Goal: Information Seeking & Learning: Check status

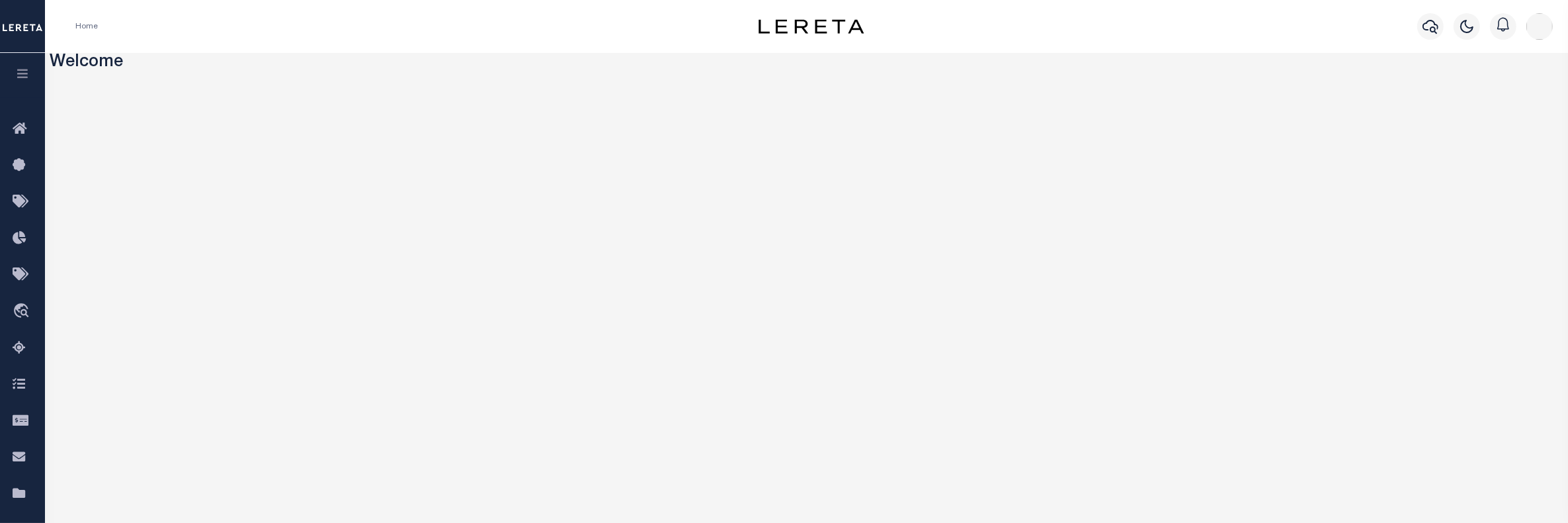
click at [15, 73] on icon "button" at bounding box center [22, 73] width 15 height 12
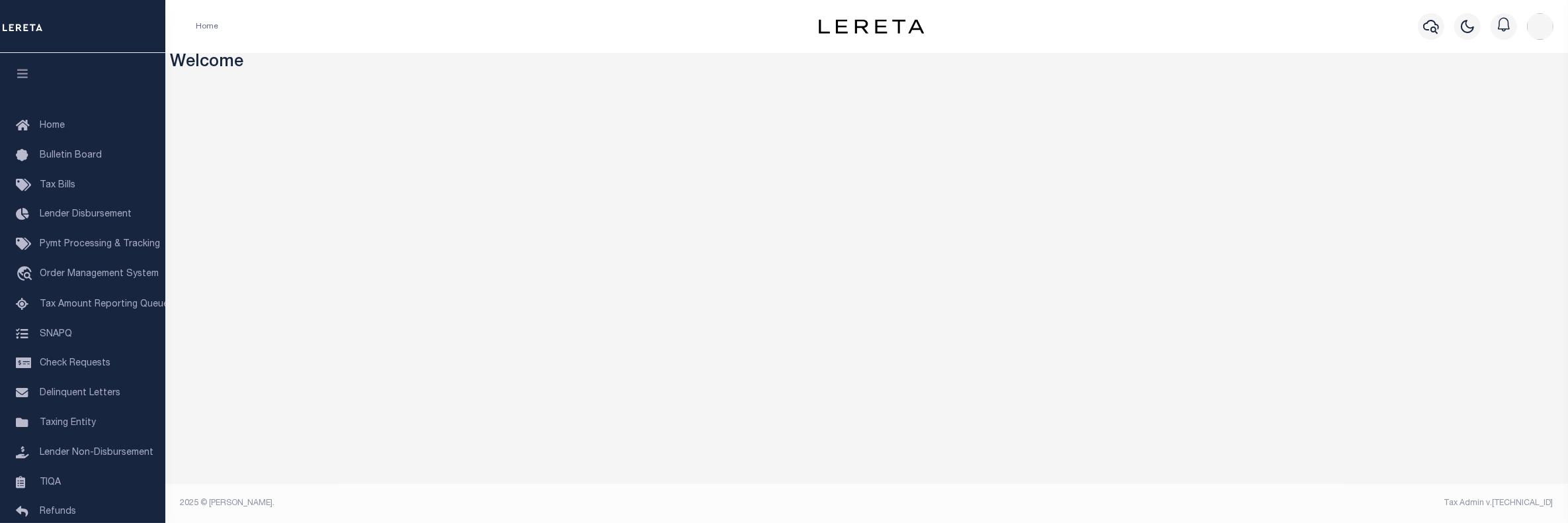
click at [675, 296] on div at bounding box center [867, 294] width 1393 height 431
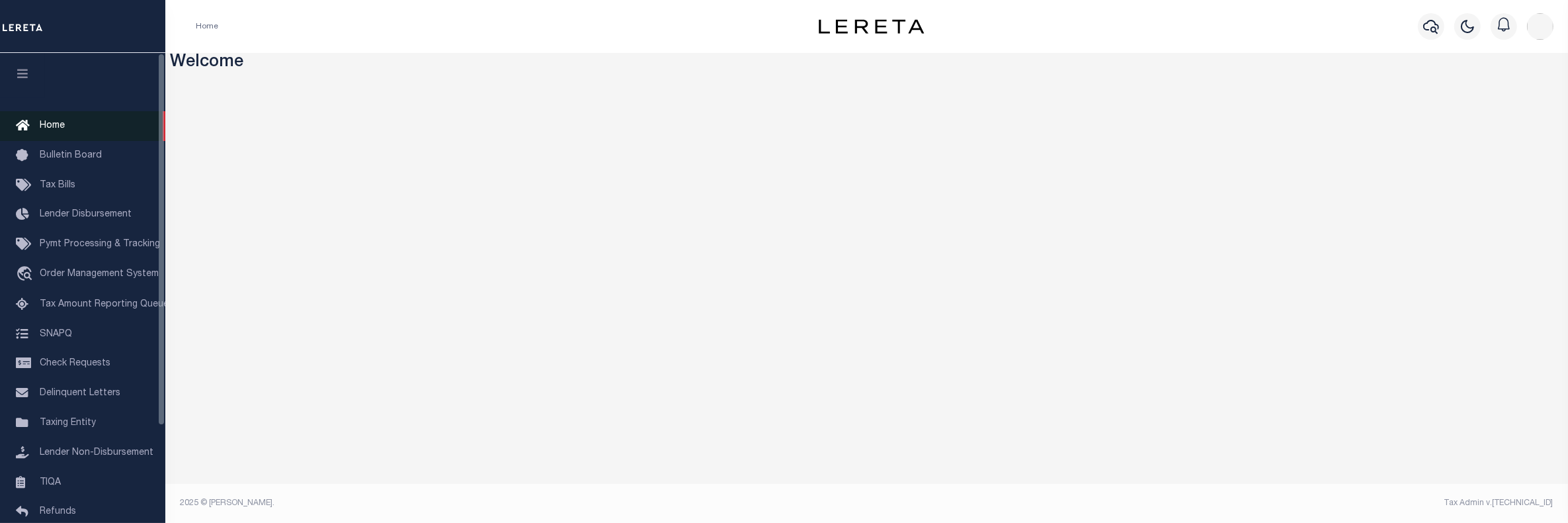
click at [65, 130] on link "Home" at bounding box center [83, 125] width 166 height 29
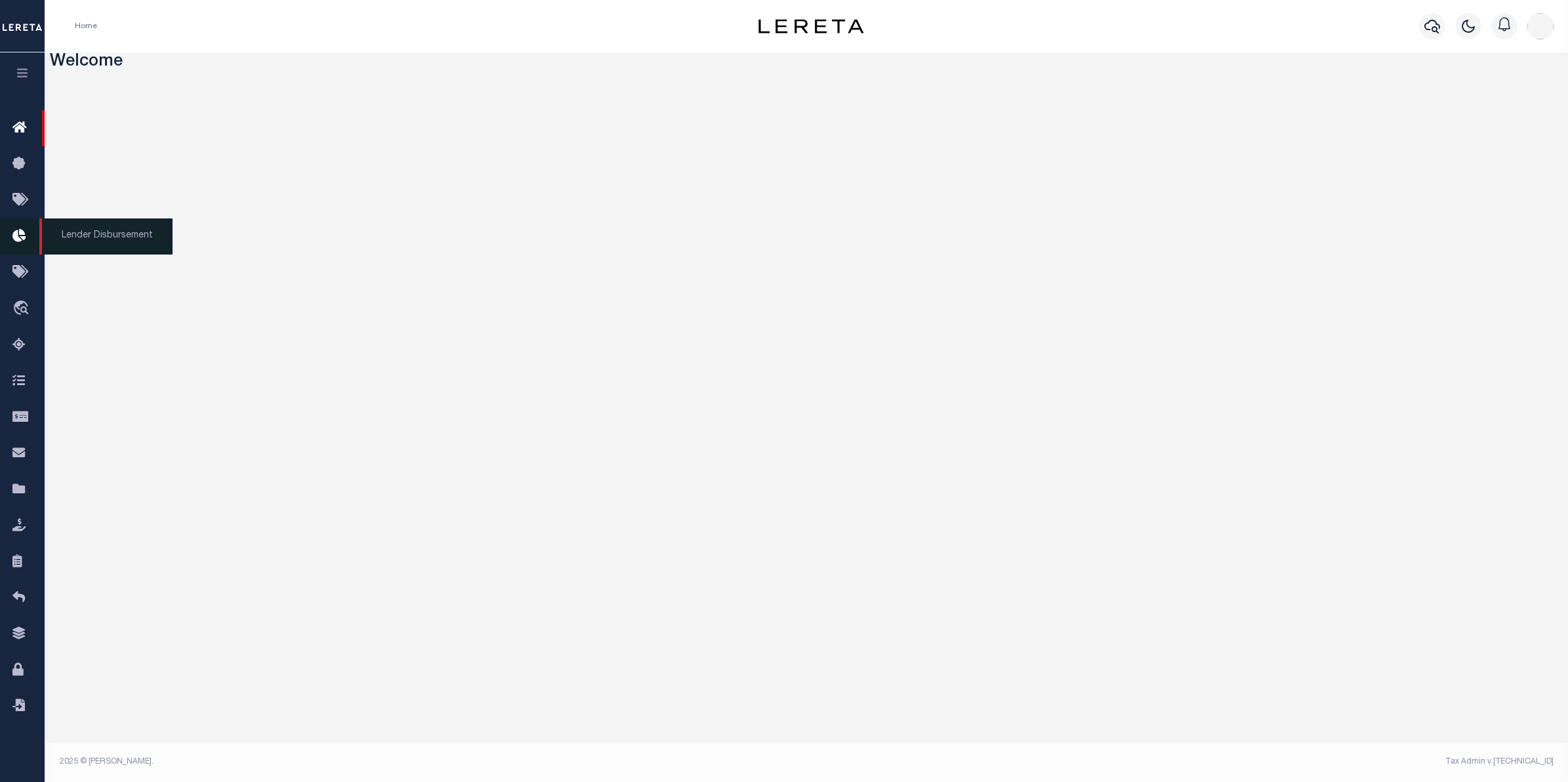
click at [23, 233] on icon at bounding box center [23, 236] width 21 height 17
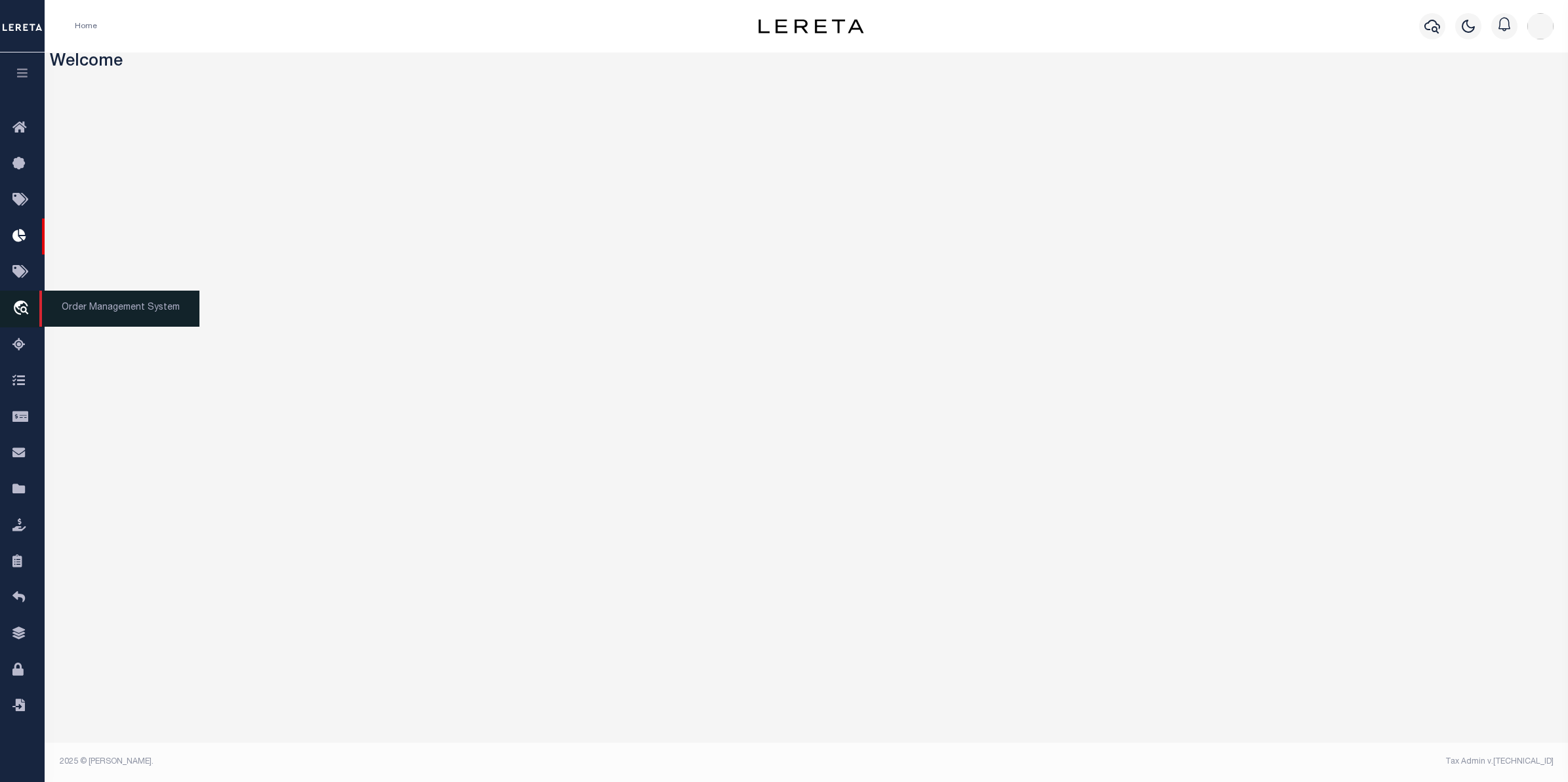
click at [24, 310] on icon "travel_explore" at bounding box center [23, 309] width 21 height 17
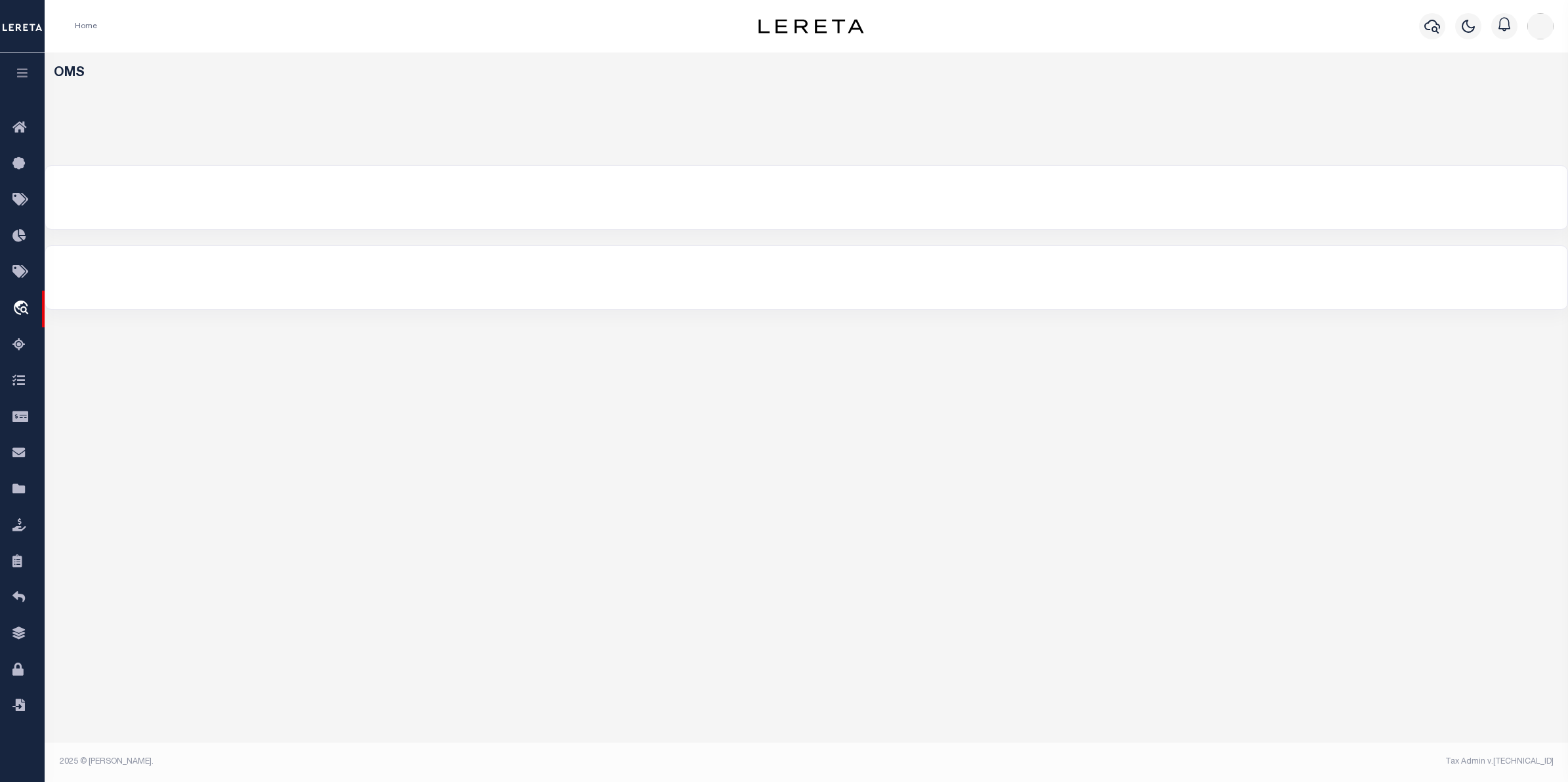
click at [767, 401] on div "OMS Work Assign Assign - Select Assigned - --Unassigned-- Abdul Muzain Agustin …" at bounding box center [806, 404] width 1524 height 704
click at [1113, 588] on div "OMS Work Assign Assign - Select Assigned - --Unassigned-- Abdul Muzain Agustin …" at bounding box center [806, 404] width 1524 height 704
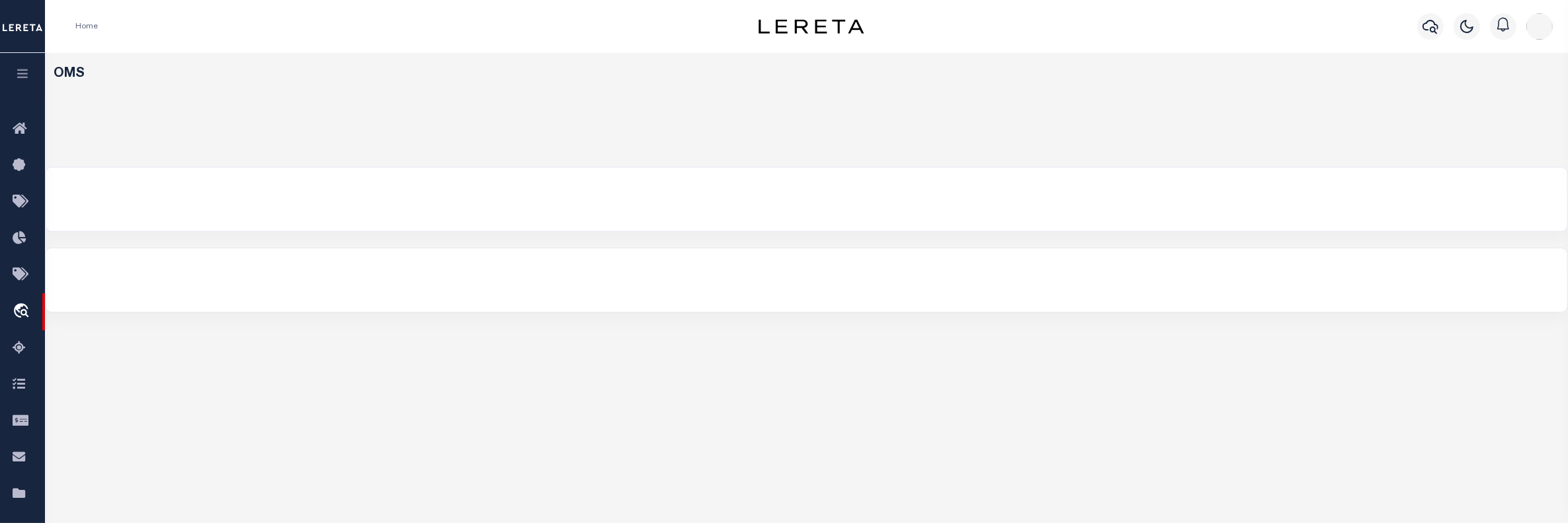
click at [653, 113] on div "OMS" at bounding box center [806, 96] width 1515 height 61
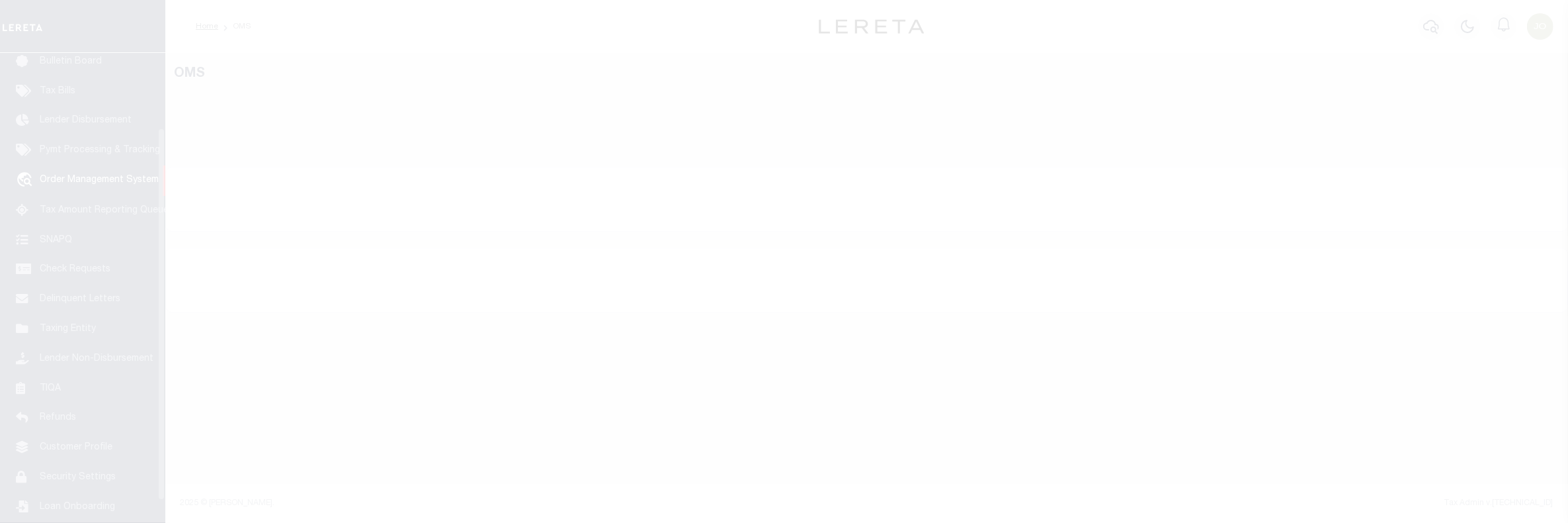
scroll to position [94, 0]
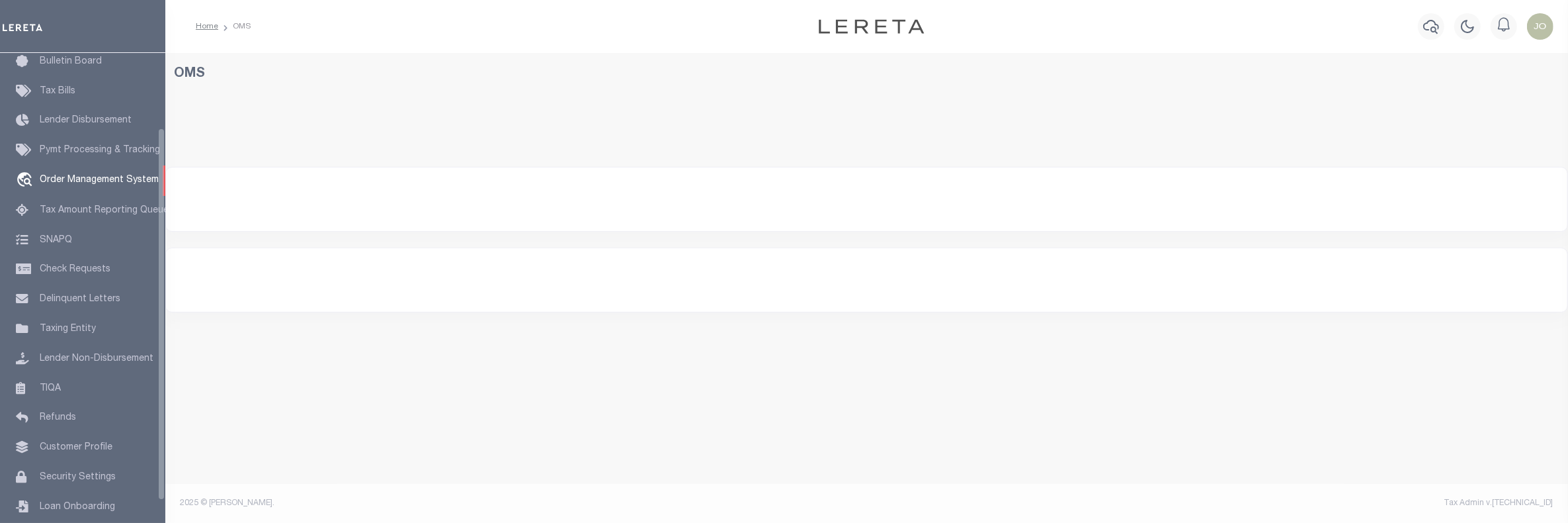
select select "200"
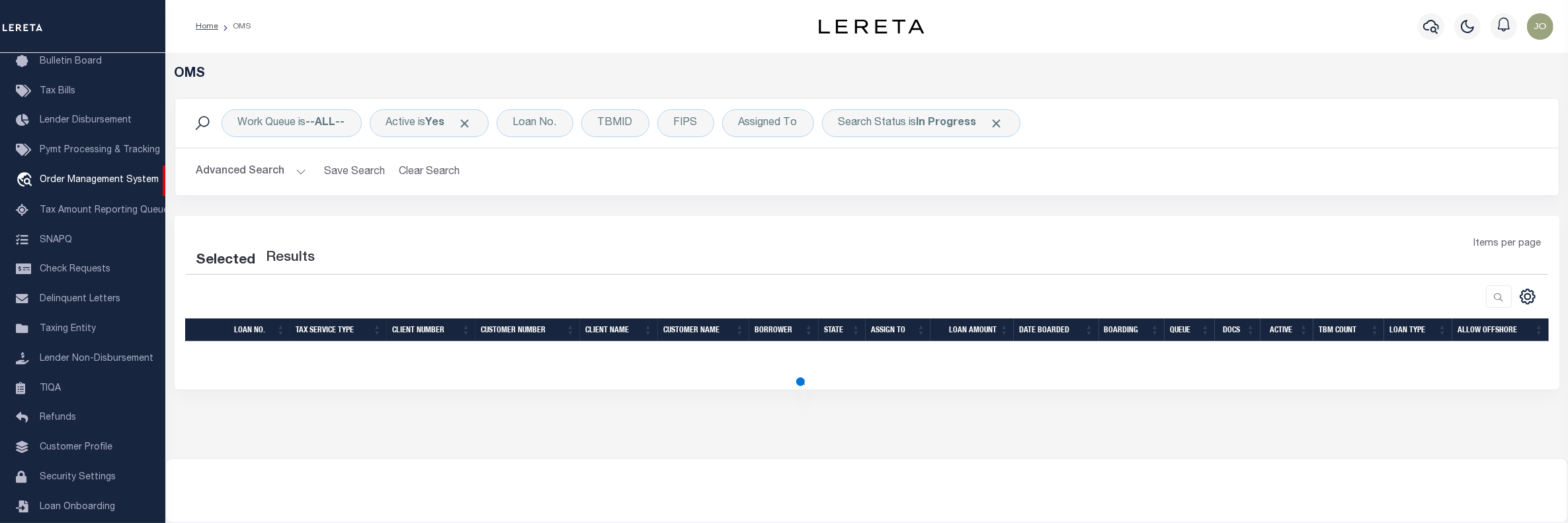
select select "200"
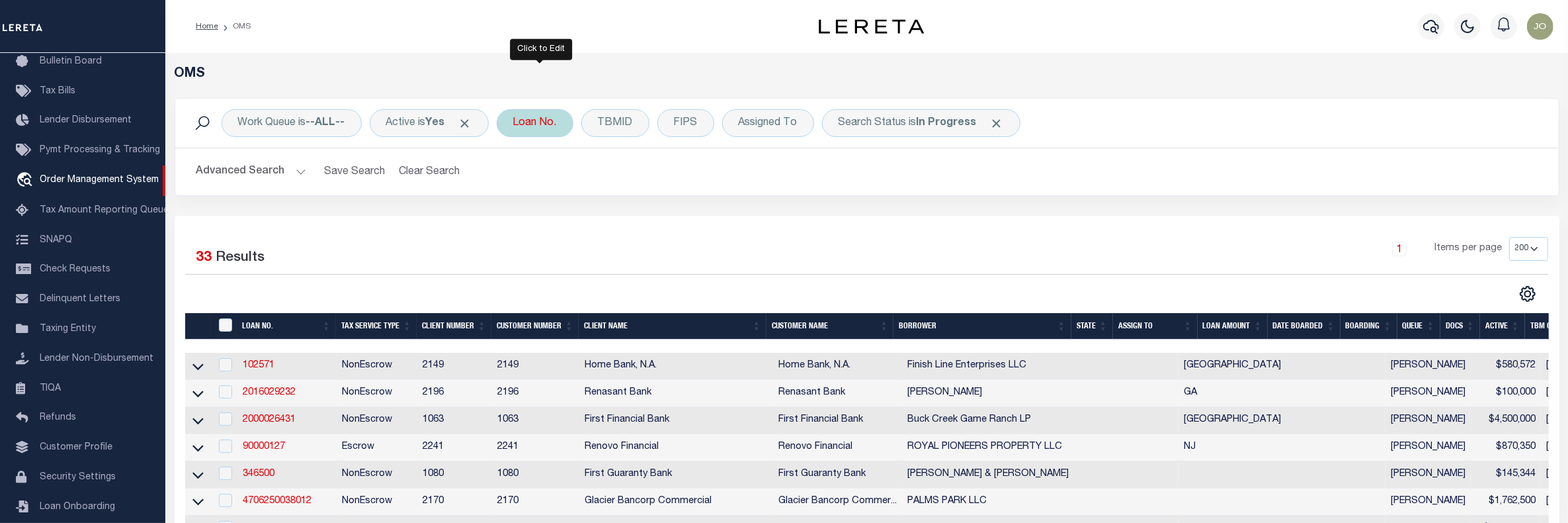
click at [544, 126] on div "Loan No." at bounding box center [535, 123] width 76 height 28
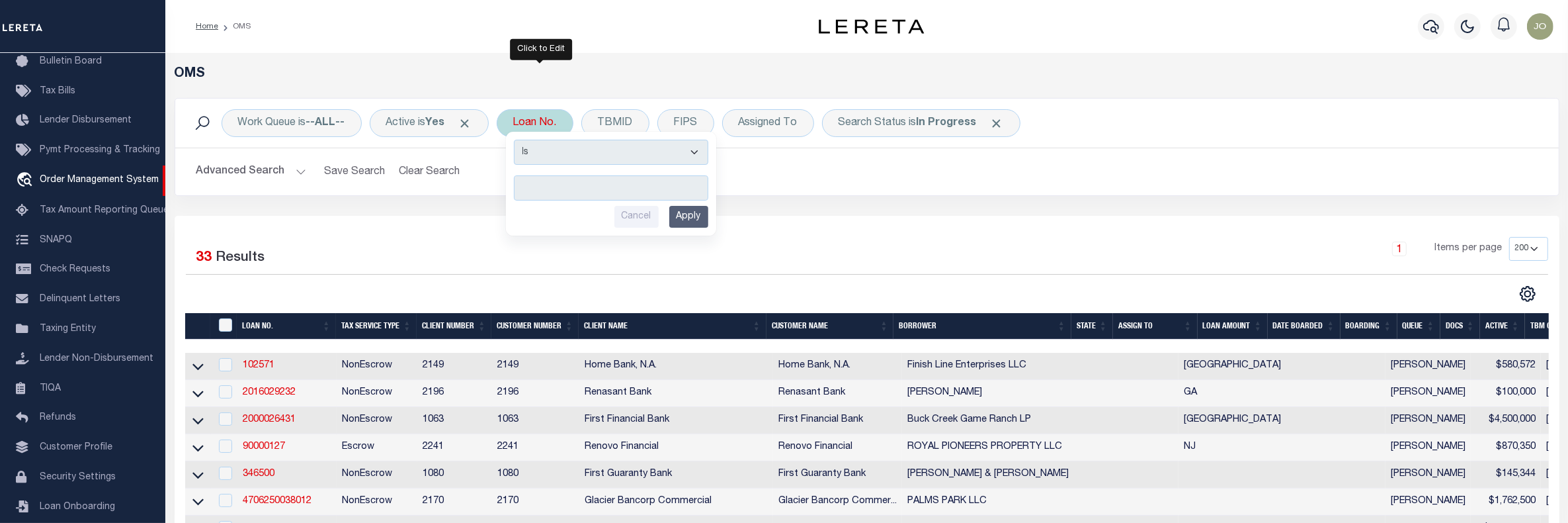
click at [647, 146] on select "Is Contains" at bounding box center [611, 152] width 194 height 26
select select "c"
click at [520, 140] on select "Is Contains" at bounding box center [611, 152] width 194 height 26
click at [599, 187] on input "text" at bounding box center [611, 188] width 194 height 26
paste input "CIBC-AR-10"
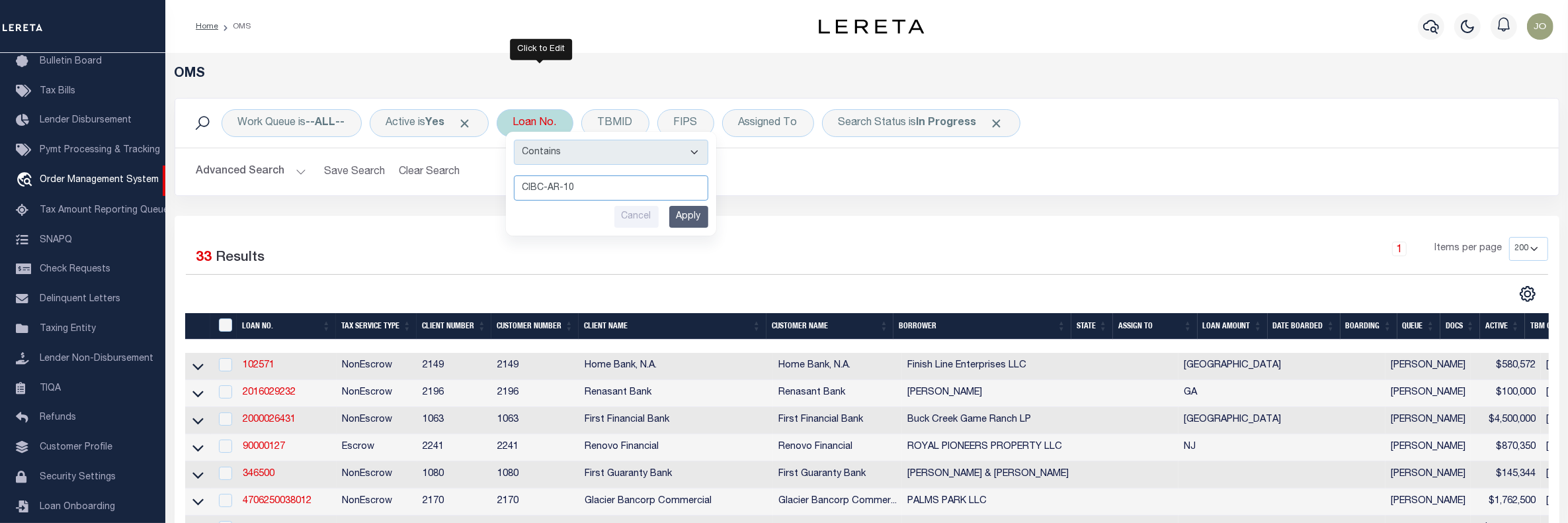
type input "CIBC-AR-10"
click at [687, 216] on input "Apply" at bounding box center [688, 216] width 39 height 22
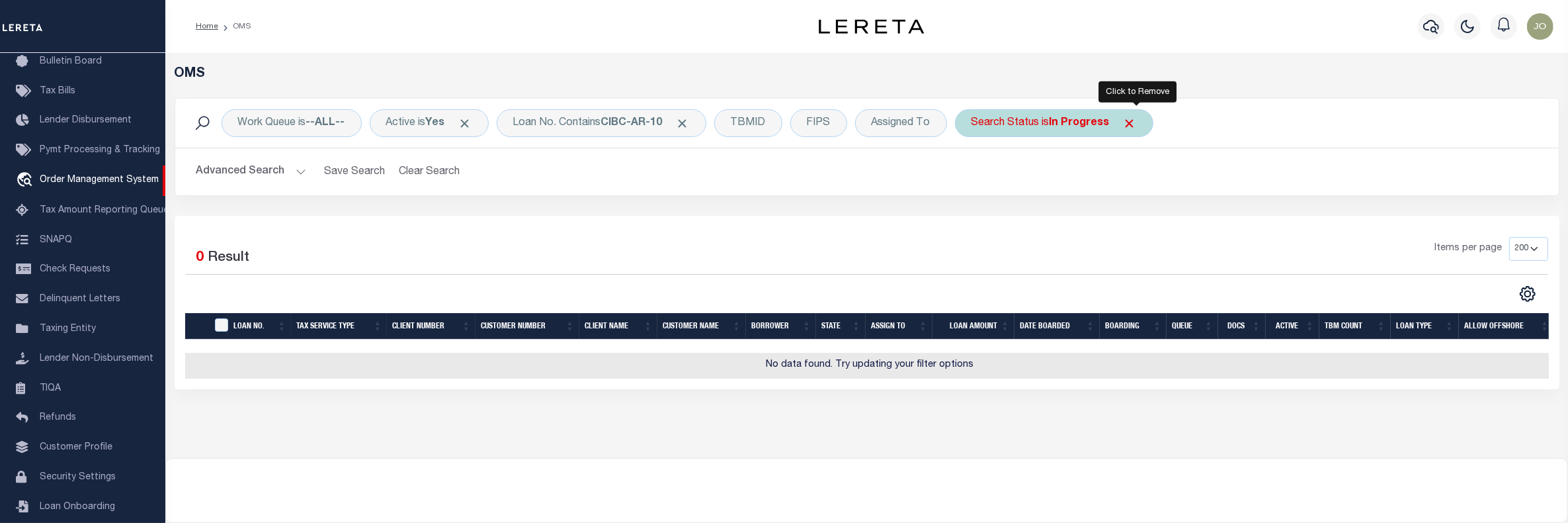
click at [1136, 118] on span "Click to Remove" at bounding box center [1130, 123] width 14 height 14
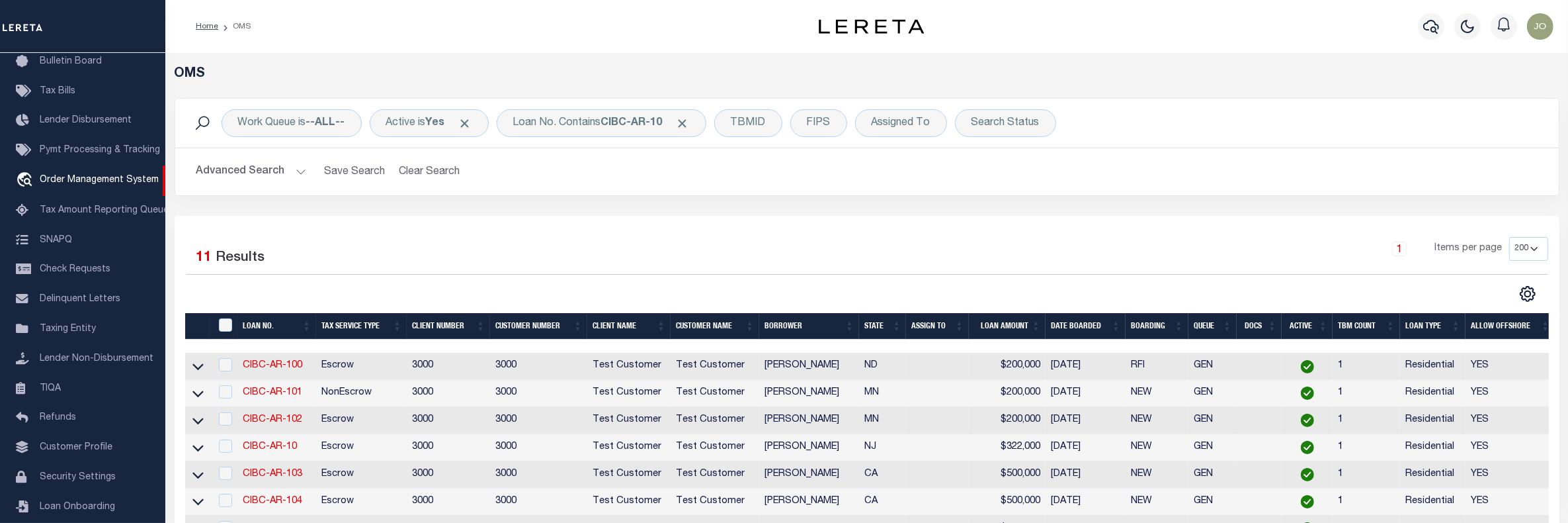
scroll to position [166, 0]
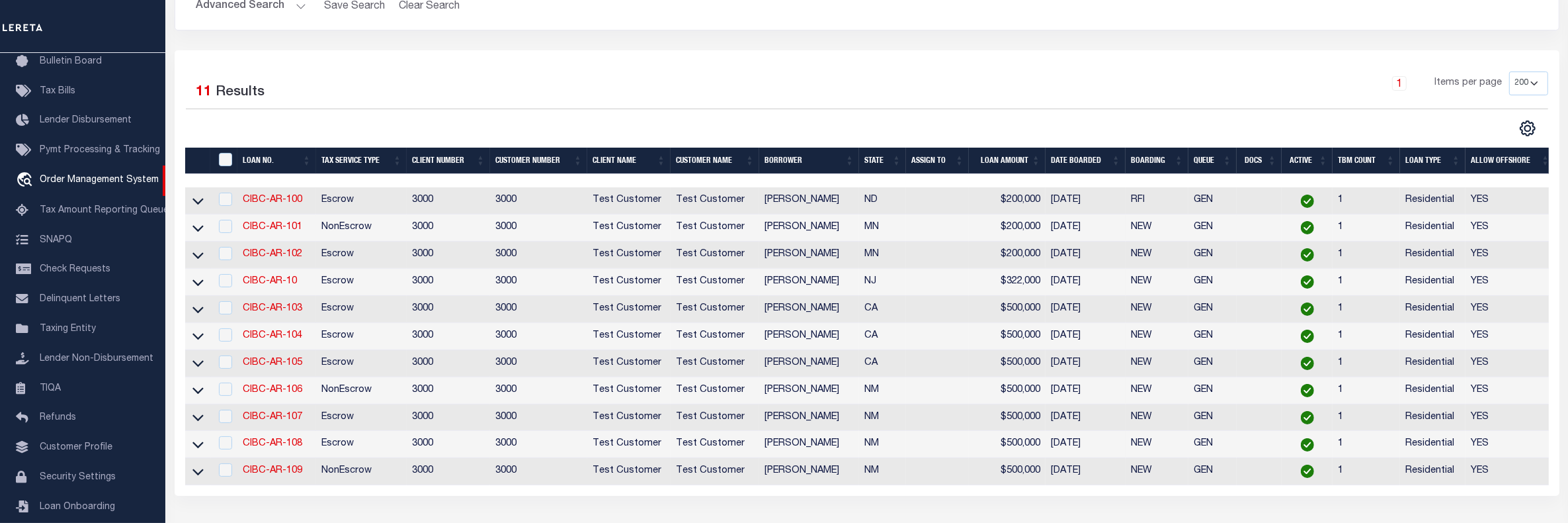
click at [1022, 129] on div "CSV Export Selected Print Show Filter Show Search Columns 0: 1: 2: LOAN NO. 3: …" at bounding box center [1207, 128] width 681 height 18
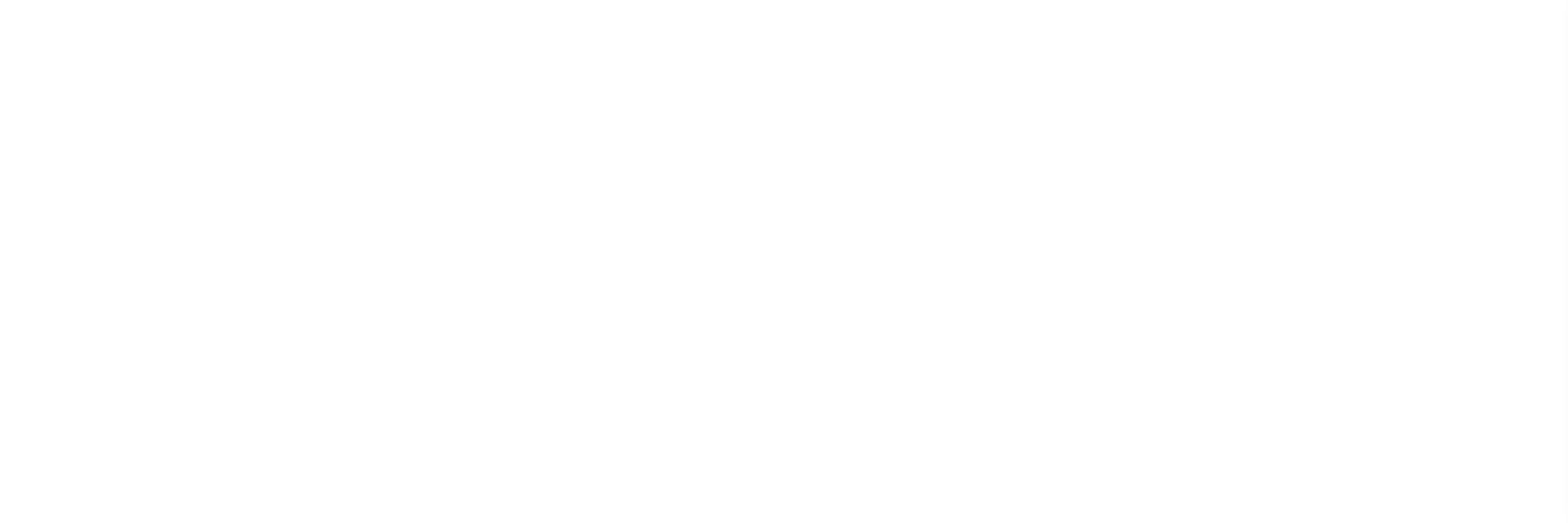
select select "127537"
select select "10"
select select "NonEscrow"
select select "2"
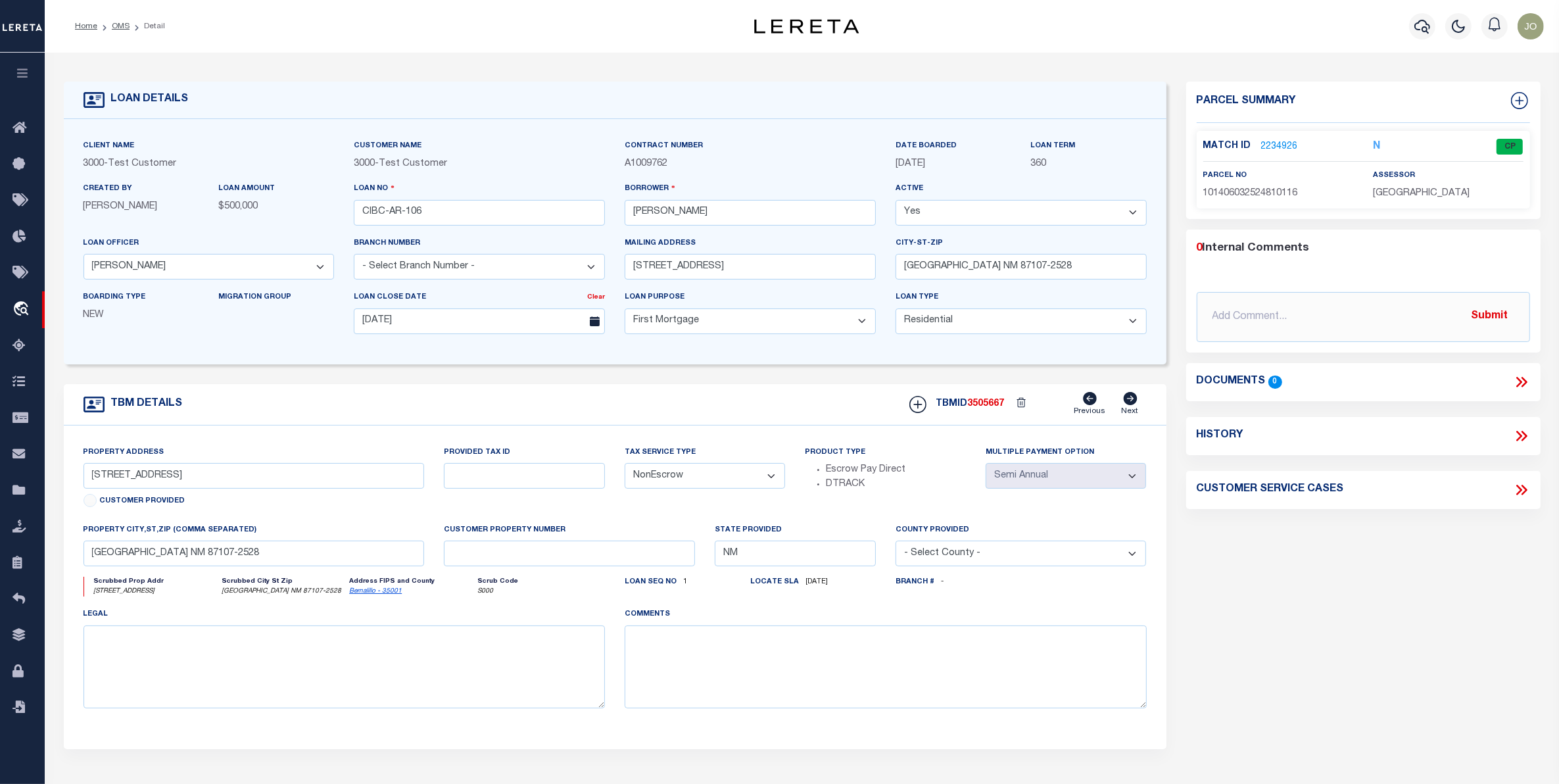
click at [1162, 189] on div "Client Name 3000 - Test Customer Customer Name 3000 - Test Customer 360 Yes" at bounding box center [616, 242] width 1103 height 245
click at [833, 399] on div "TBM DETAILS TBMID 3505667 Previous Next" at bounding box center [616, 405] width 1103 height 41
click at [839, 129] on div "Client Name 3000 - Test Customer Customer Name 3000 - Test Customer 360 Yes" at bounding box center [616, 242] width 1103 height 245
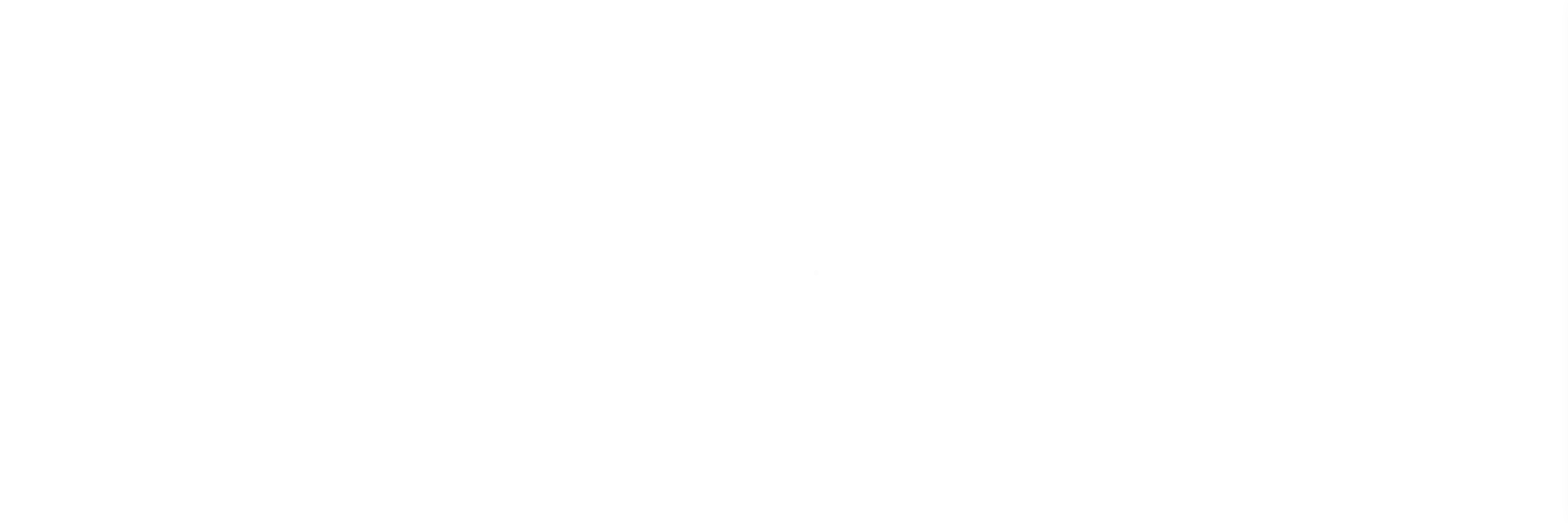
select select "127537"
select select "10"
select select "Escrow"
select select "2"
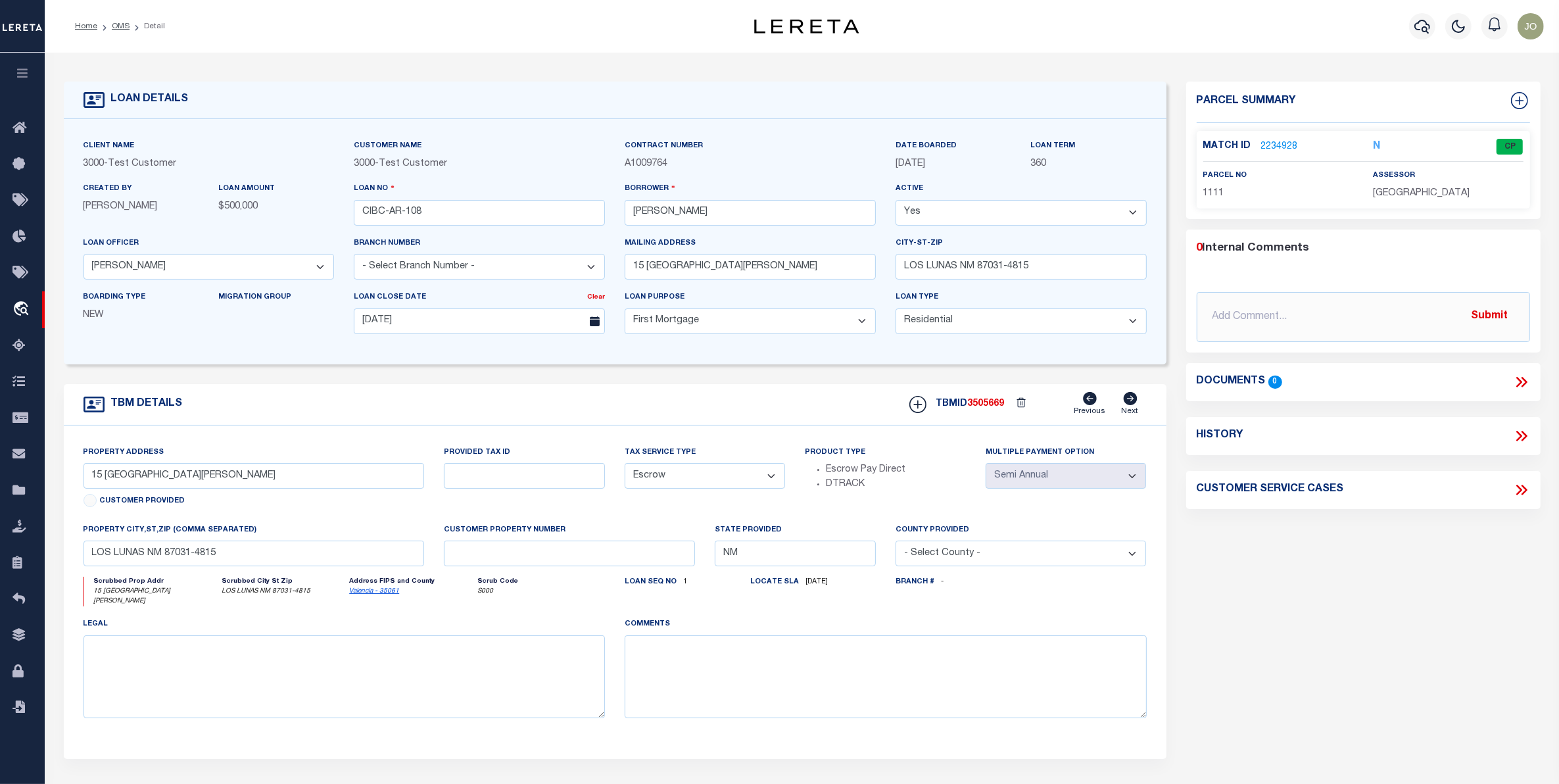
click at [1280, 148] on link "2234928" at bounding box center [1279, 147] width 36 height 13
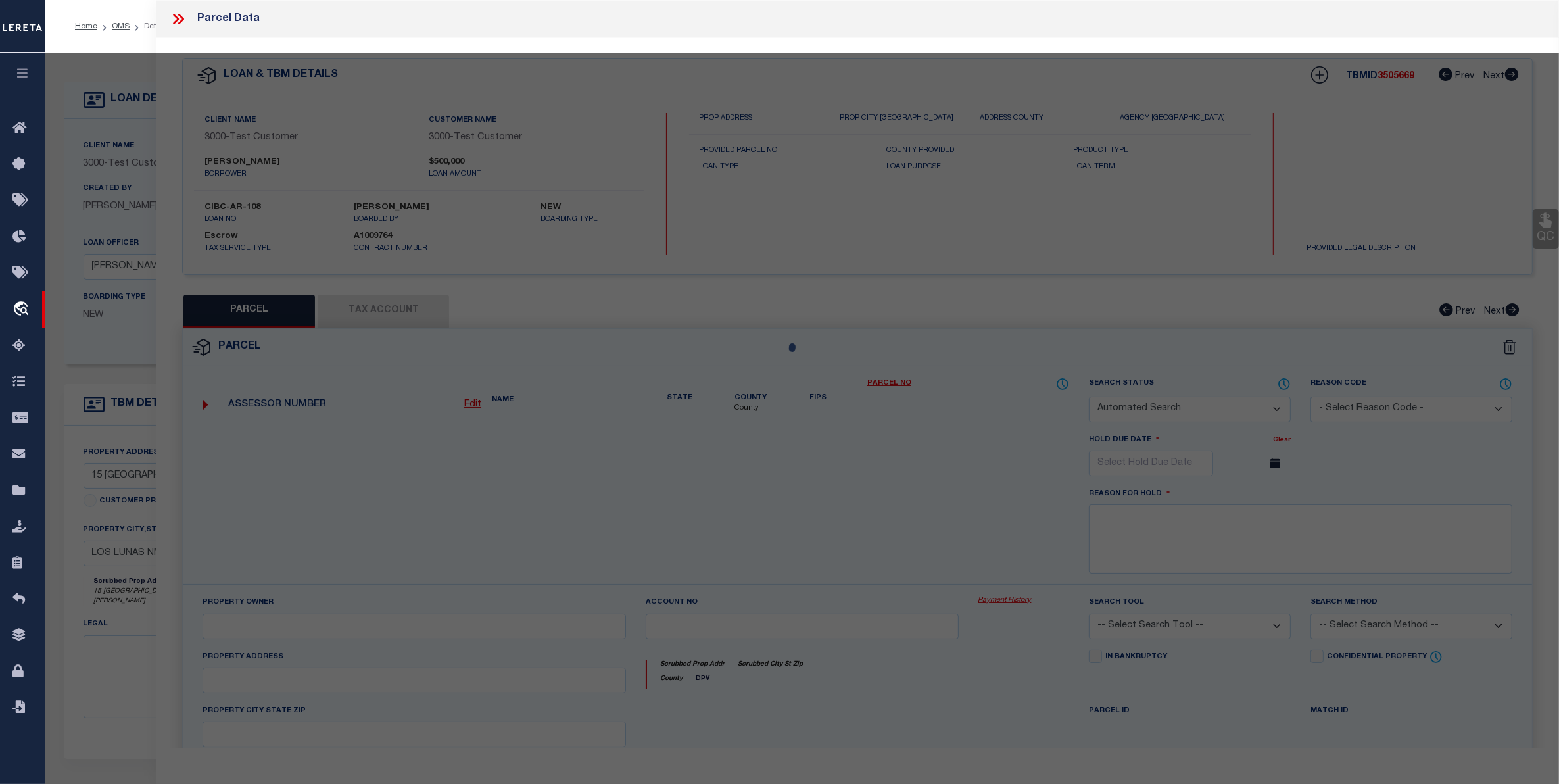
checkbox input "false"
select select "CP"
select select "TPW"
select select
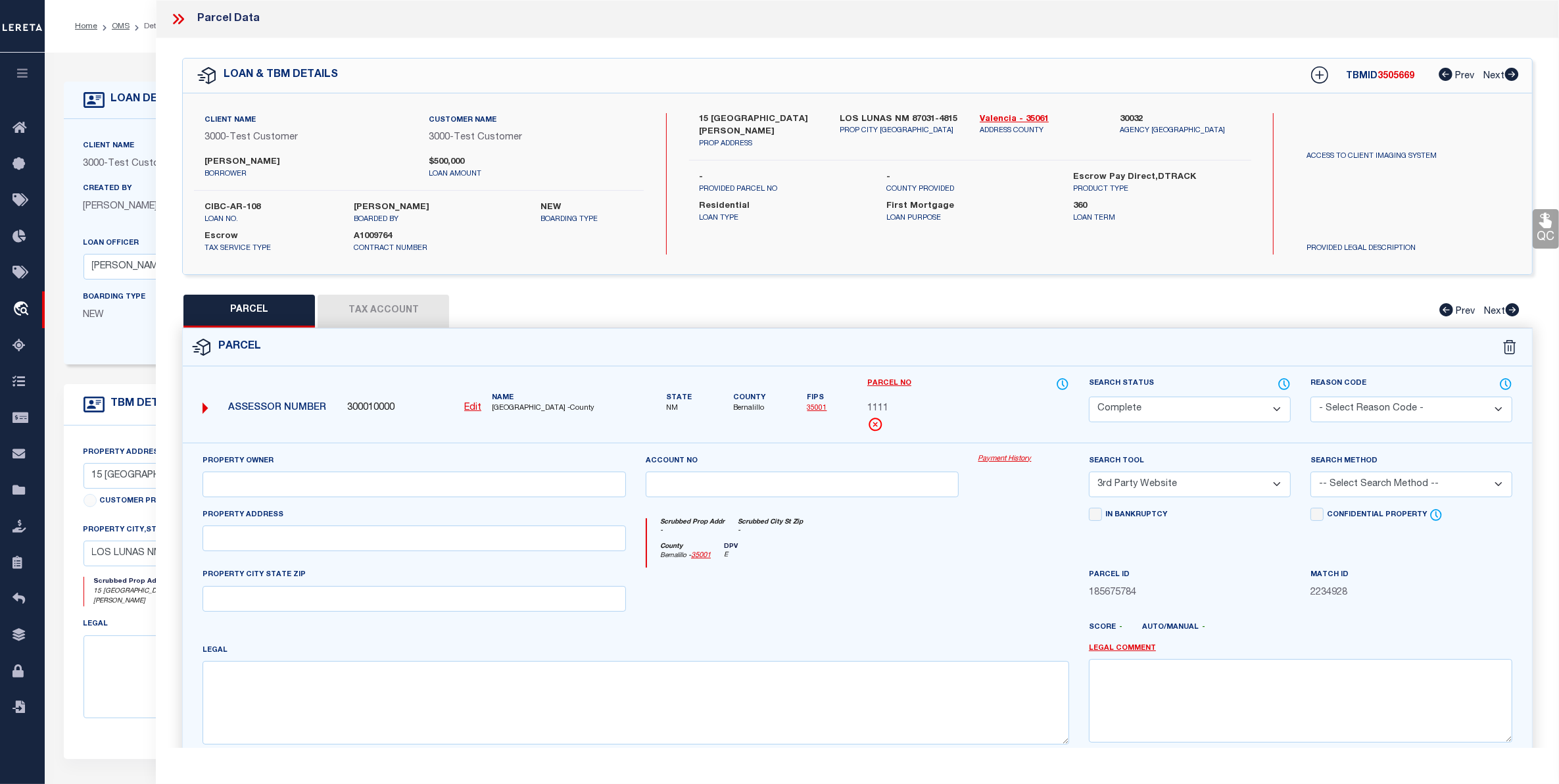
click at [468, 254] on div "Client Name 3000 - Test Customer Customer Name 3000 - Test Customer Omar Mohamm…" at bounding box center [858, 184] width 1350 height 181
click at [389, 231] on label "A1009764" at bounding box center [419, 237] width 130 height 13
copy label "A1009764"
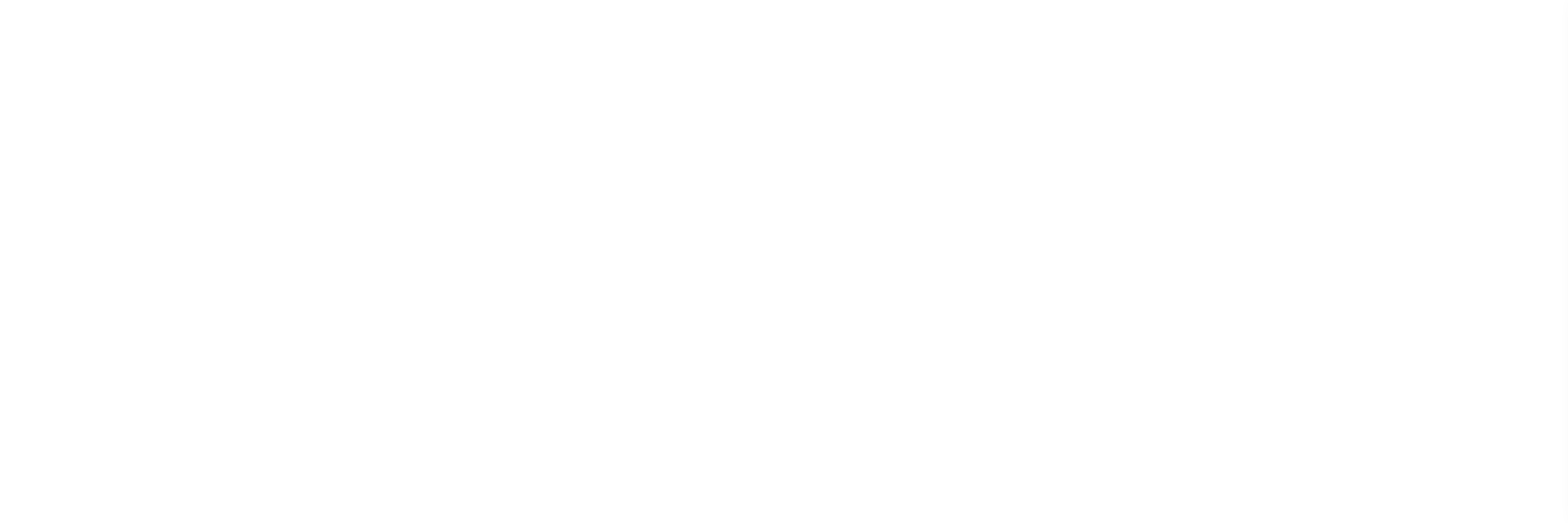
select select "127537"
select select "10"
select select "Escrow"
select select "2"
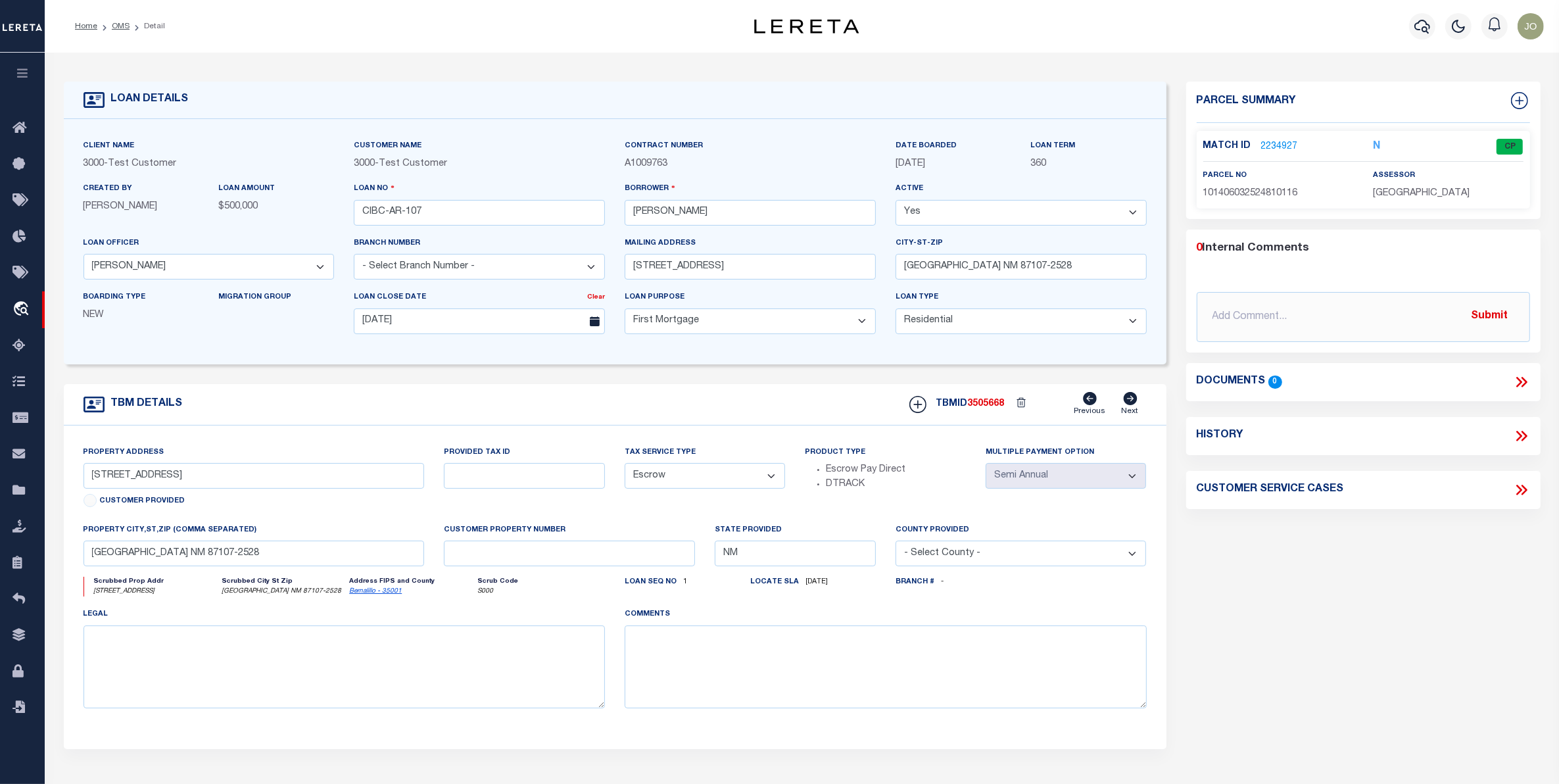
click at [1278, 148] on link "2234927" at bounding box center [1279, 147] width 36 height 13
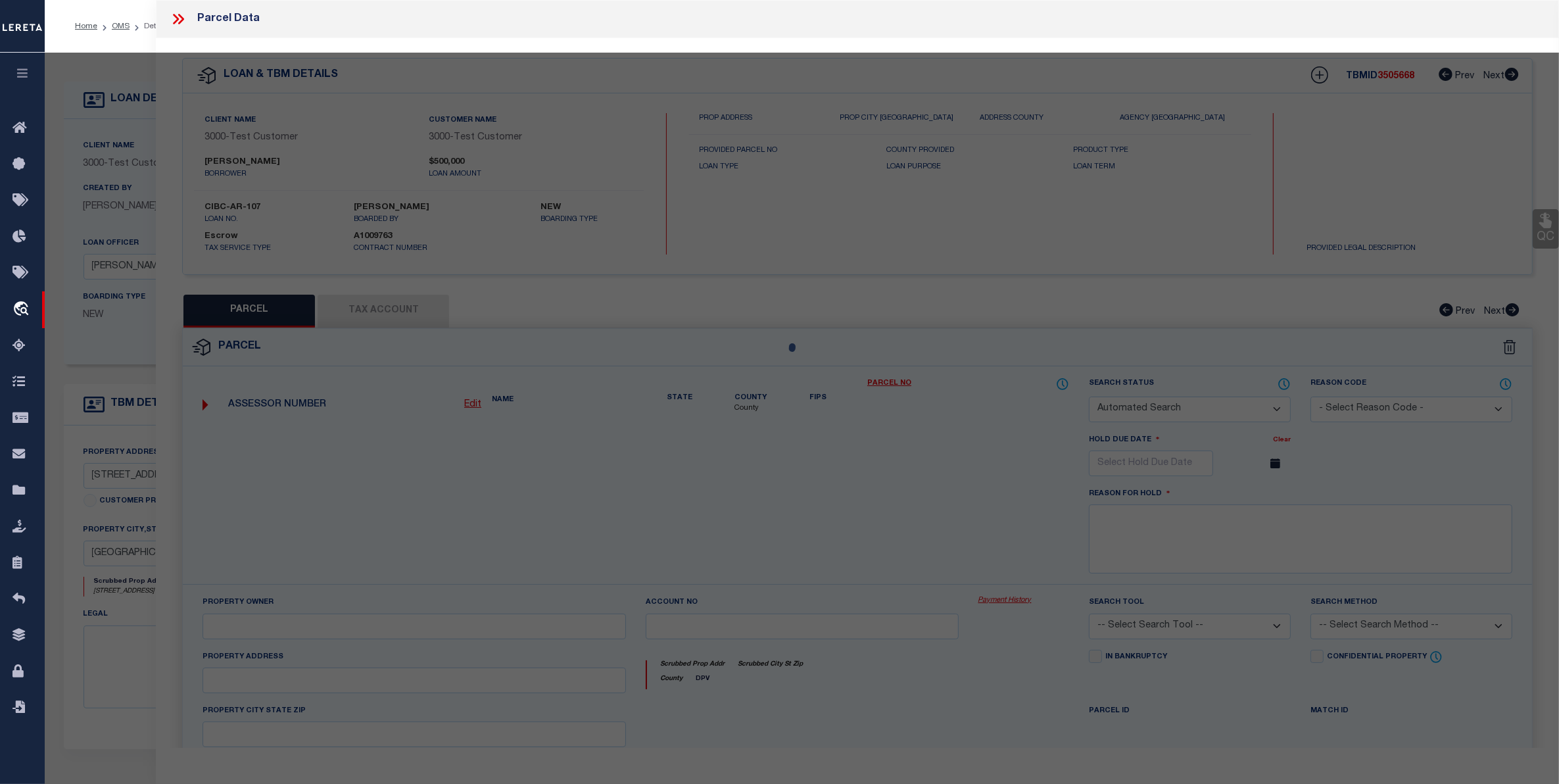
checkbox input "false"
select select "CP"
type input "PALS,LAURIE J"
select select "ATL"
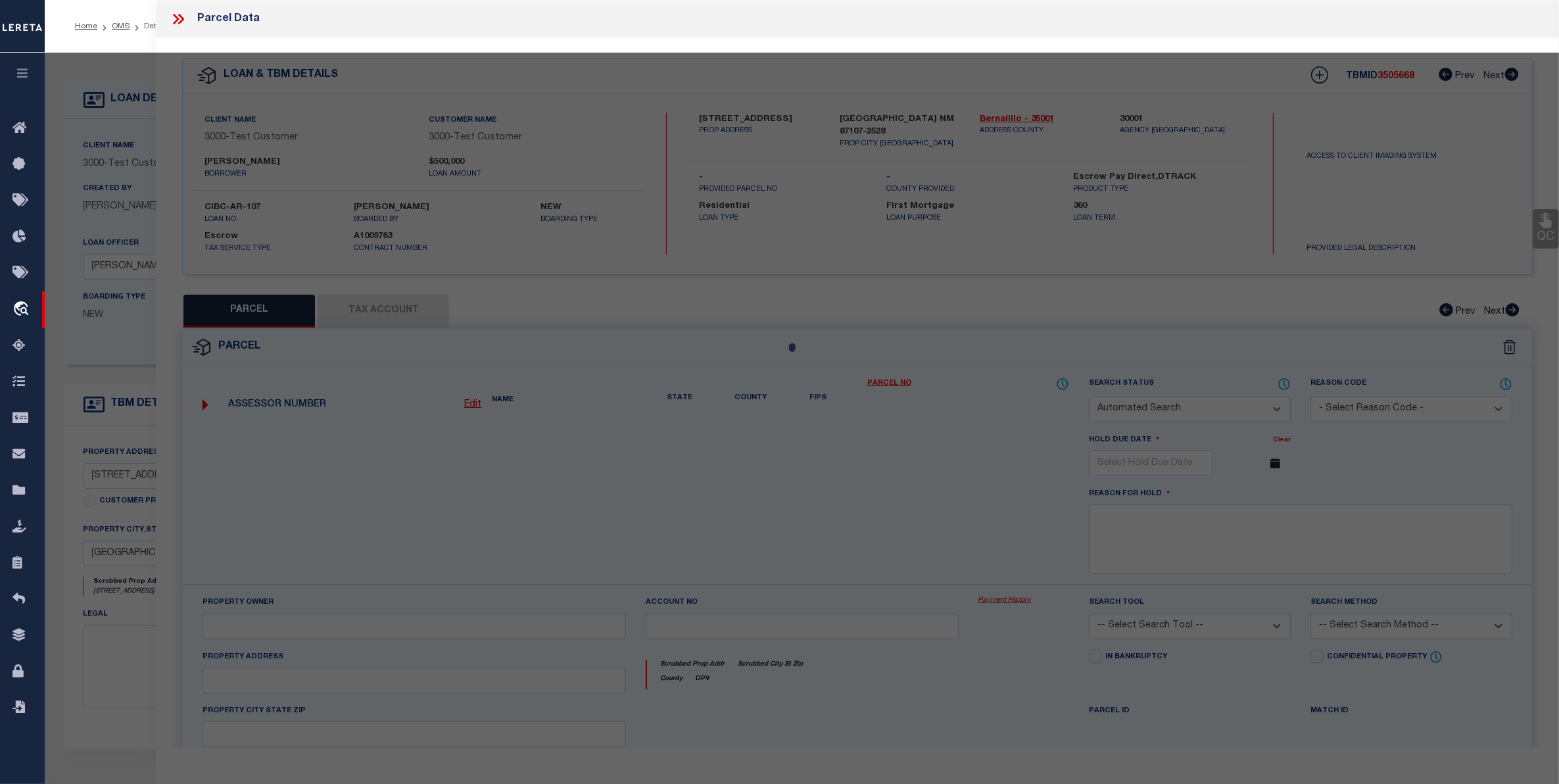
select select "ADD"
type input "503 AZTEC RD NW"
checkbox input "false"
type input "ALBUQUERQUE, NM 87107"
type textarea "* 012 012MONK BRIDGE ADD"
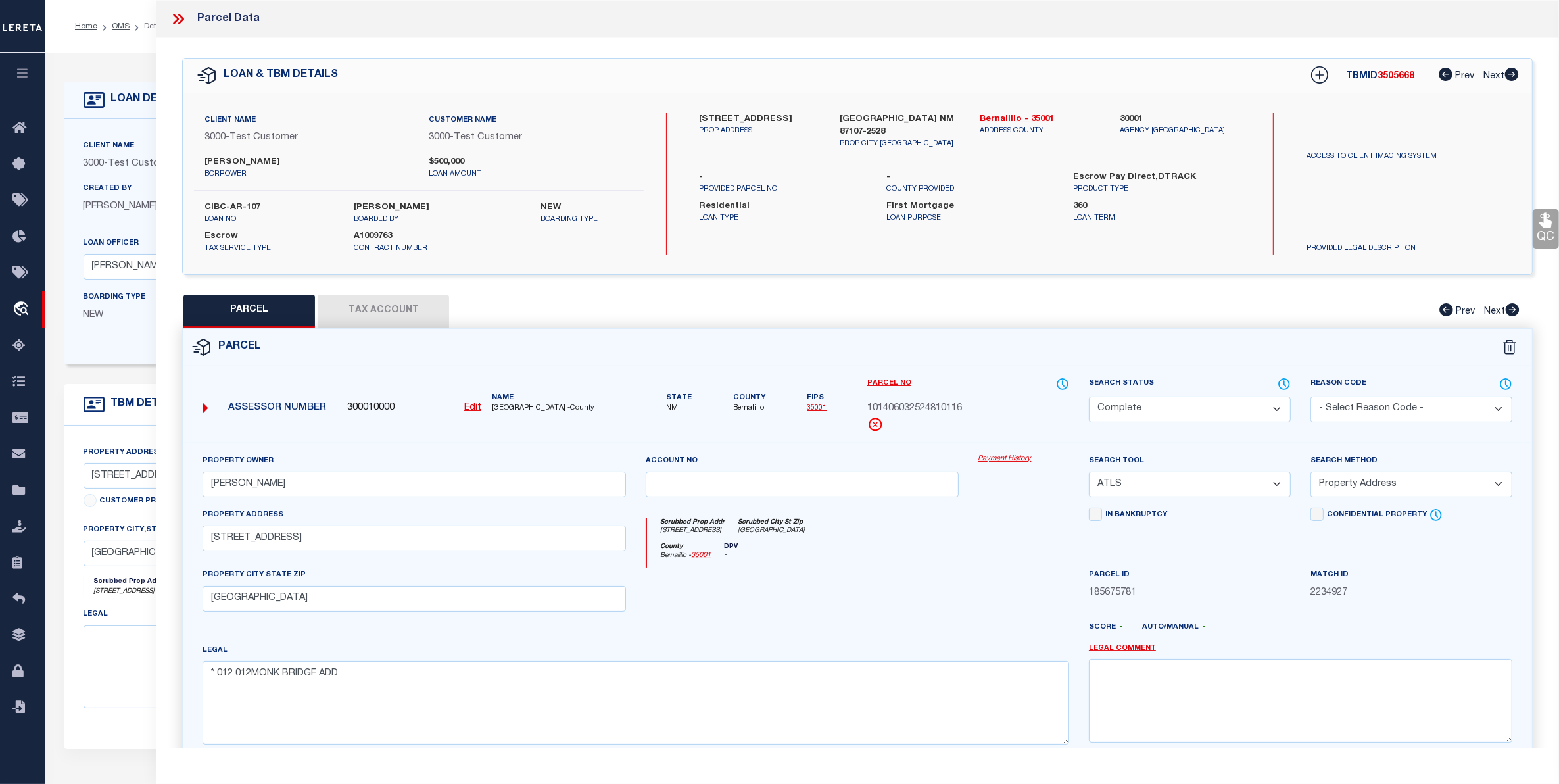
click at [375, 238] on label "A1009763" at bounding box center [419, 237] width 130 height 13
copy label "A1009763"
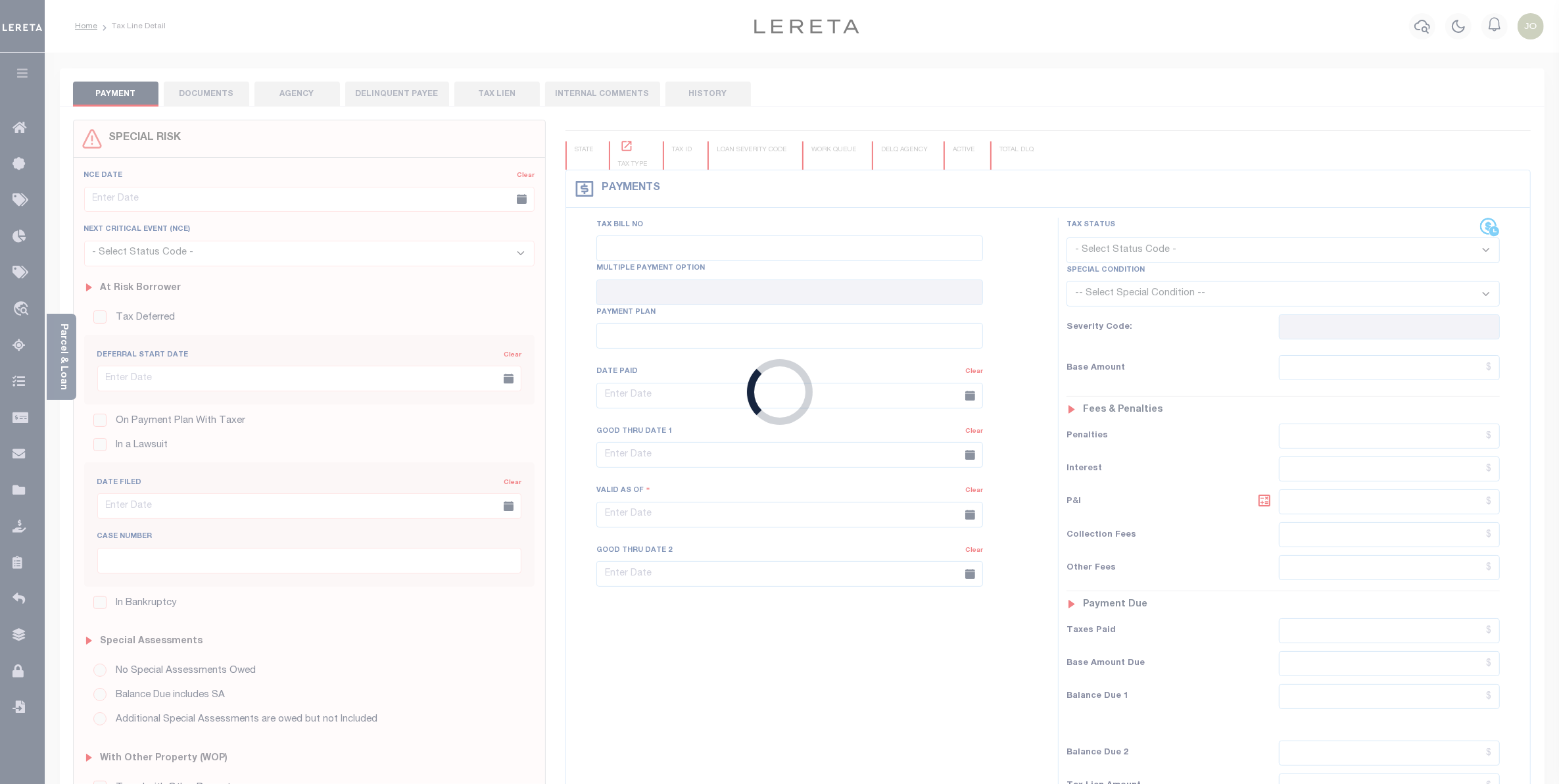
checkbox input "false"
type input "Semi Annual"
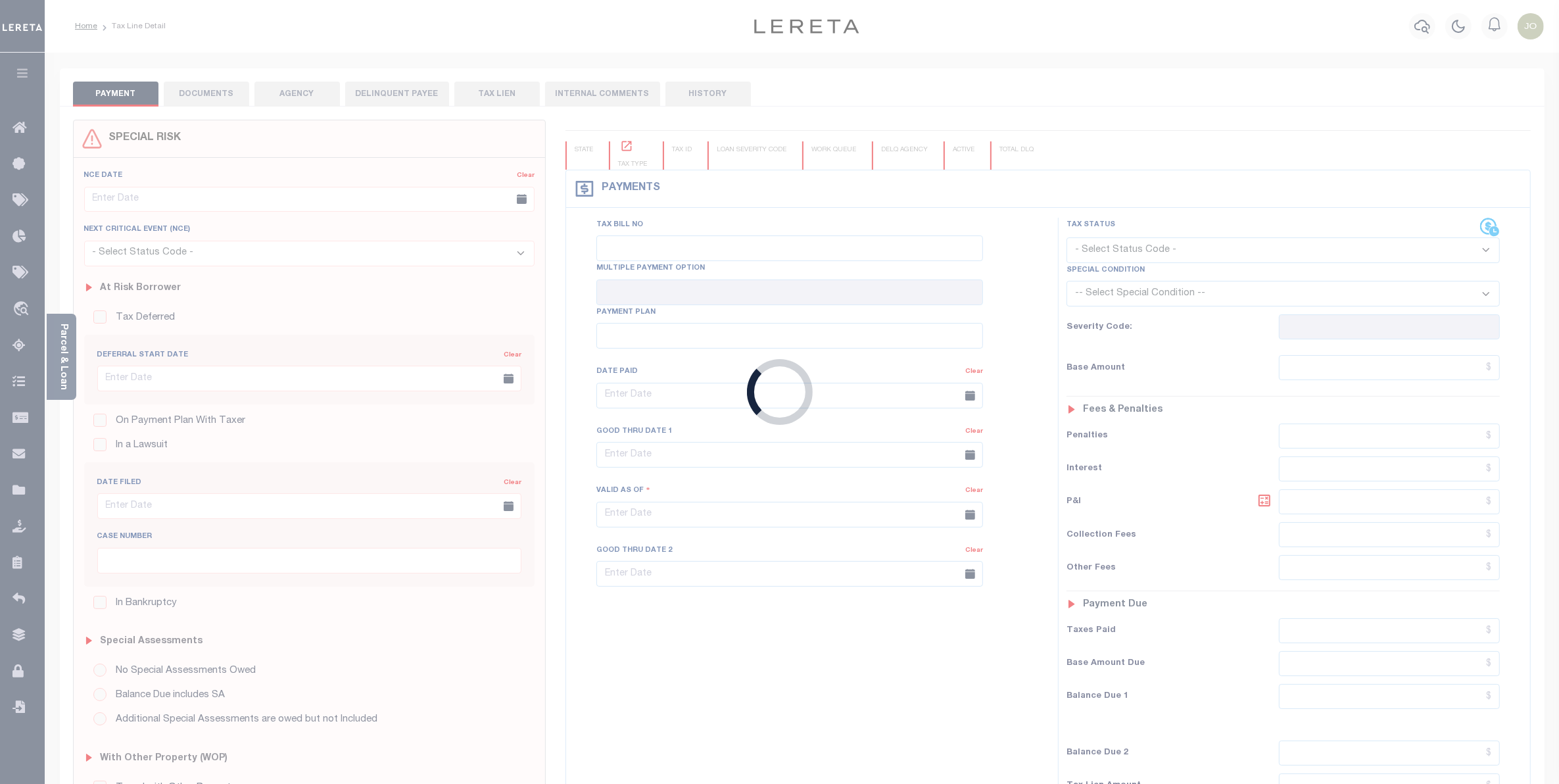
type input "[DATE]"
select select "NW2"
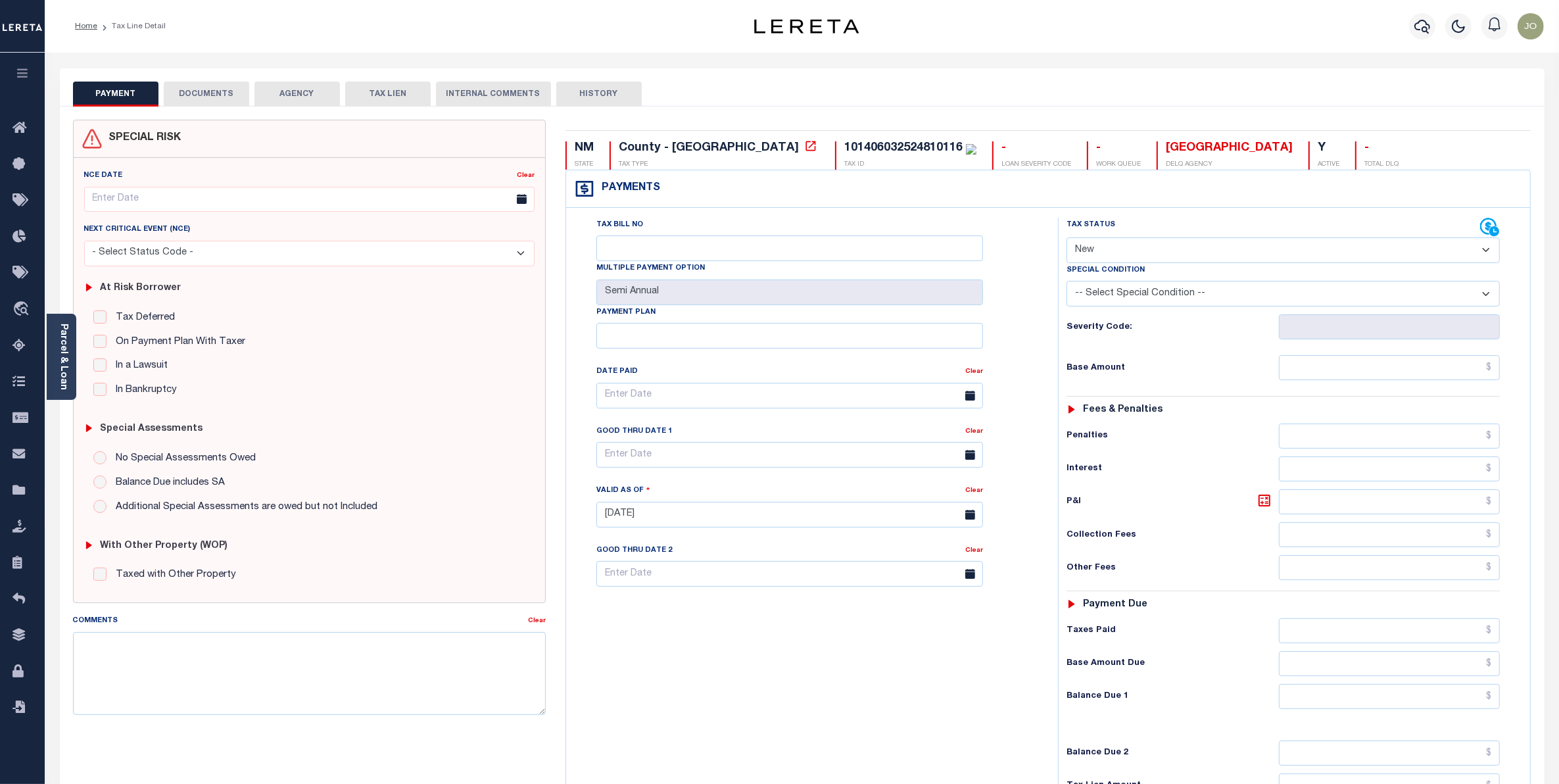
click at [1020, 261] on div "Tax Bill No Multiple Payment Option Semi Annual Payment Plan Clear Clear Valid …" at bounding box center [808, 402] width 459 height 369
click at [1116, 249] on select "- Select Status Code - Open Due/Unpaid Paid Incomplete No Tax Due Internal Refu…" at bounding box center [1283, 250] width 433 height 25
click at [586, 93] on button "HISTORY" at bounding box center [599, 94] width 86 height 25
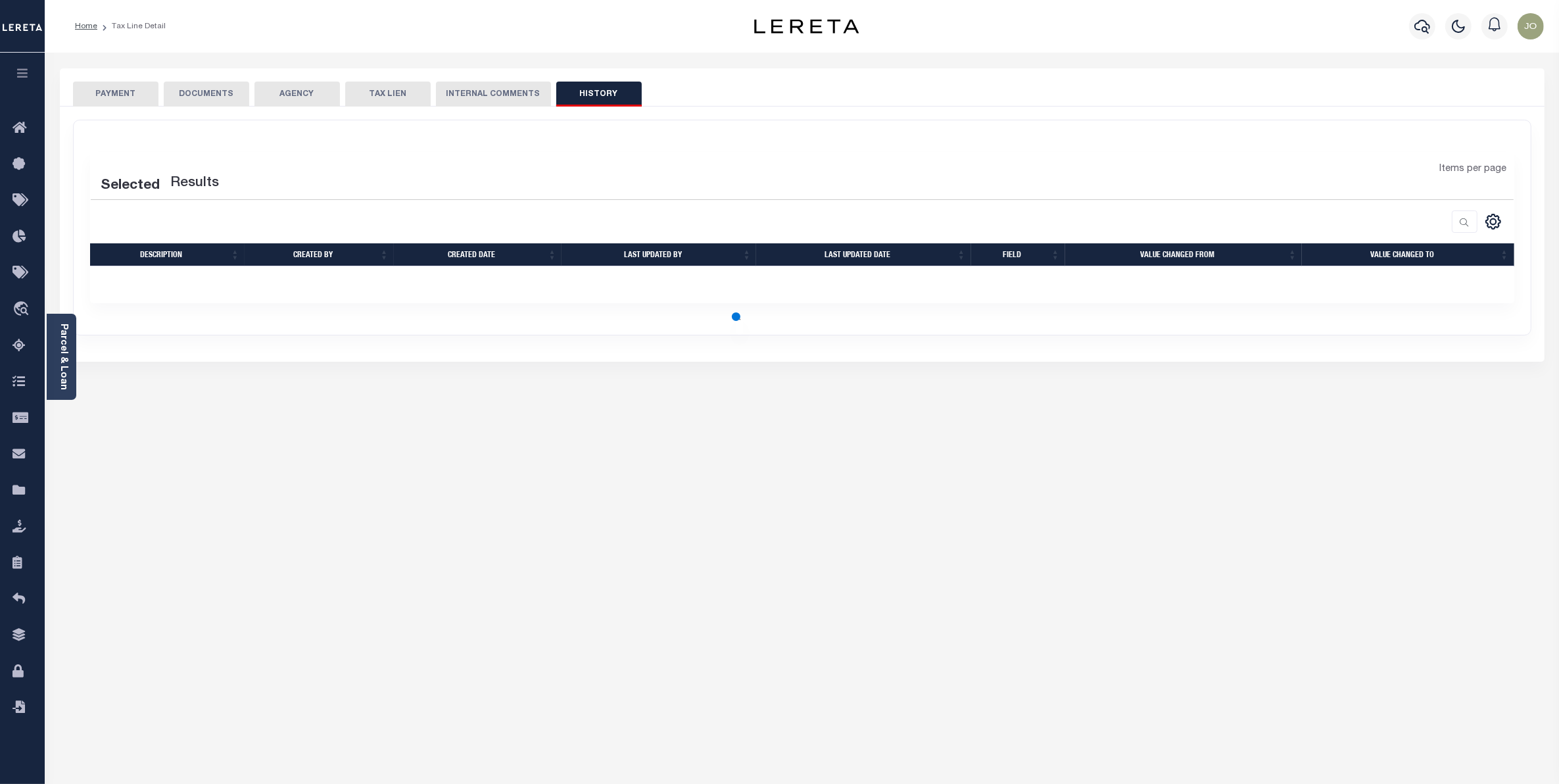
select select "50"
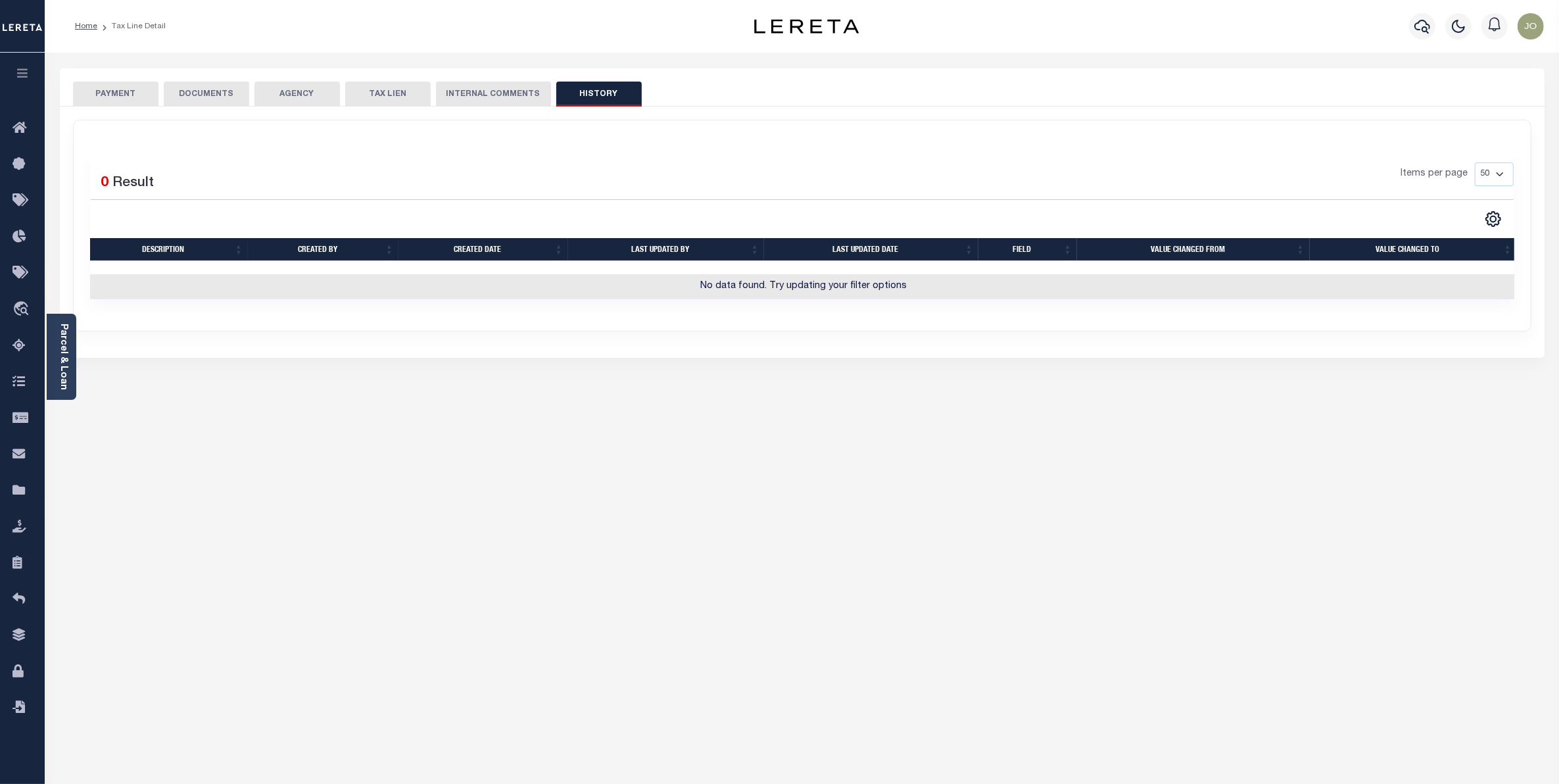
click at [521, 97] on button "INTERNAL COMMENTS" at bounding box center [493, 94] width 115 height 25
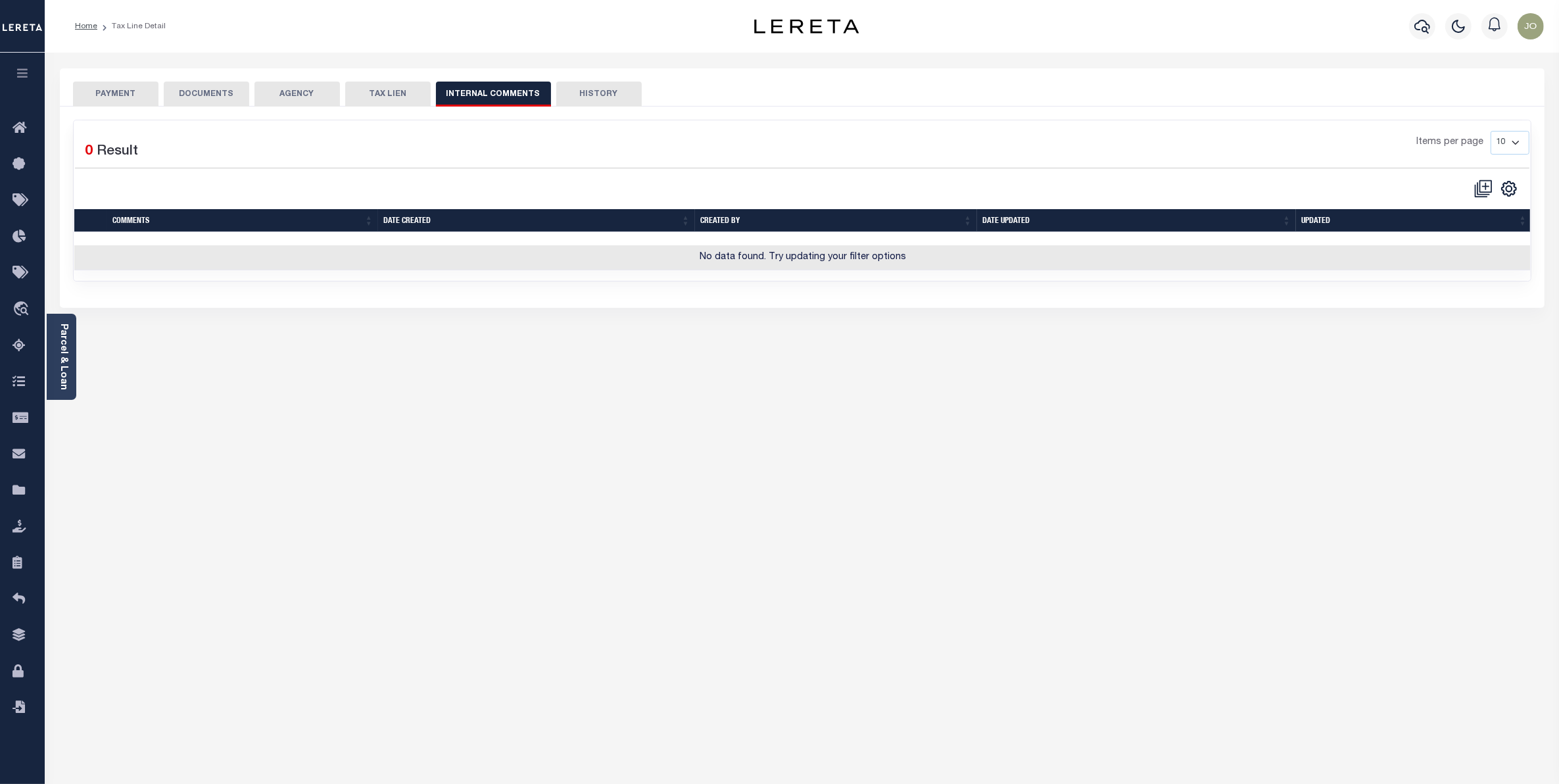
click at [369, 97] on button "TAX LIEN" at bounding box center [388, 94] width 86 height 25
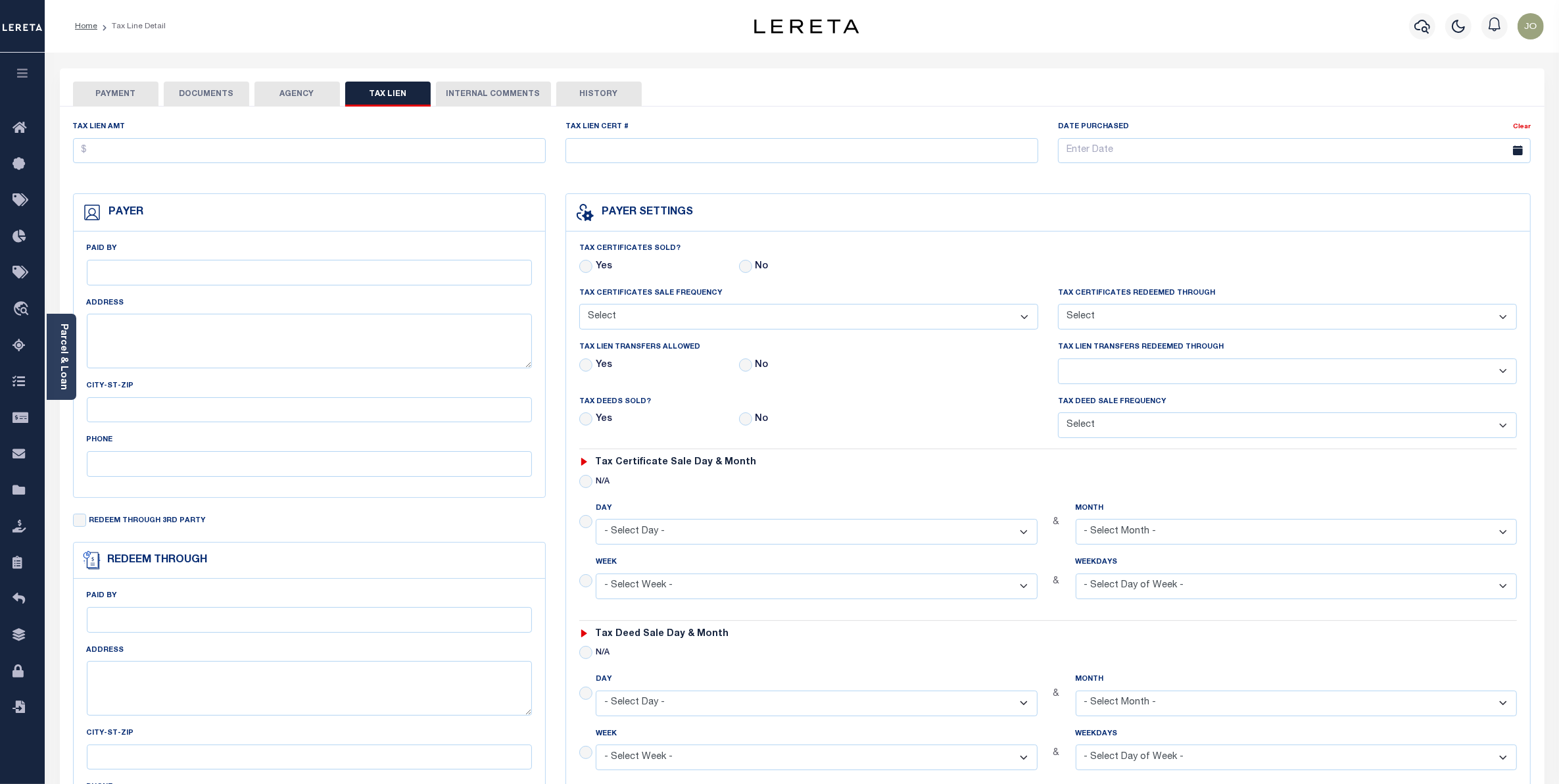
checkbox input "false"
radio input "true"
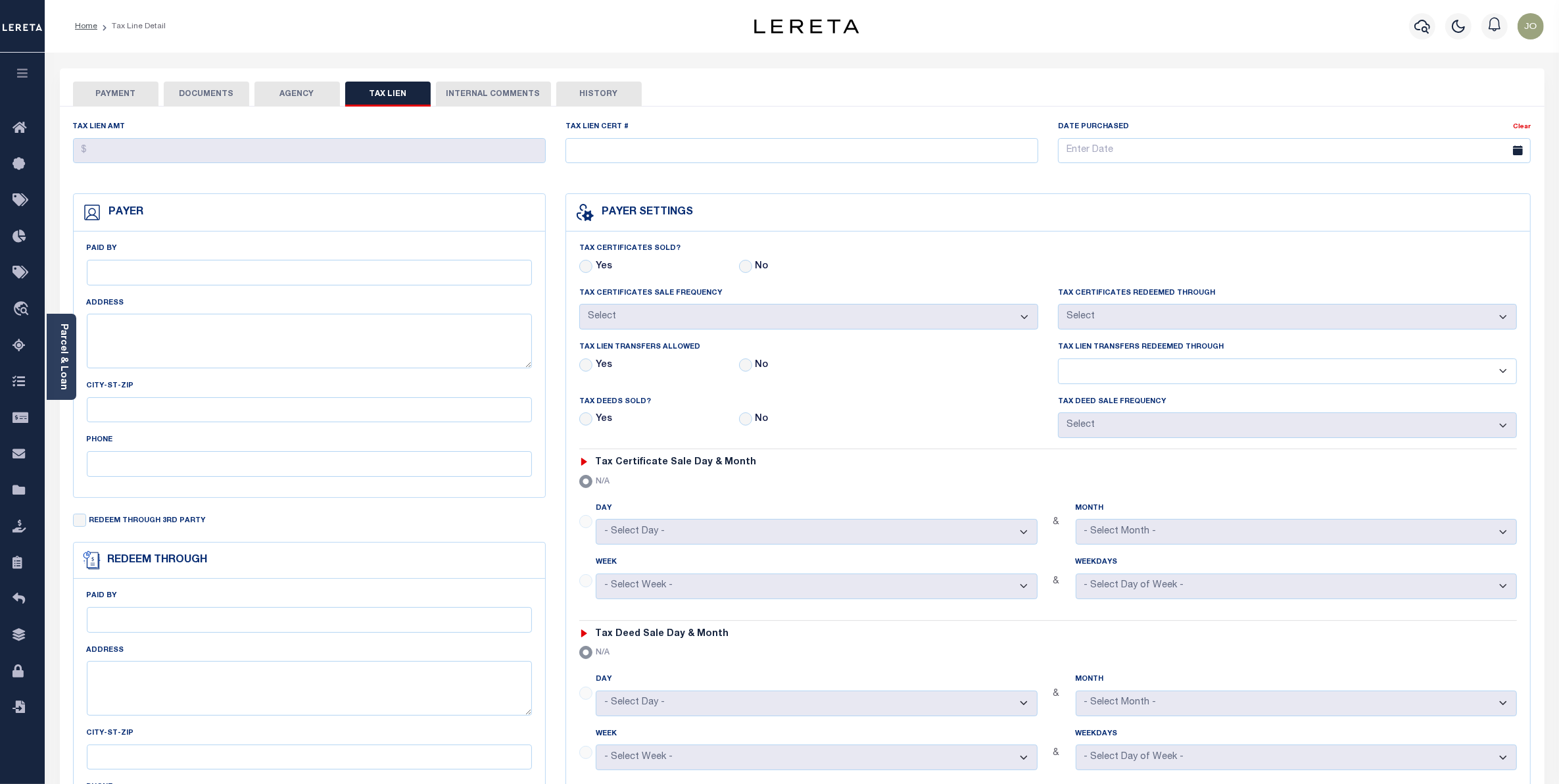
click at [297, 99] on button "AGENCY" at bounding box center [297, 94] width 86 height 25
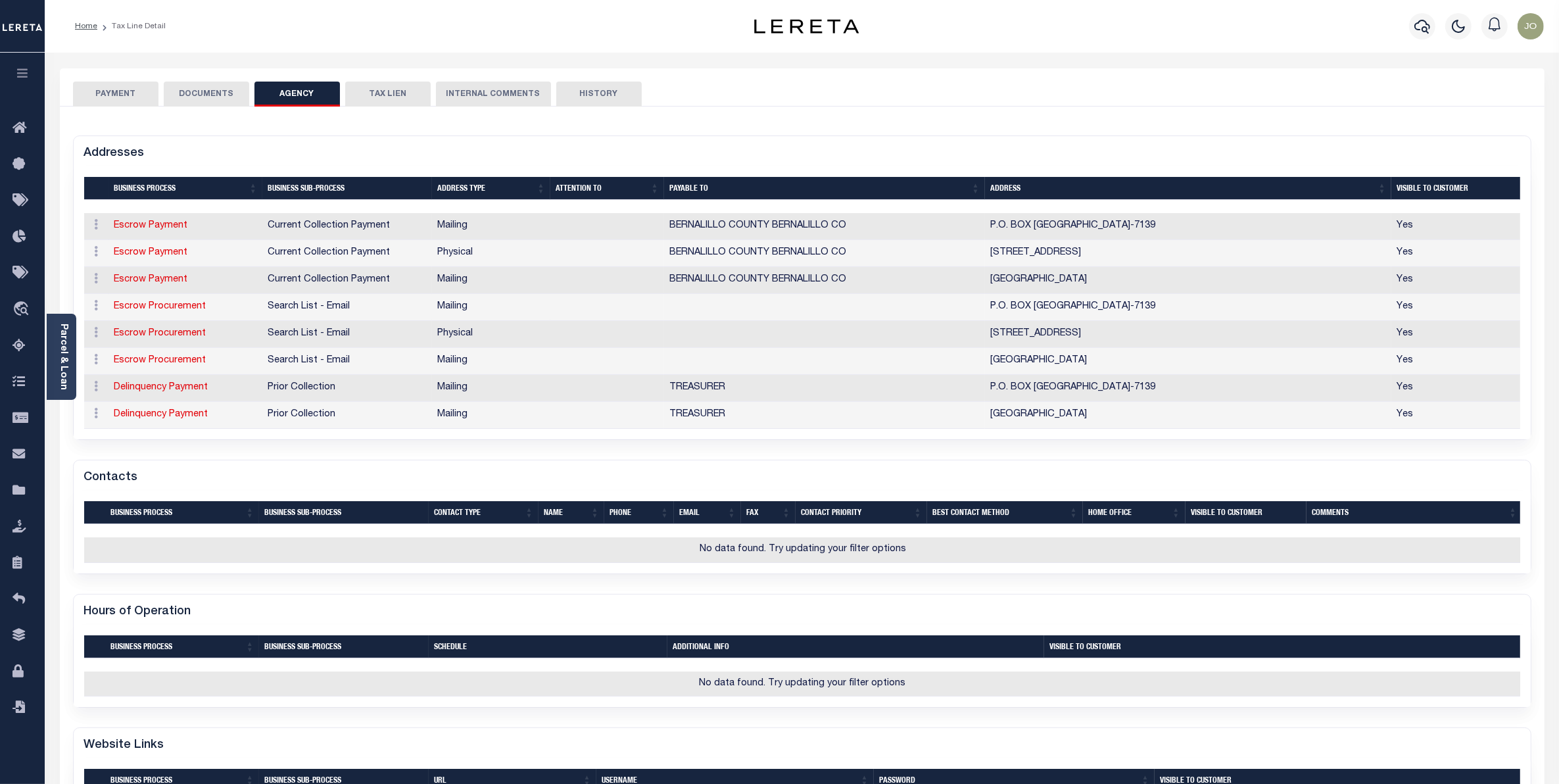
click at [196, 97] on button "DOCUMENTS" at bounding box center [207, 94] width 86 height 25
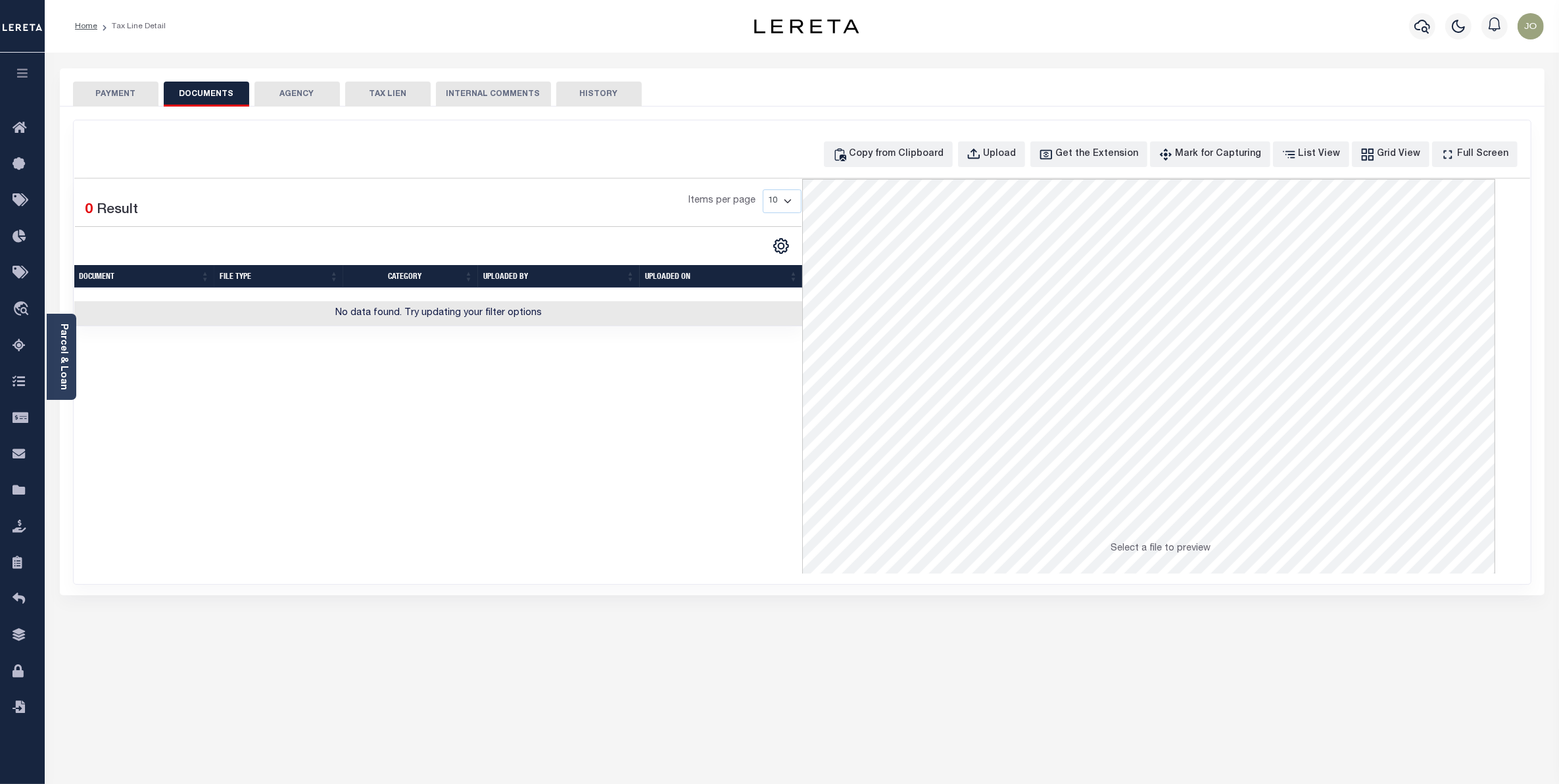
click at [298, 96] on button "AGENCY" at bounding box center [297, 94] width 86 height 25
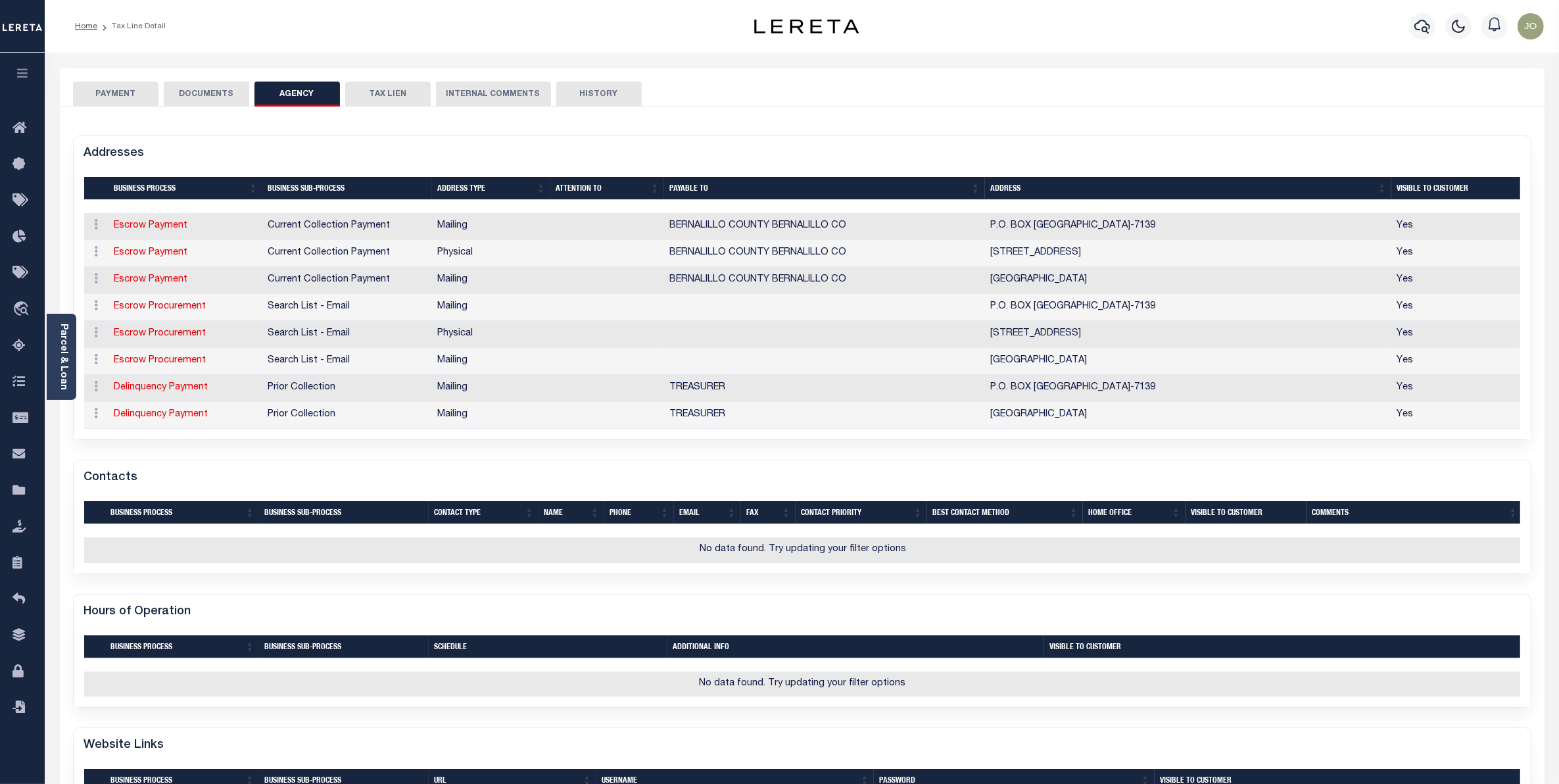
click at [126, 96] on button "PAYMENT" at bounding box center [116, 94] width 86 height 25
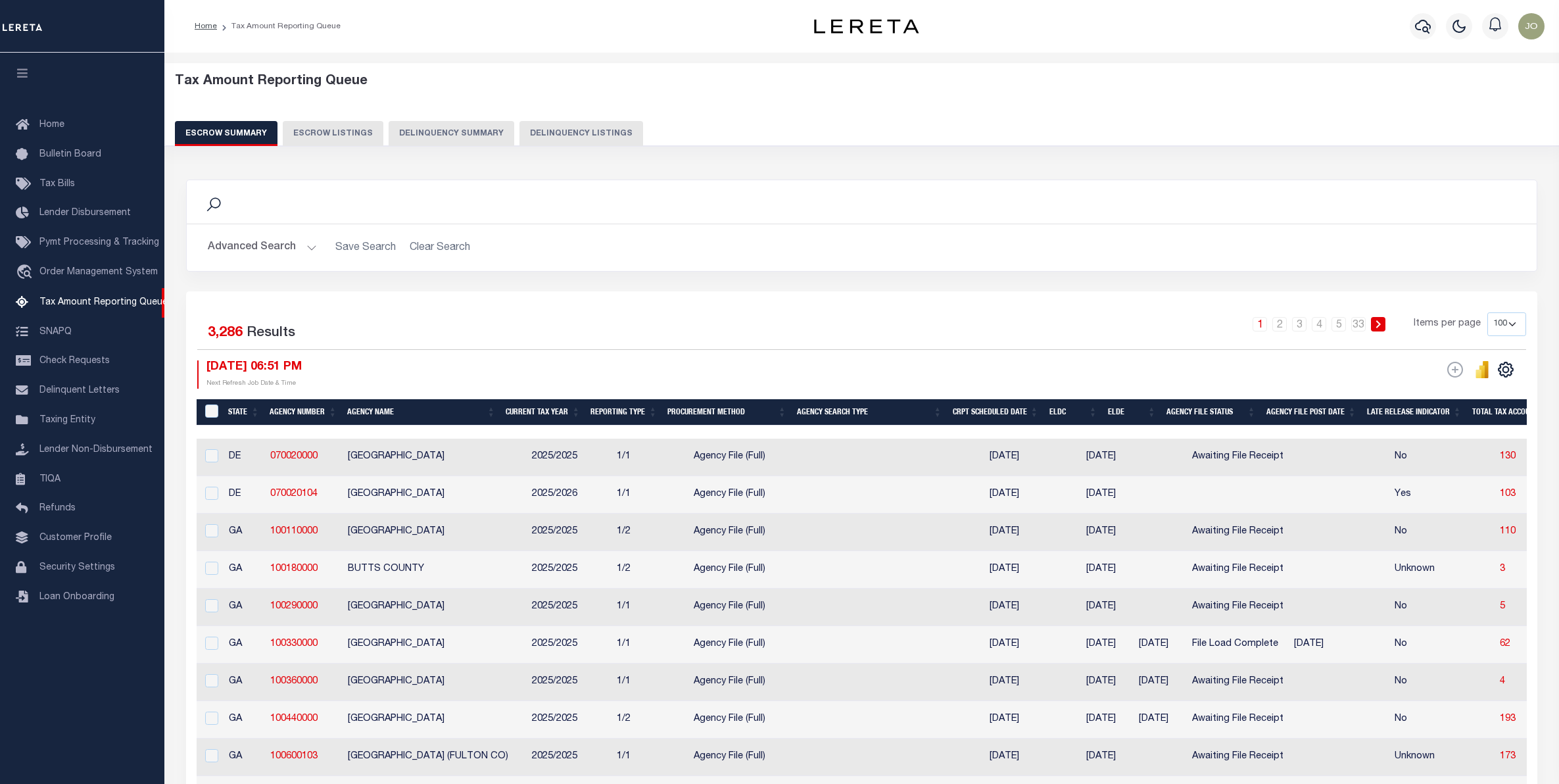
select select "100"
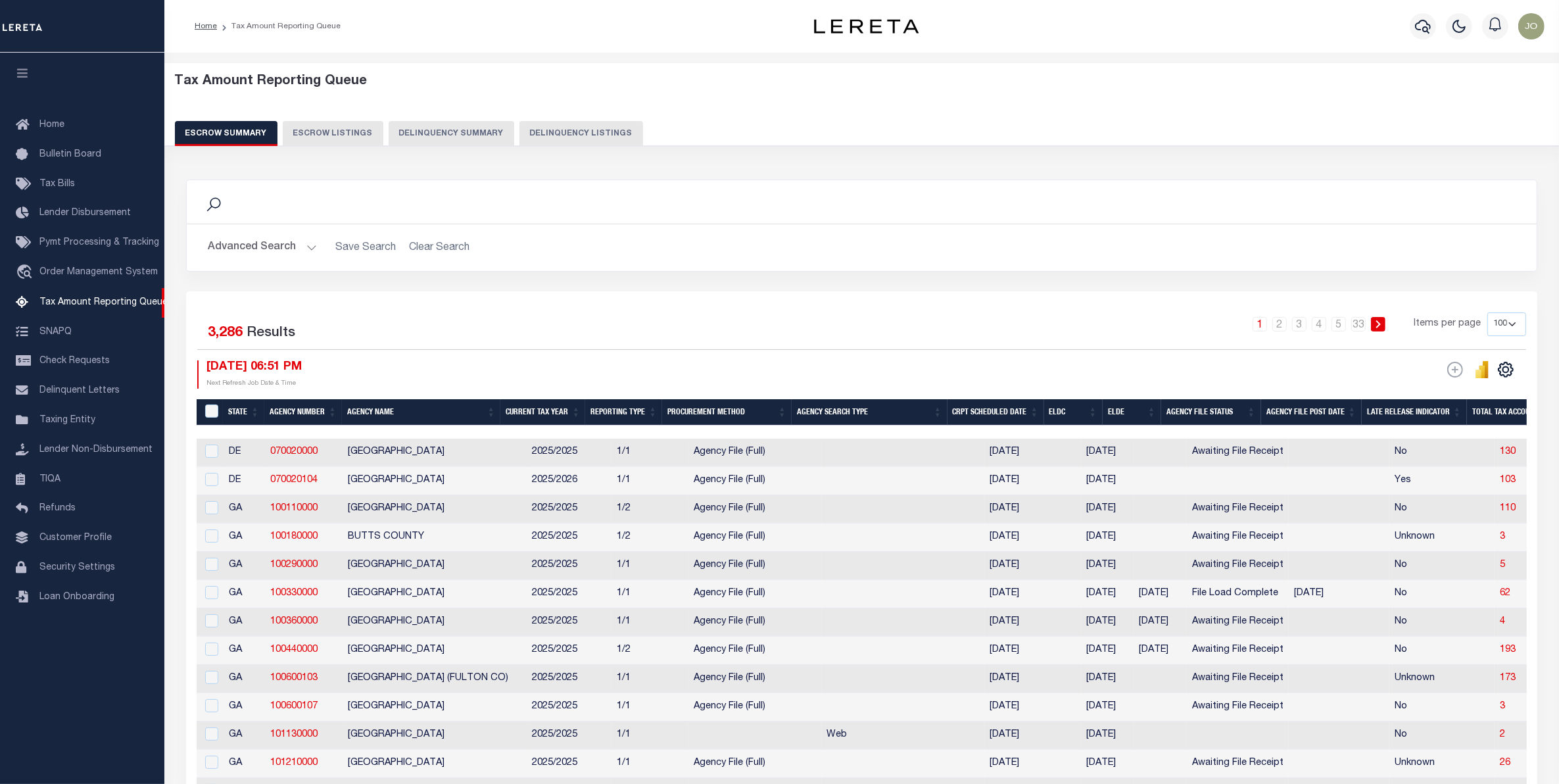
click at [288, 245] on button "Advanced Search" at bounding box center [262, 247] width 109 height 25
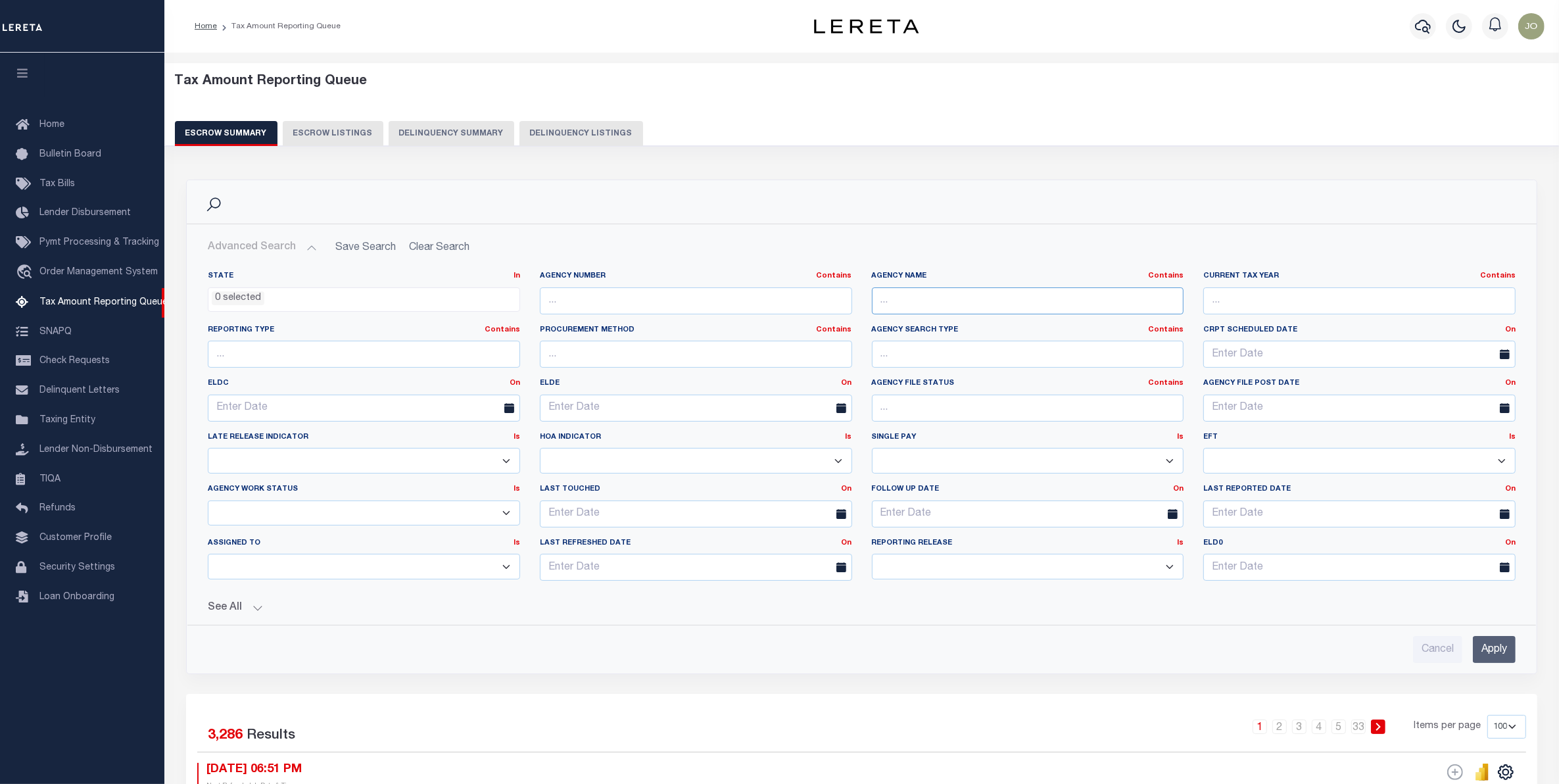
click at [962, 309] on input "text" at bounding box center [1028, 301] width 312 height 27
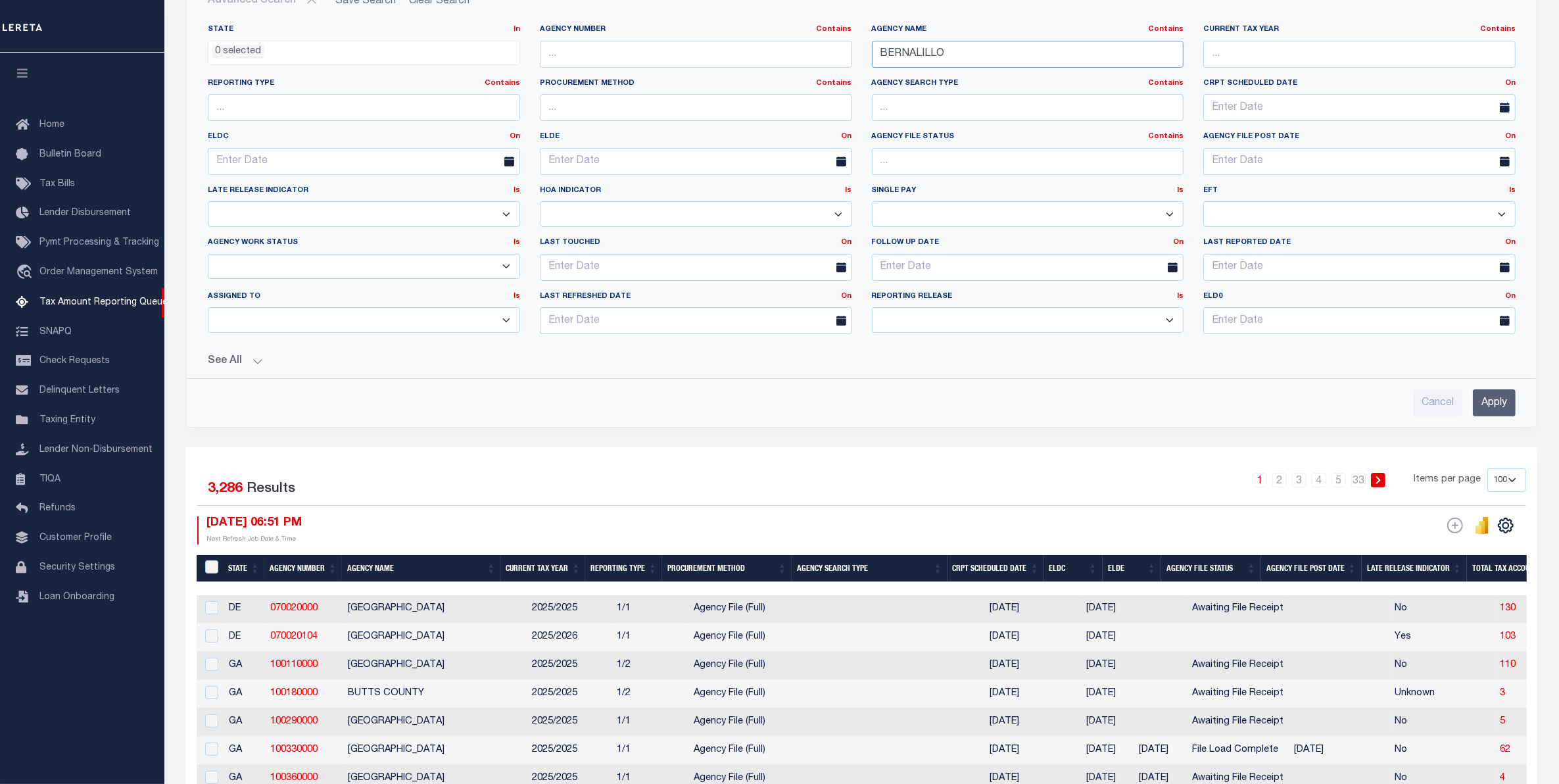
type input "BERNALILLO"
click at [1481, 402] on input "Apply" at bounding box center [1495, 402] width 43 height 27
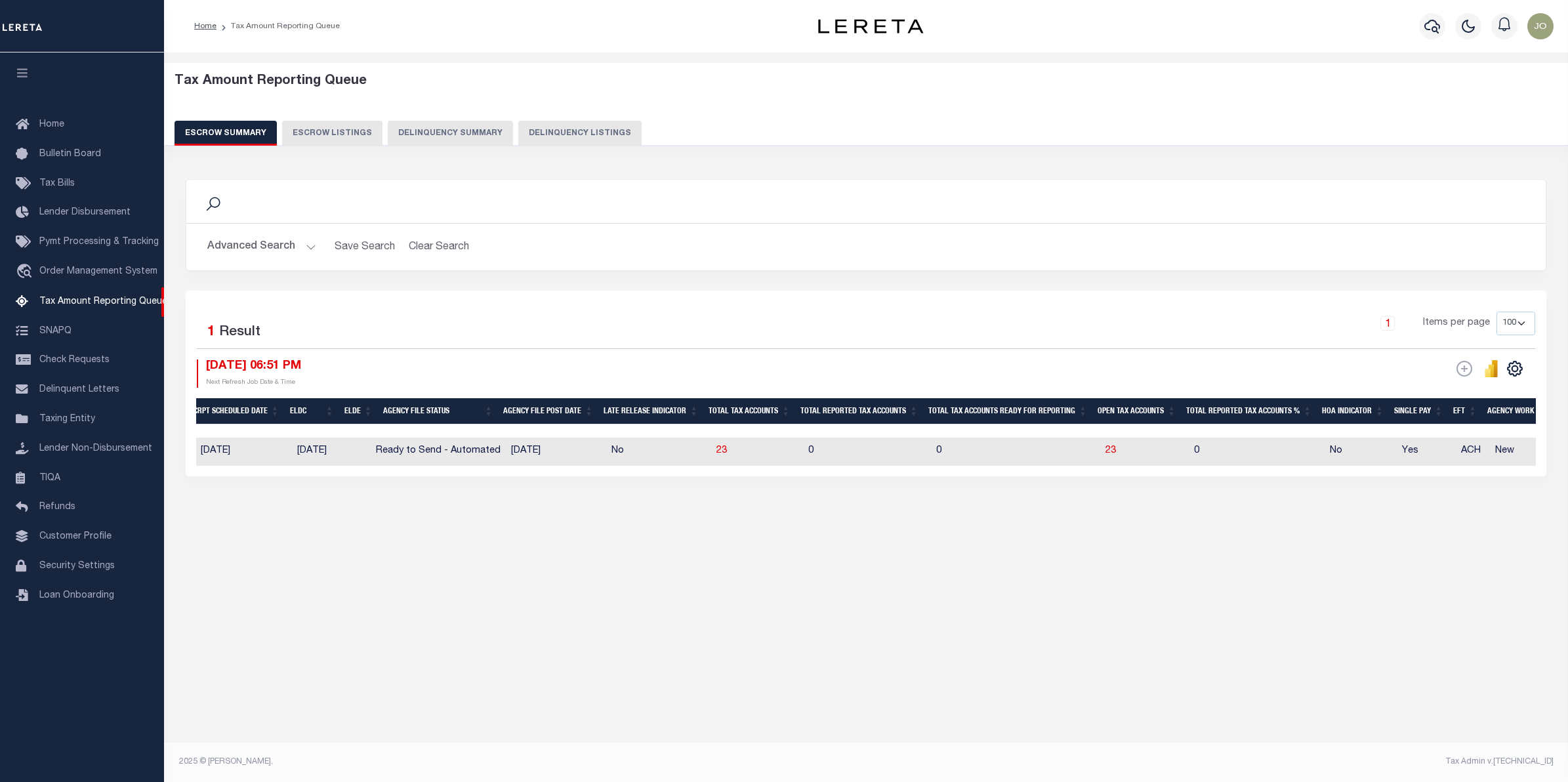
scroll to position [0, 0]
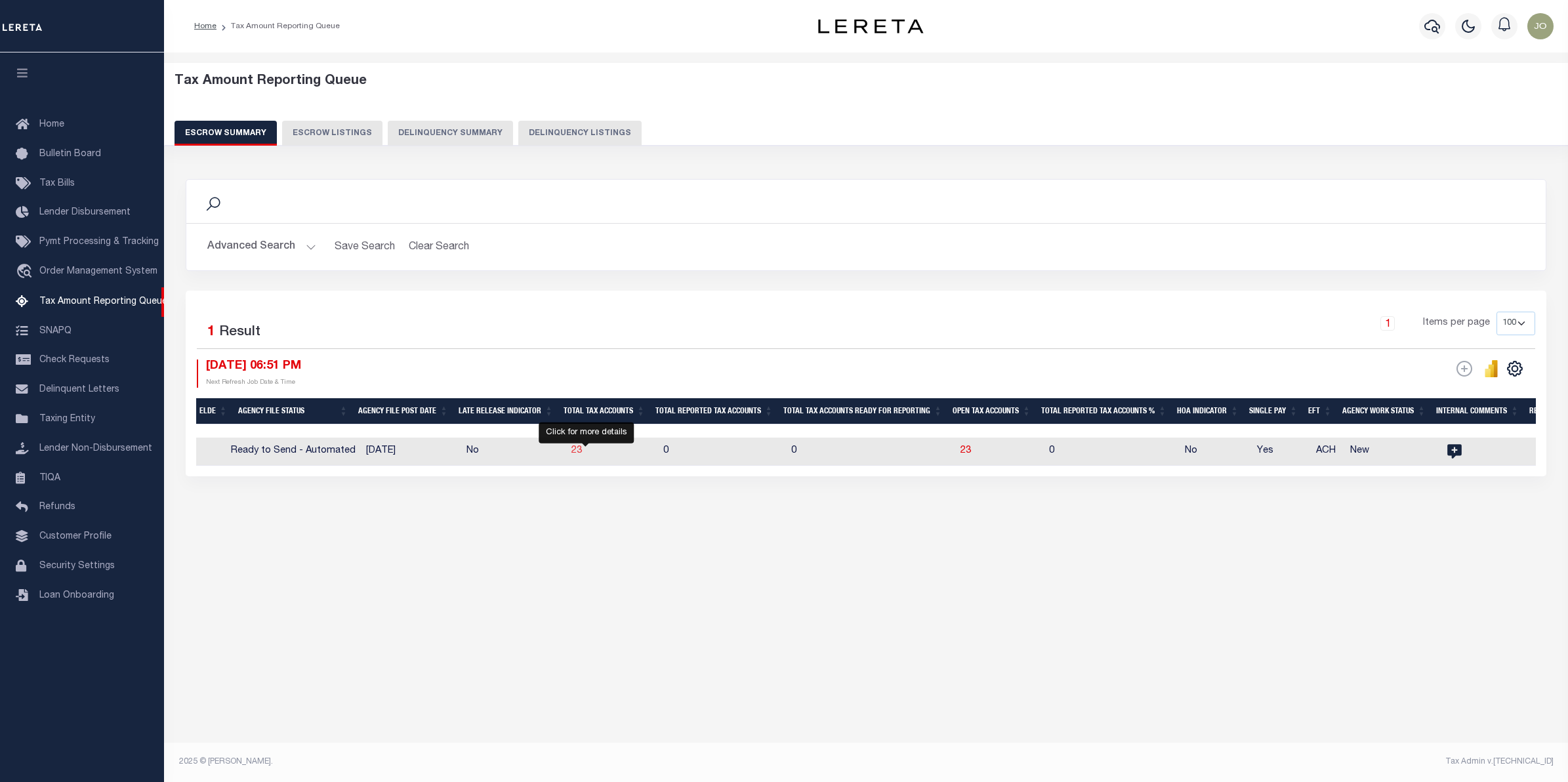
click at [582, 453] on span "23" at bounding box center [576, 451] width 10 height 9
select select "100"
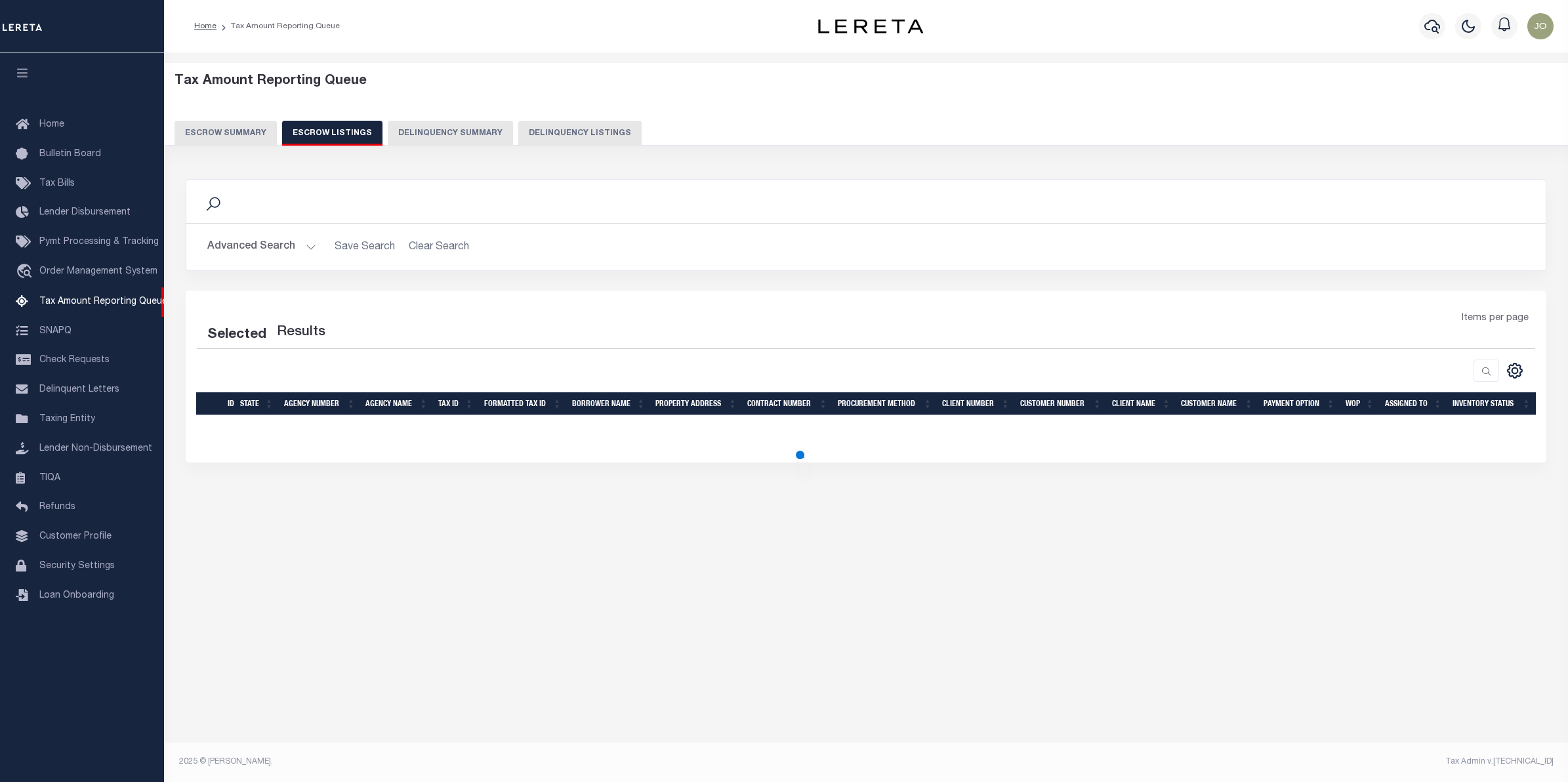
select select "100"
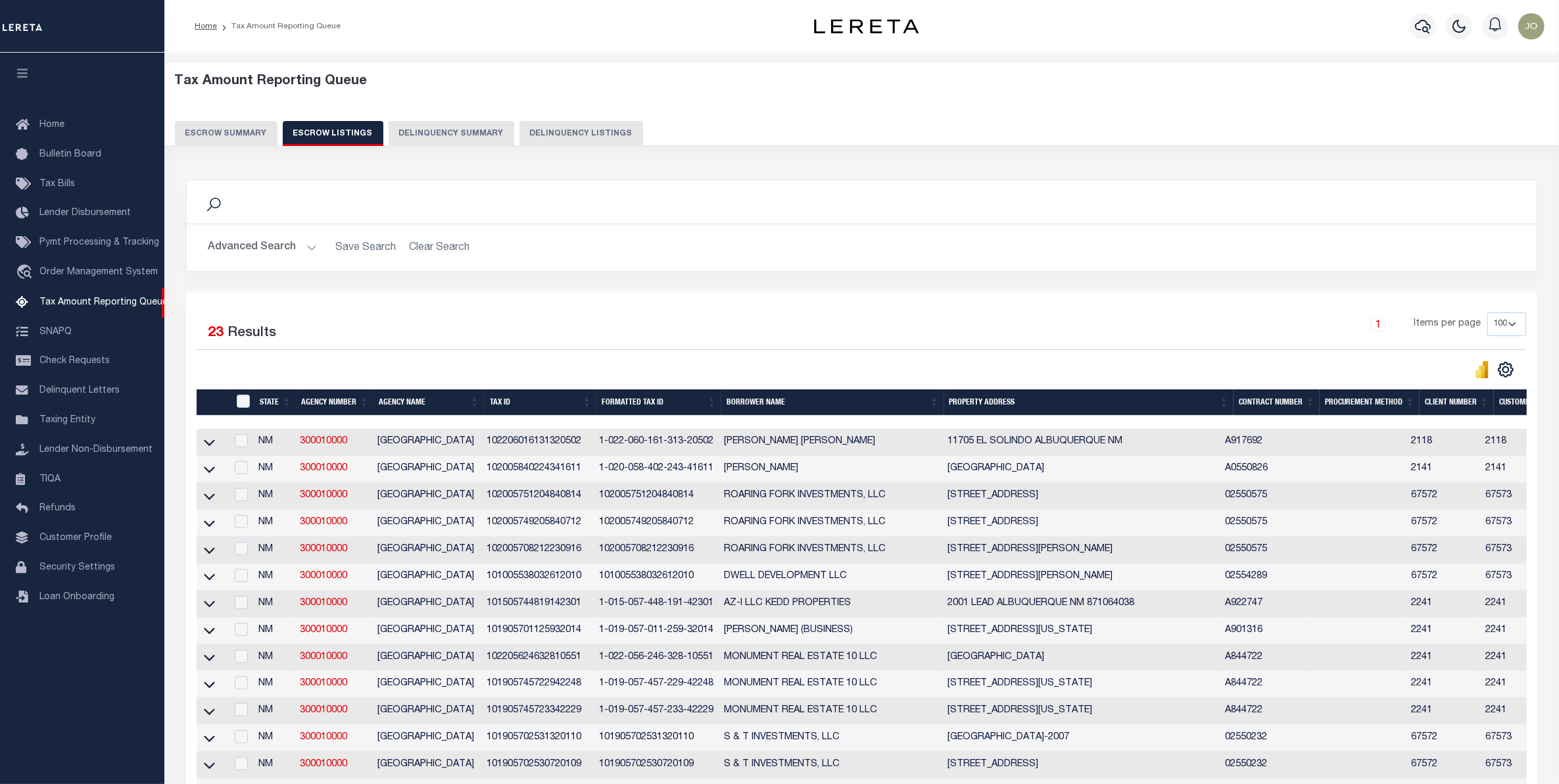
click at [650, 467] on td "1-020-058-402-243-41611" at bounding box center [657, 469] width 125 height 27
checkbox input "true"
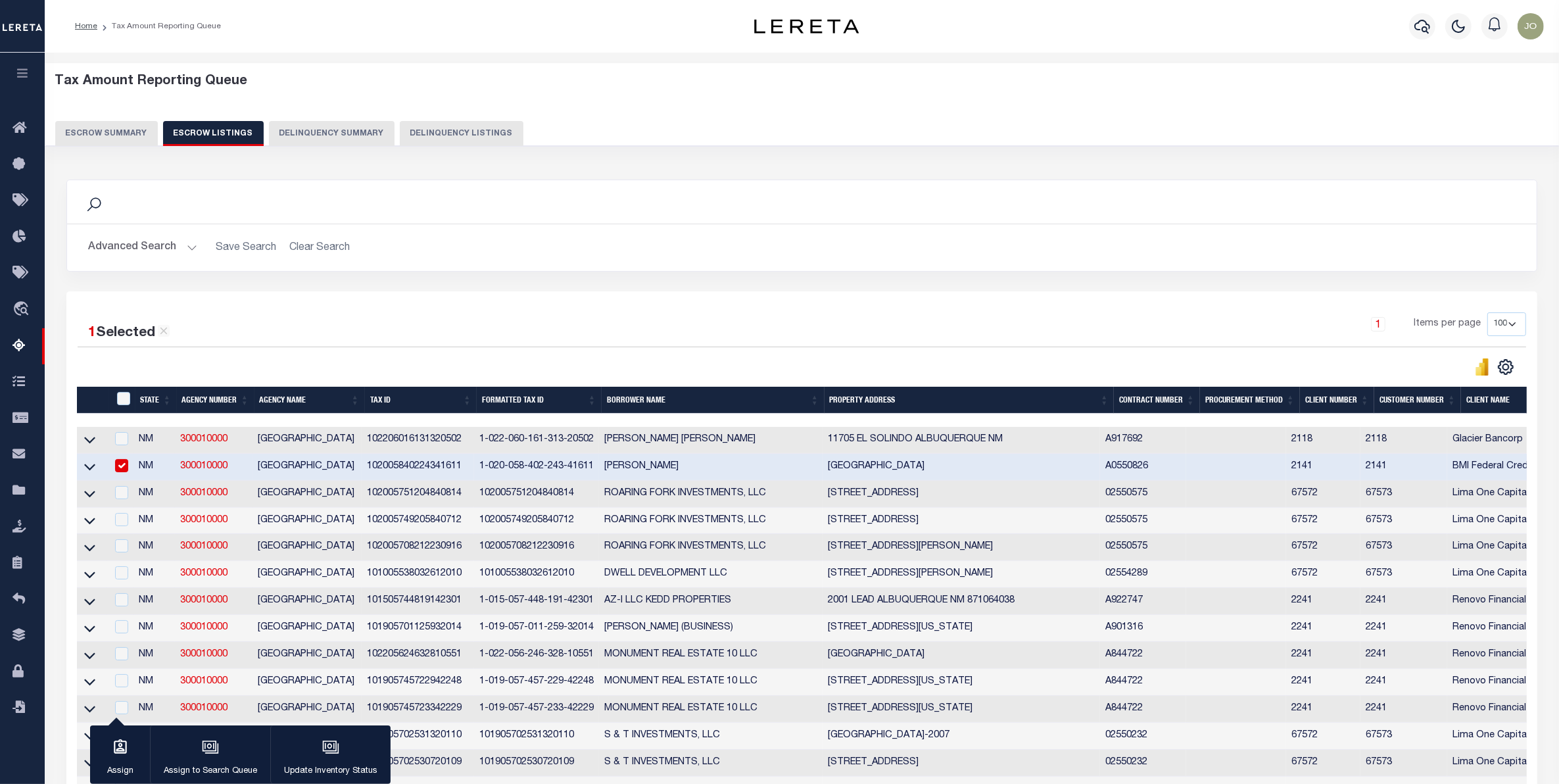
scroll to position [421, 0]
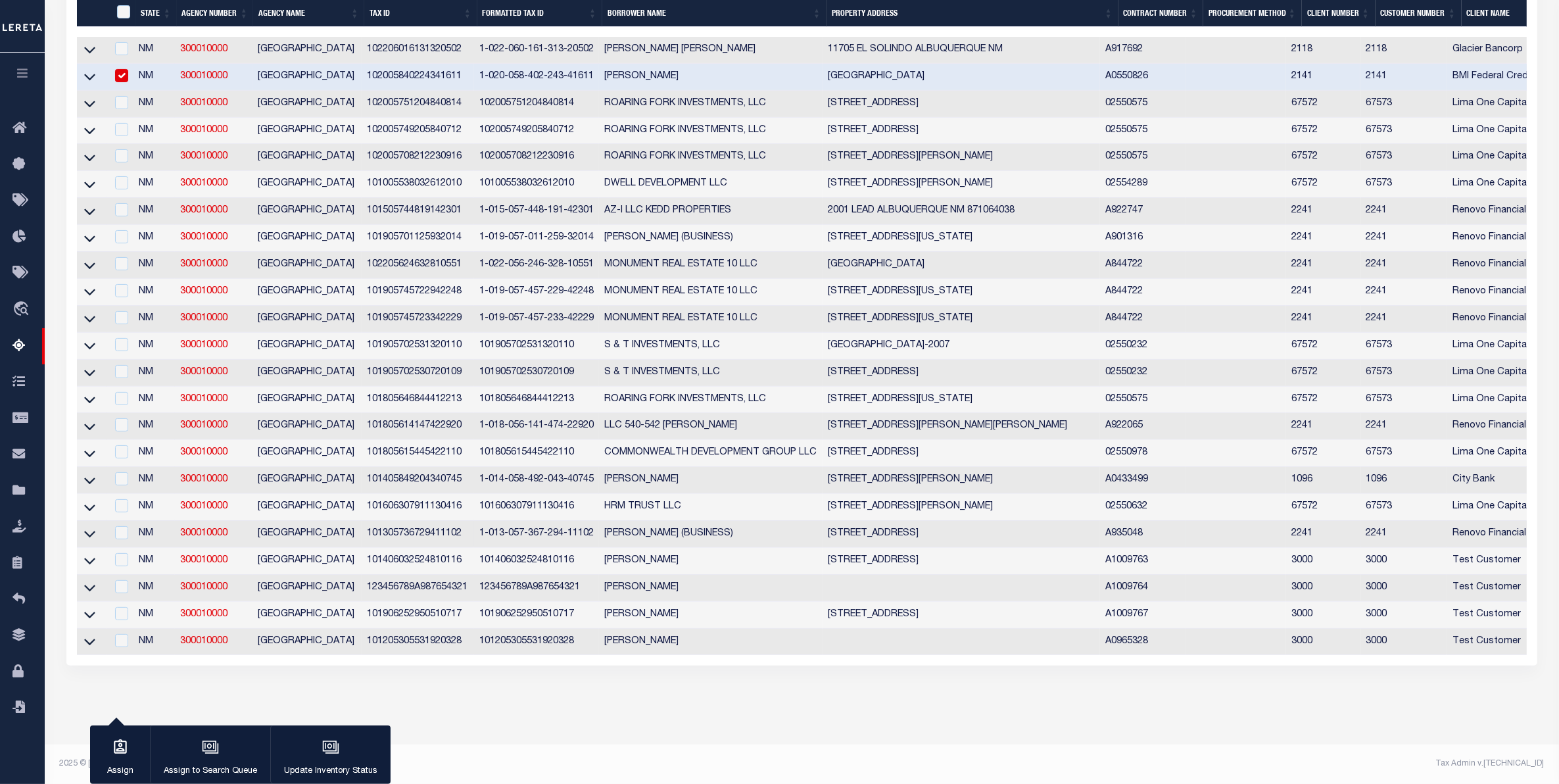
click at [1232, 529] on td at bounding box center [1237, 535] width 100 height 27
checkbox input "true"
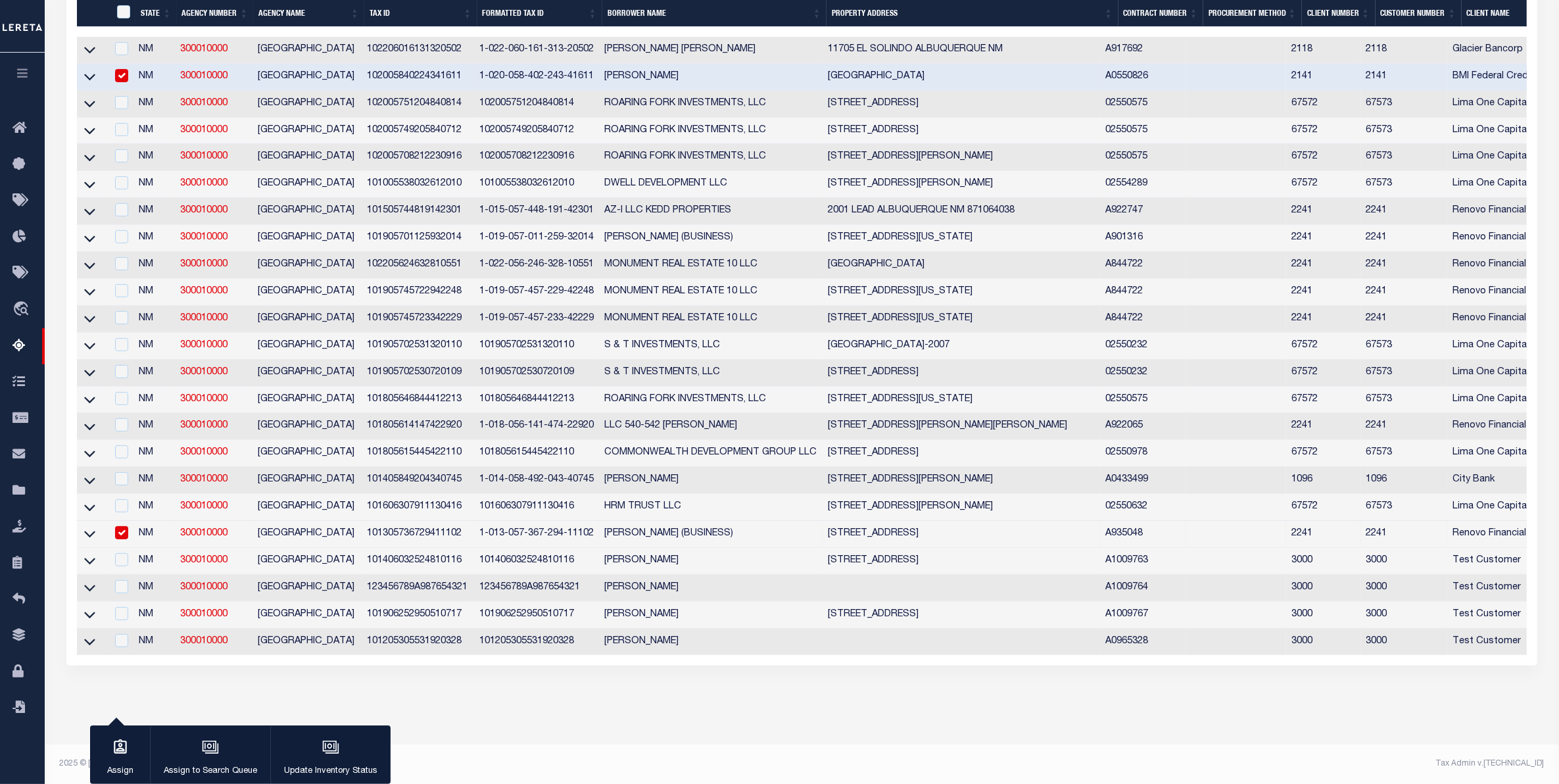
scroll to position [394, 0]
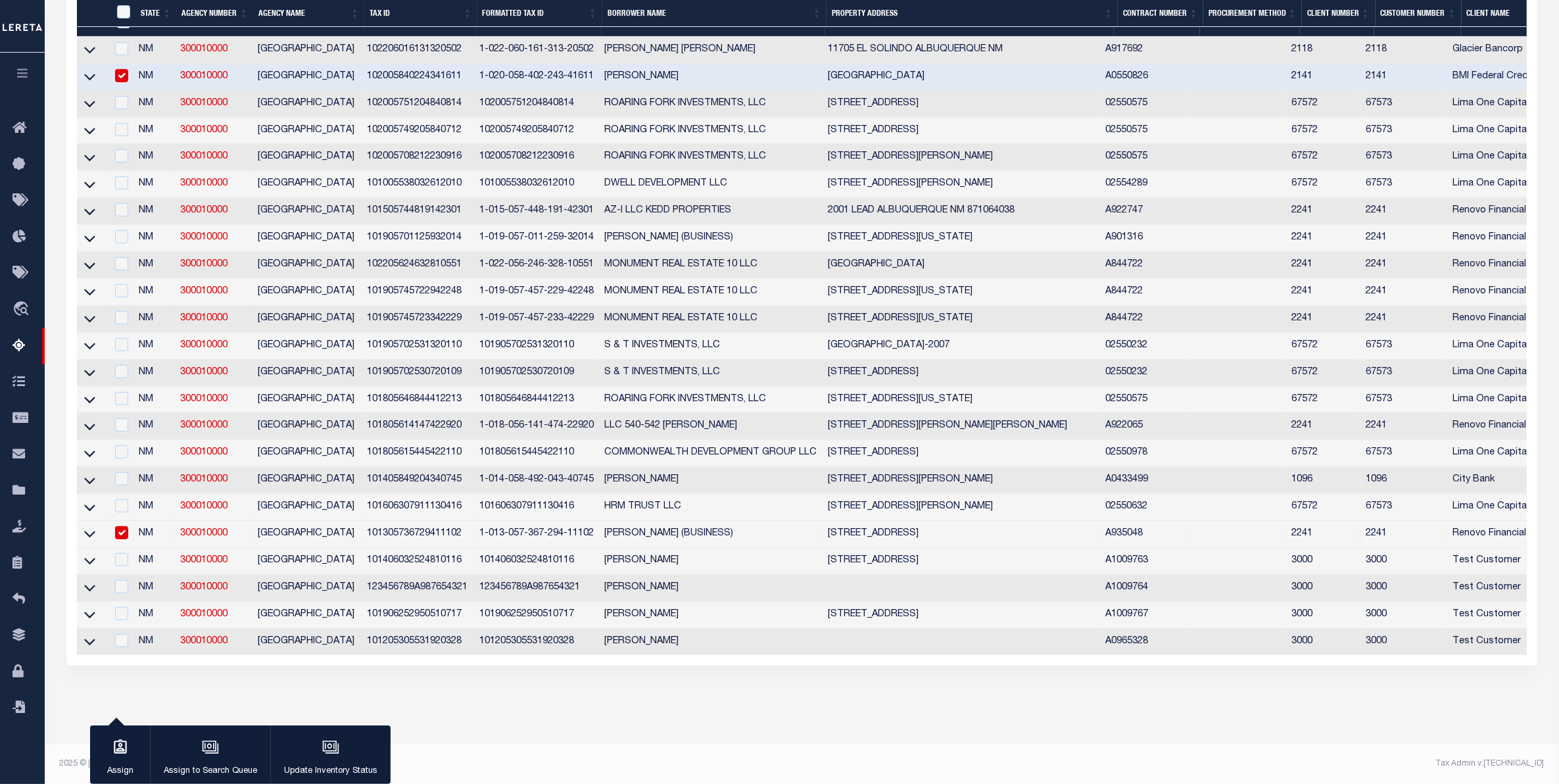
click at [1176, 551] on td "A1009763" at bounding box center [1143, 561] width 86 height 27
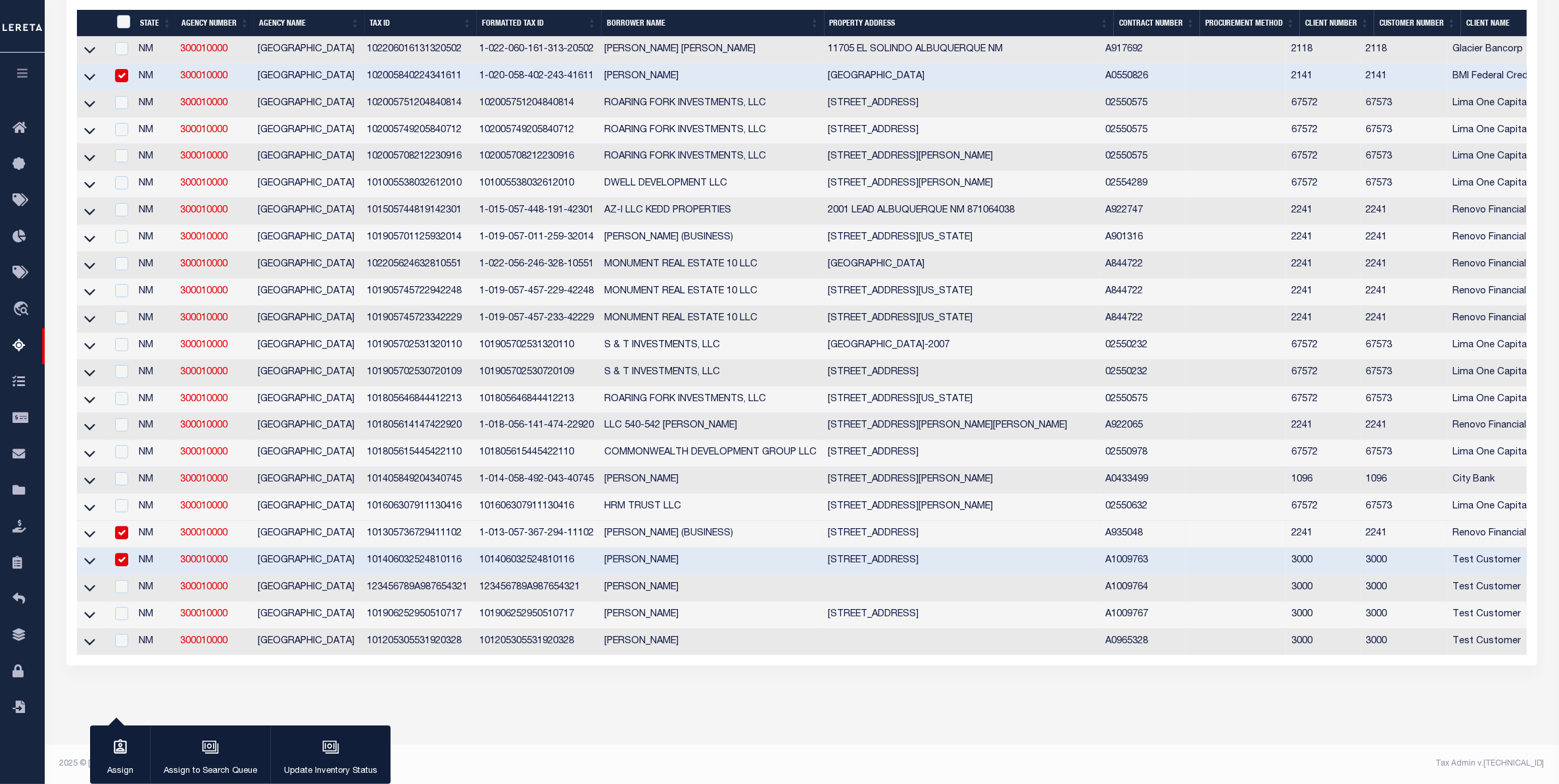
scroll to position [367, 0]
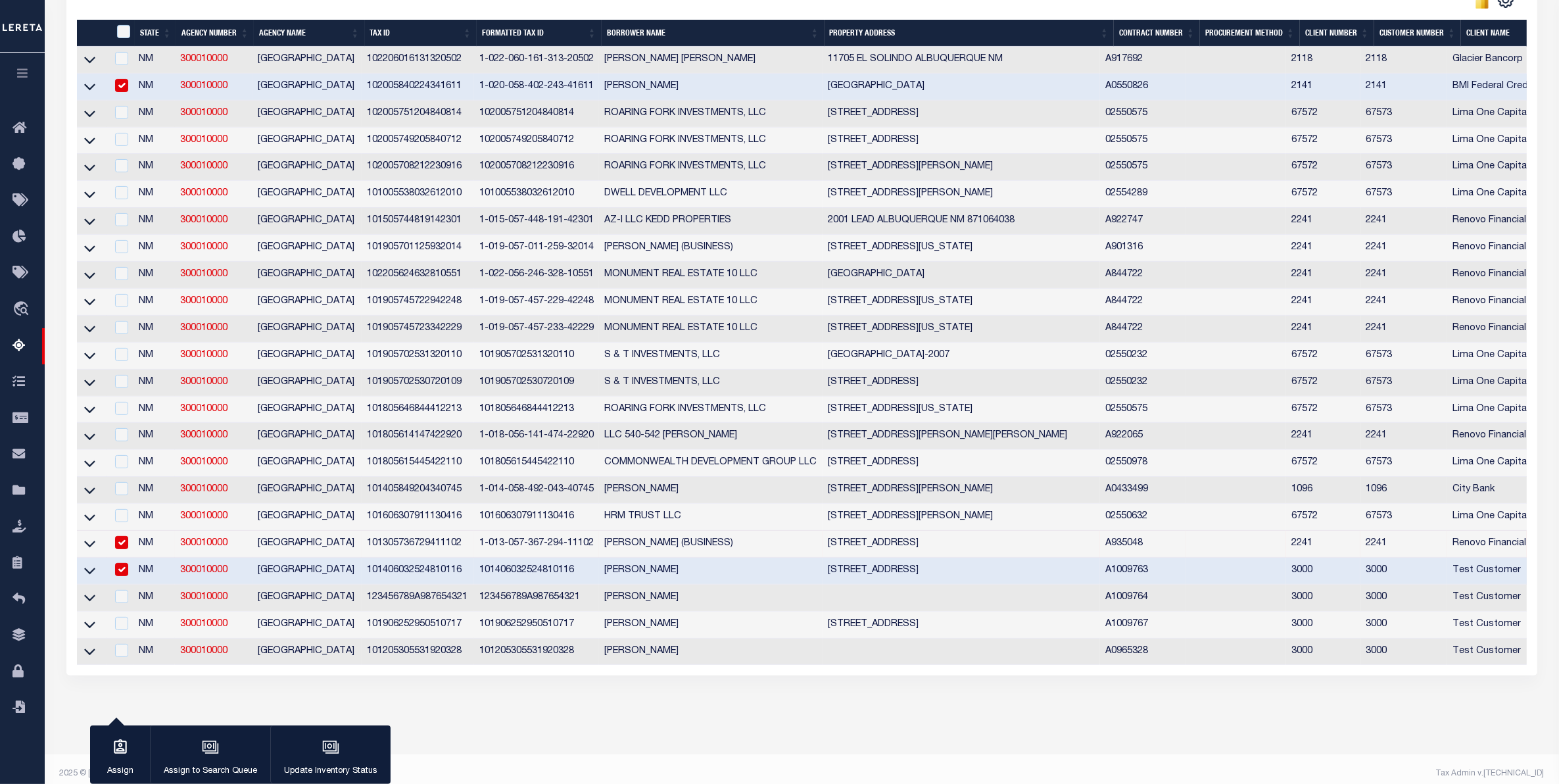
click at [1046, 584] on td "503 AZTEC RD NW ALBUQUERQUE, NM 87107" at bounding box center [962, 571] width 277 height 27
checkbox input "false"
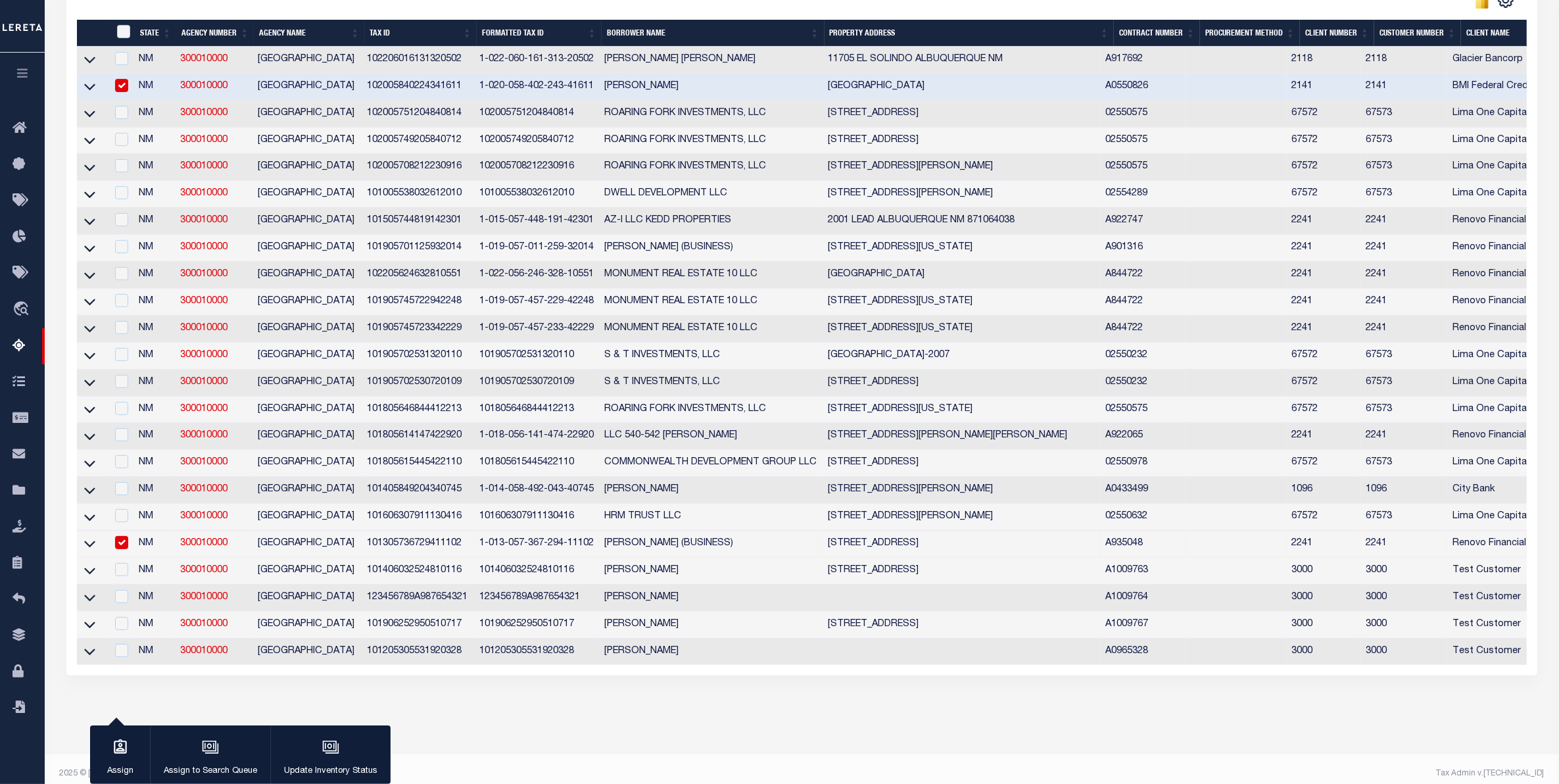
click at [1129, 611] on td "A1009764" at bounding box center [1143, 598] width 86 height 27
checkbox input "true"
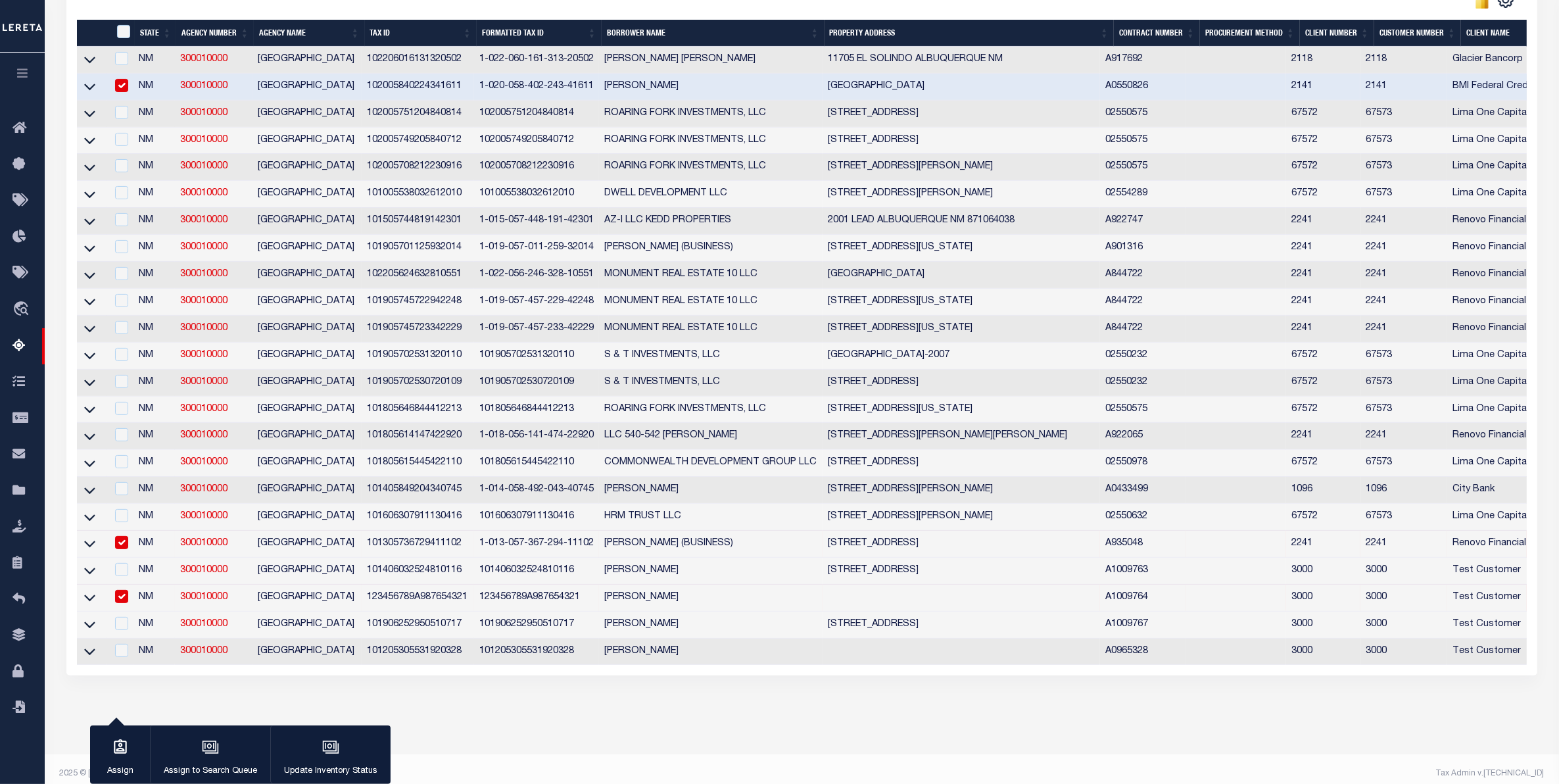
click at [680, 714] on div "Search Advanced Search Save Search Clear Search In In AK AL AR AZ CA CO CT" at bounding box center [802, 257] width 1489 height 915
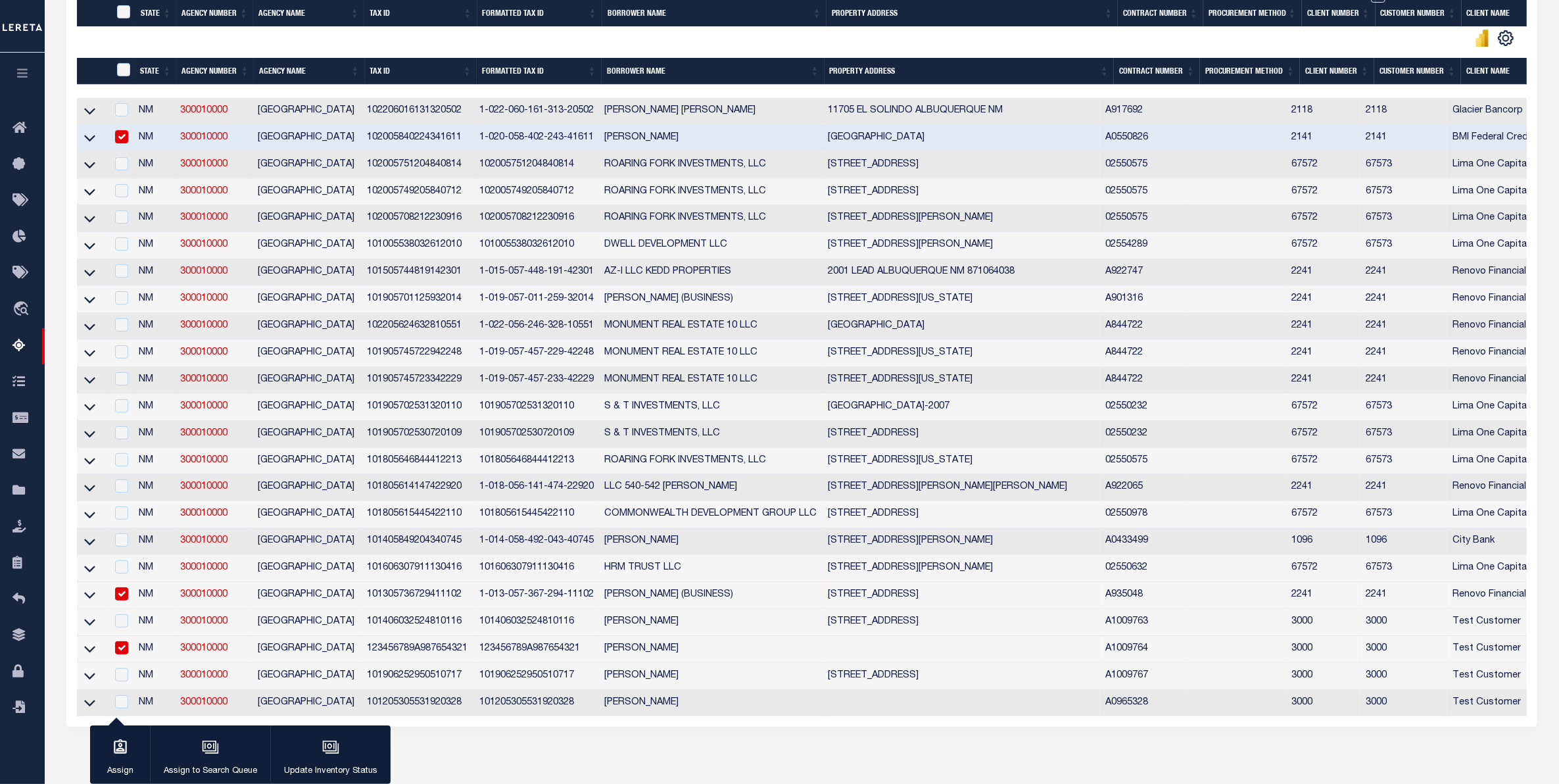
scroll to position [411, 0]
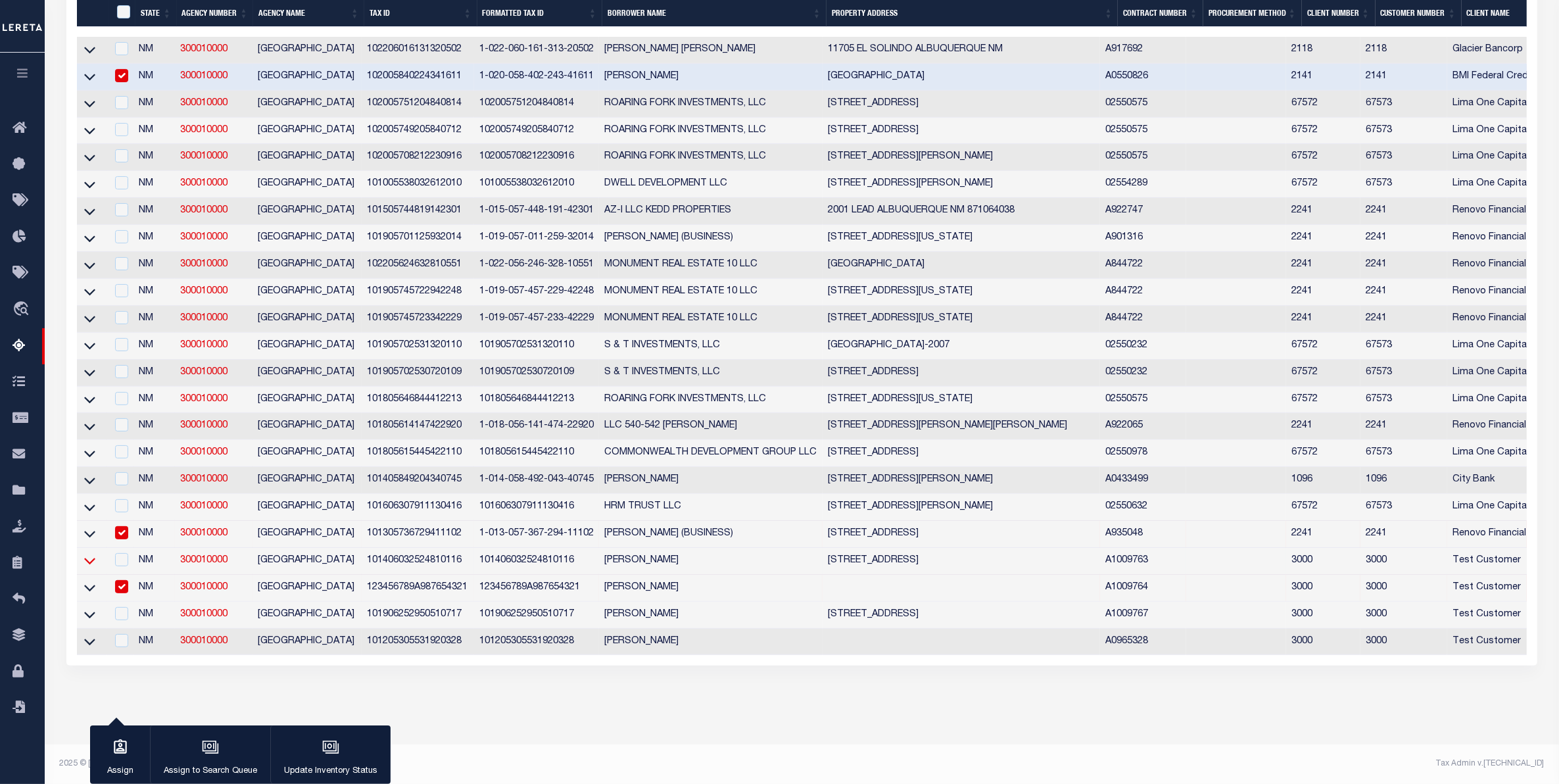
click at [92, 563] on icon at bounding box center [90, 561] width 11 height 6
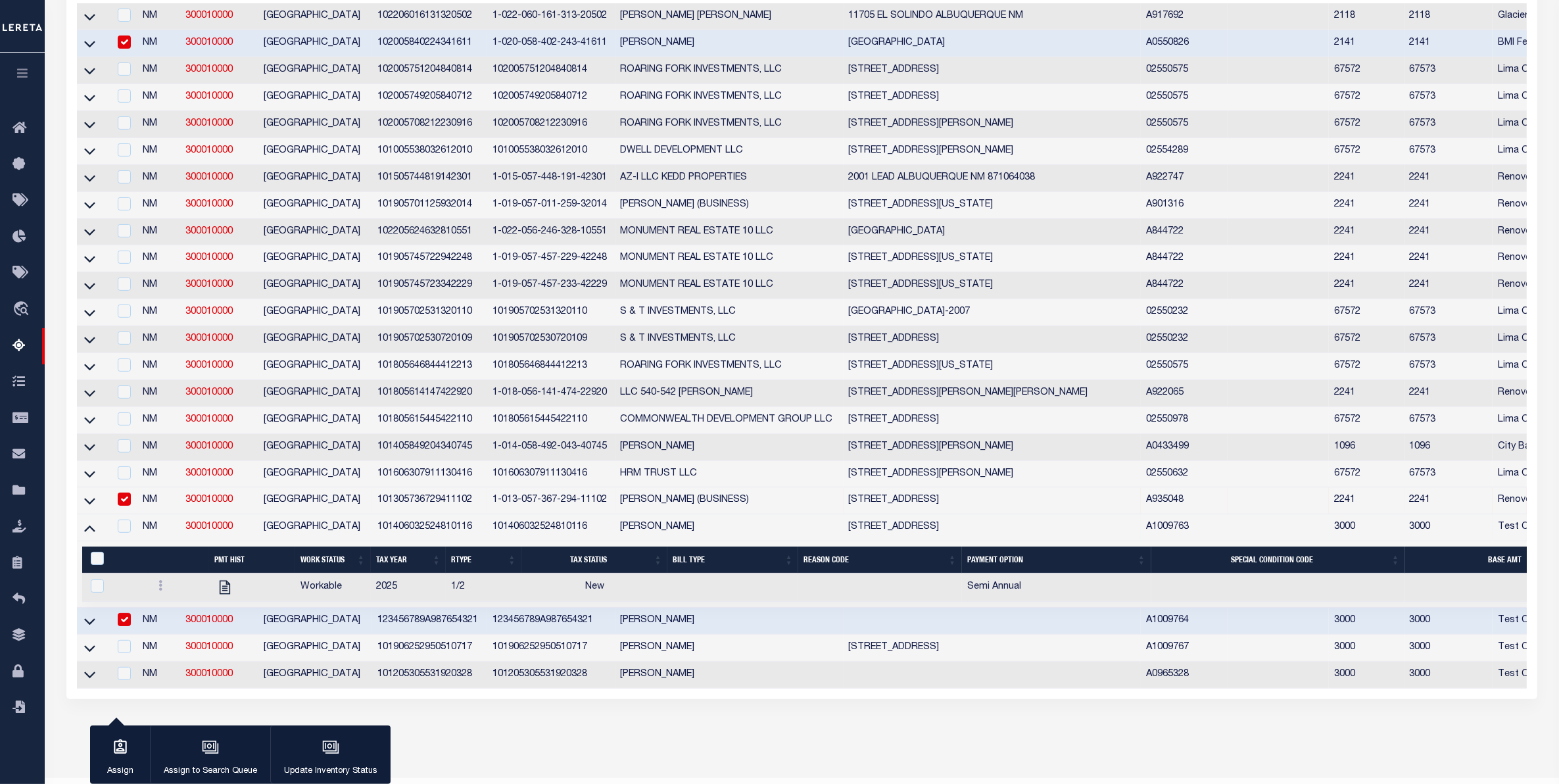
scroll to position [478, 0]
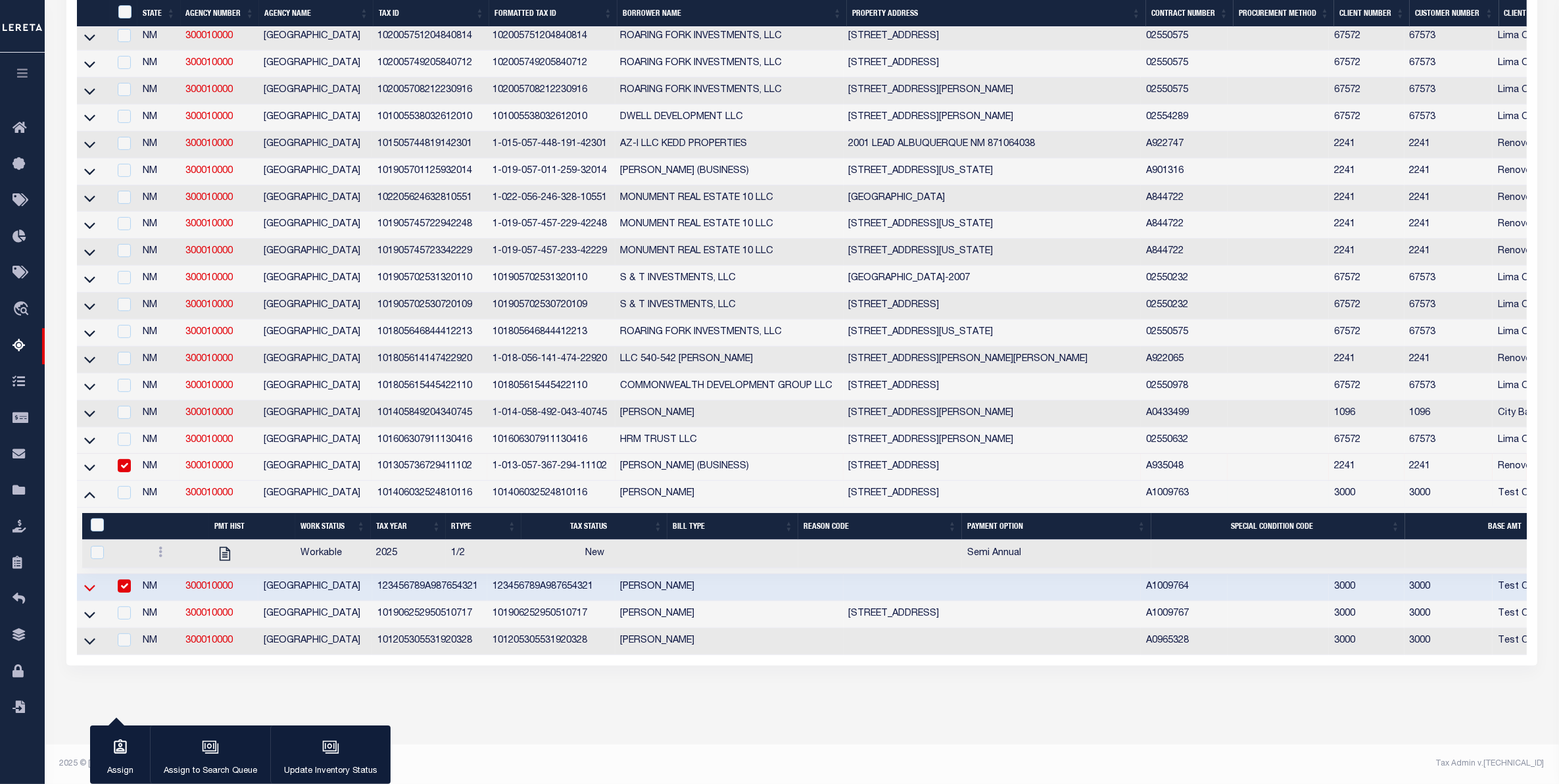
click at [87, 580] on icon at bounding box center [90, 587] width 11 height 13
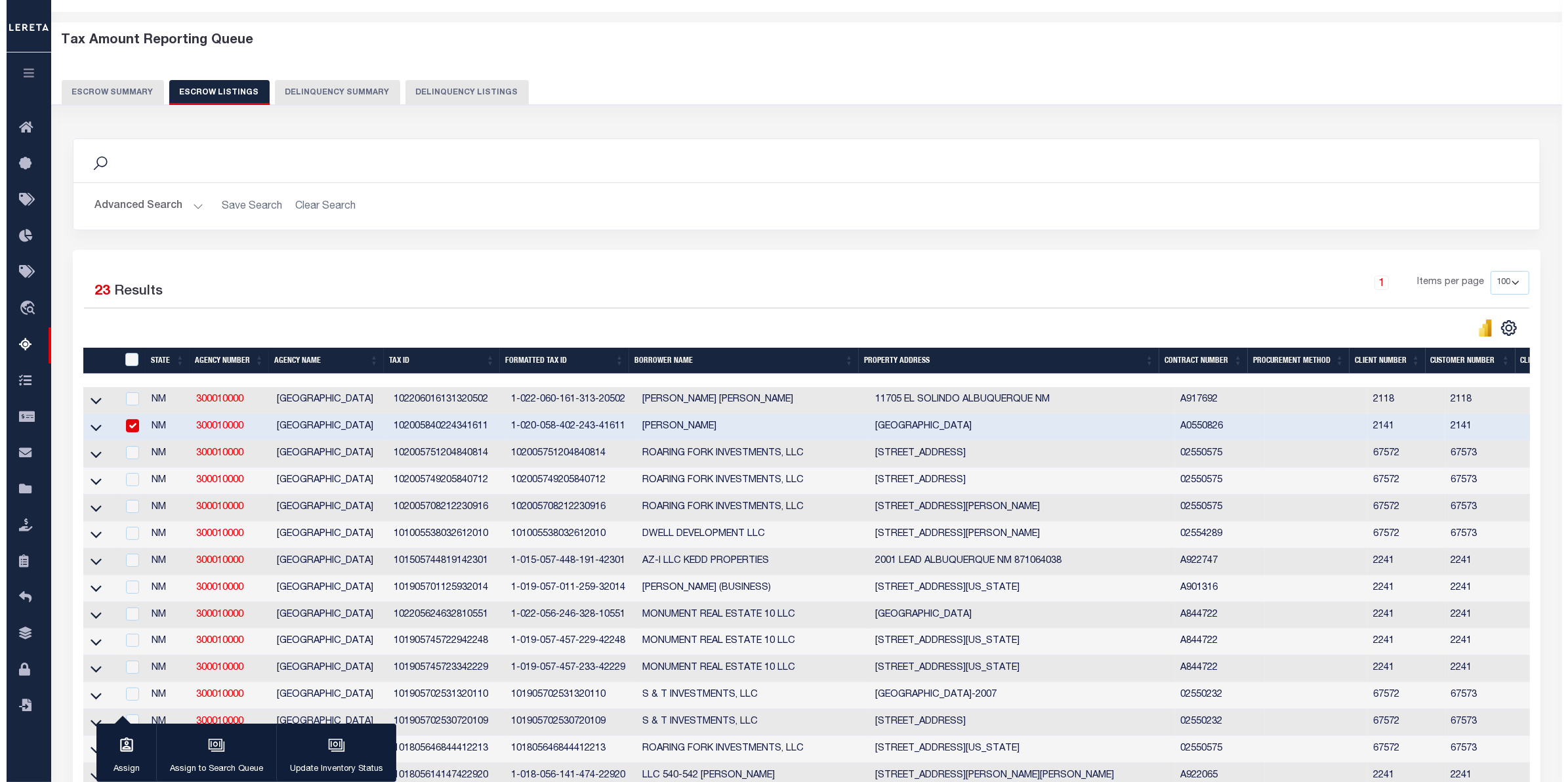
scroll to position [0, 0]
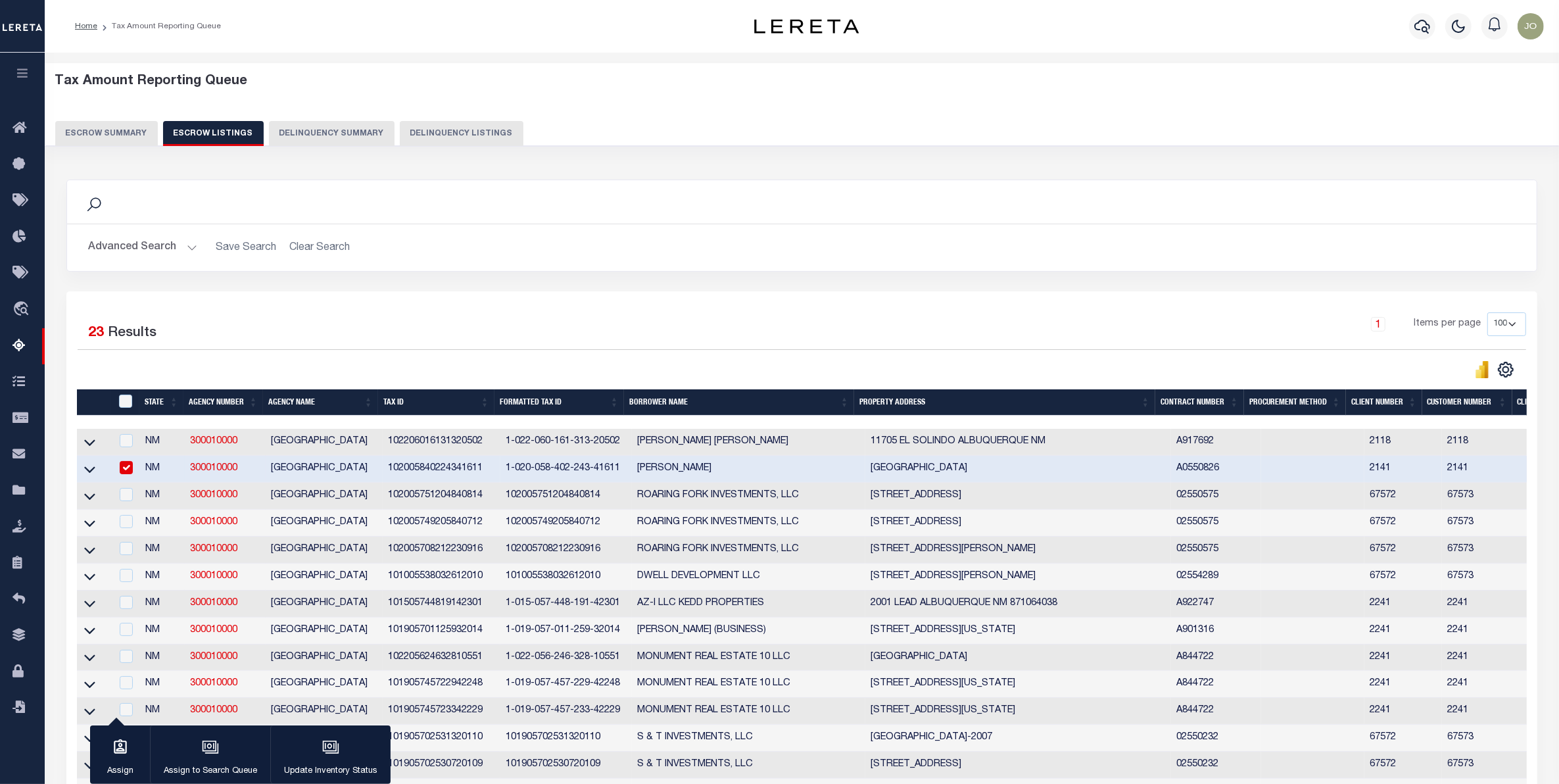
click at [119, 139] on button "Escrow Summary" at bounding box center [107, 134] width 103 height 25
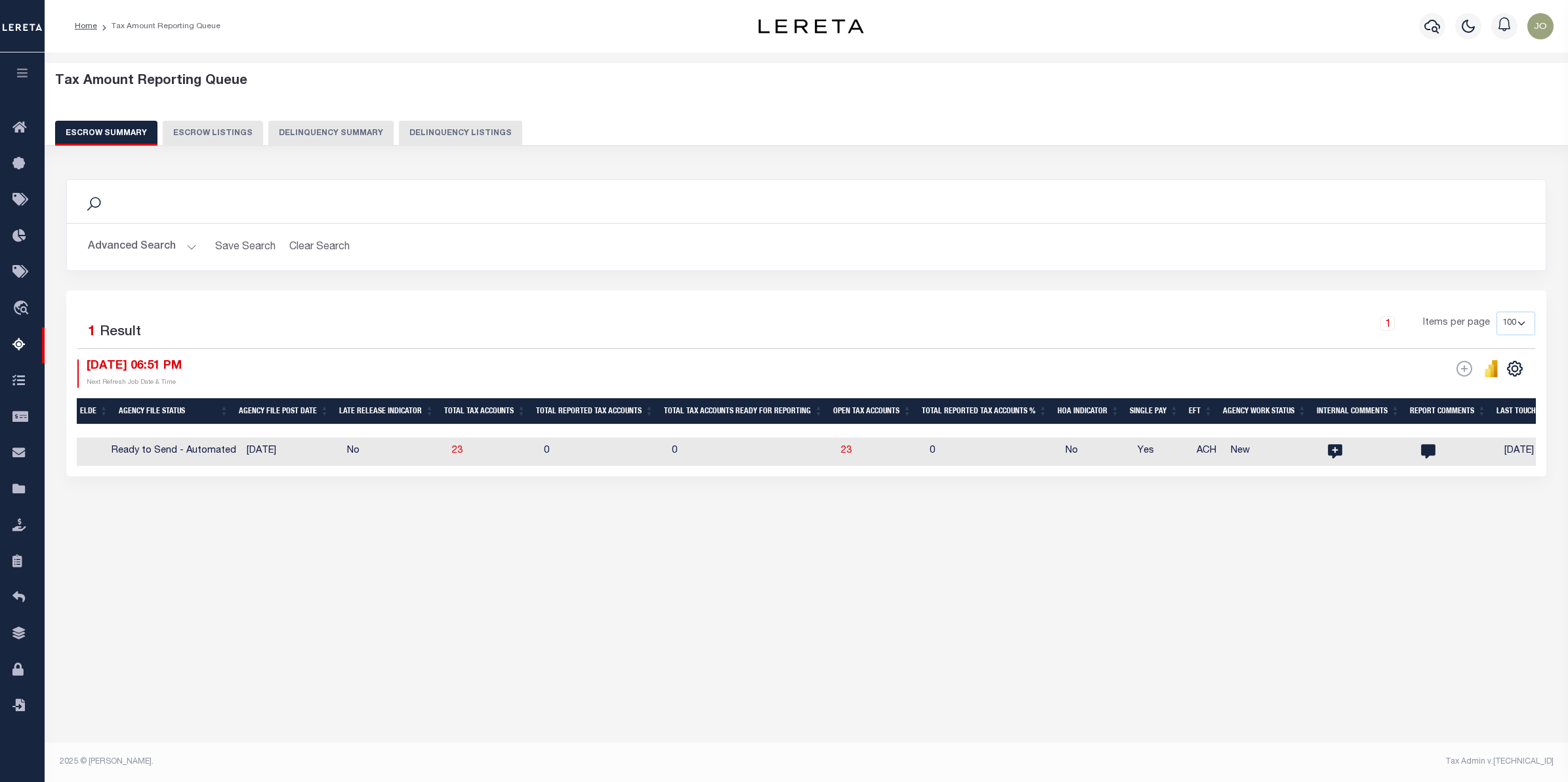
click at [145, 249] on button "Advanced Search" at bounding box center [142, 246] width 109 height 25
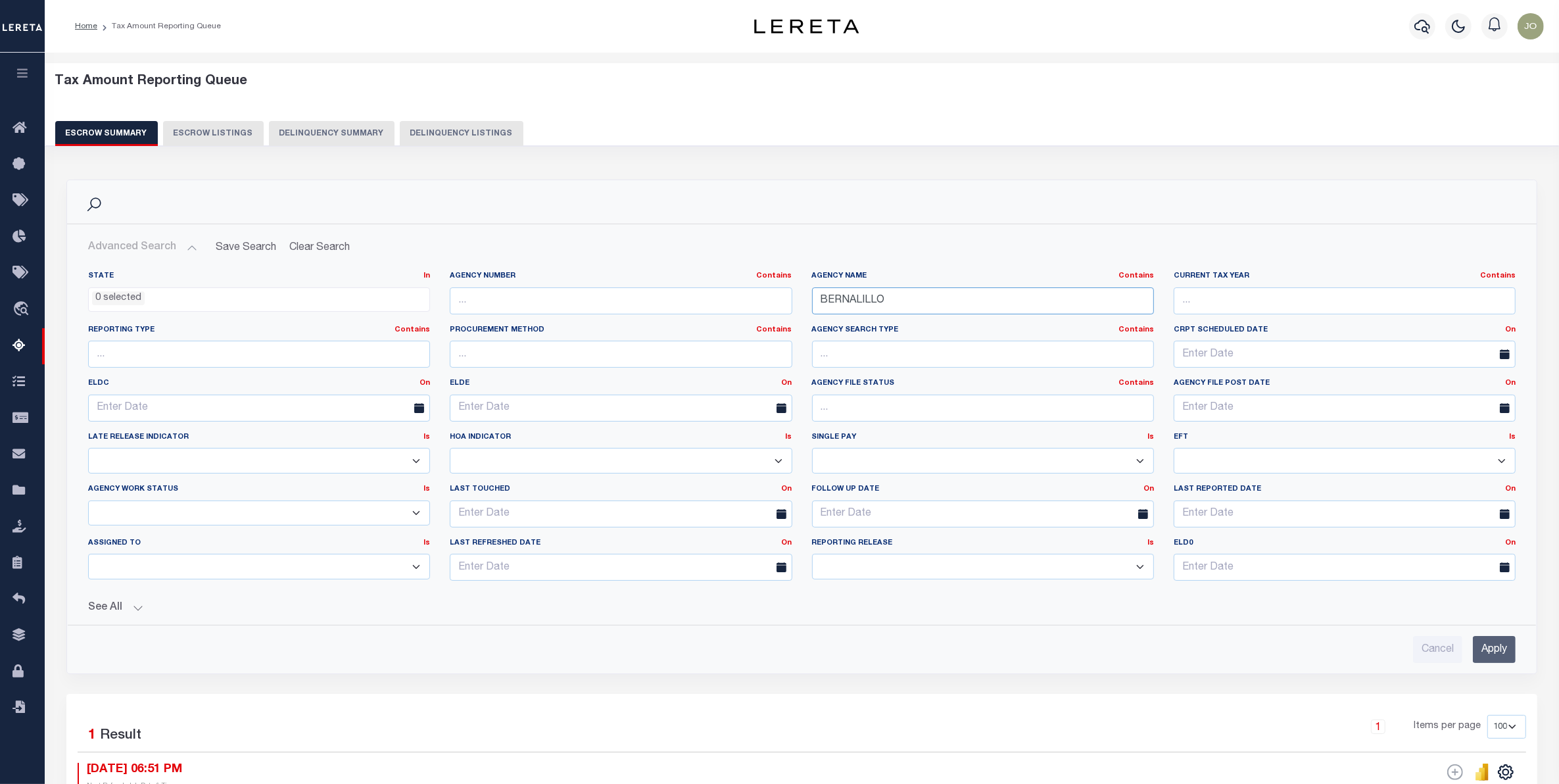
click at [856, 308] on input "BERNALILLO" at bounding box center [983, 301] width 342 height 27
type input "RIVERSIDE"
click at [1489, 649] on input "Apply" at bounding box center [1495, 649] width 43 height 27
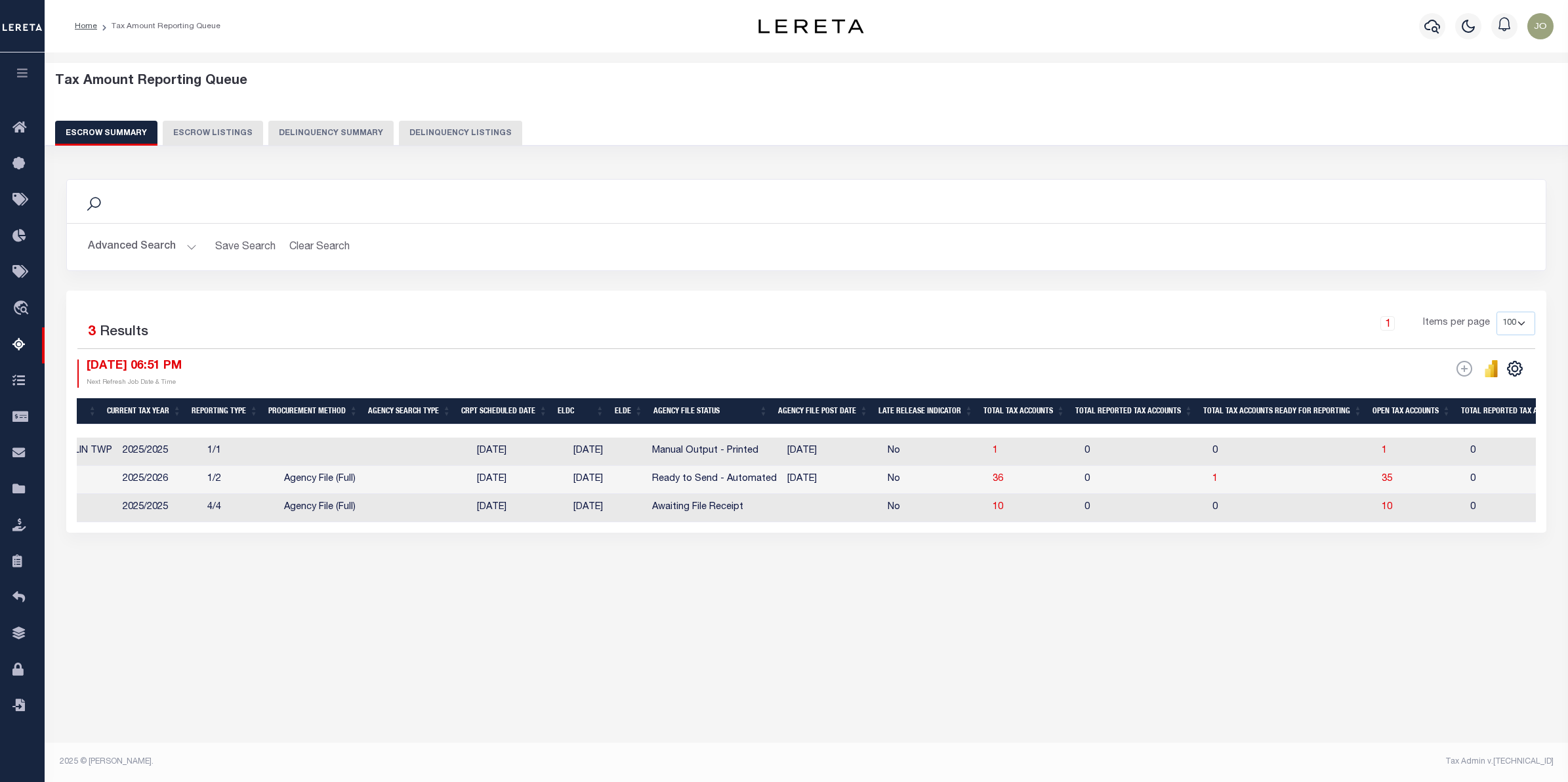
scroll to position [0, 234]
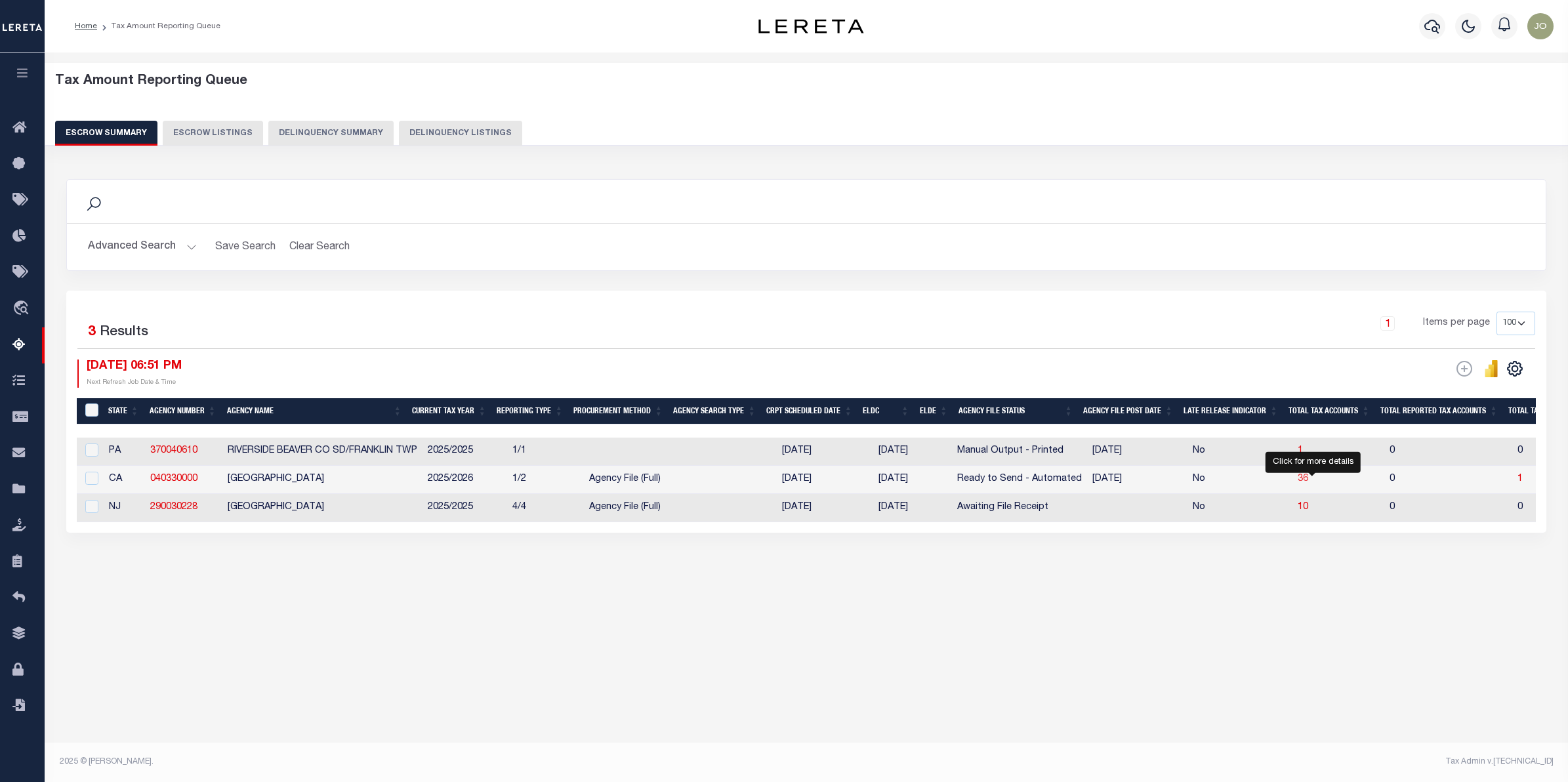
click at [1308, 483] on span "36" at bounding box center [1302, 479] width 10 height 9
select select "100"
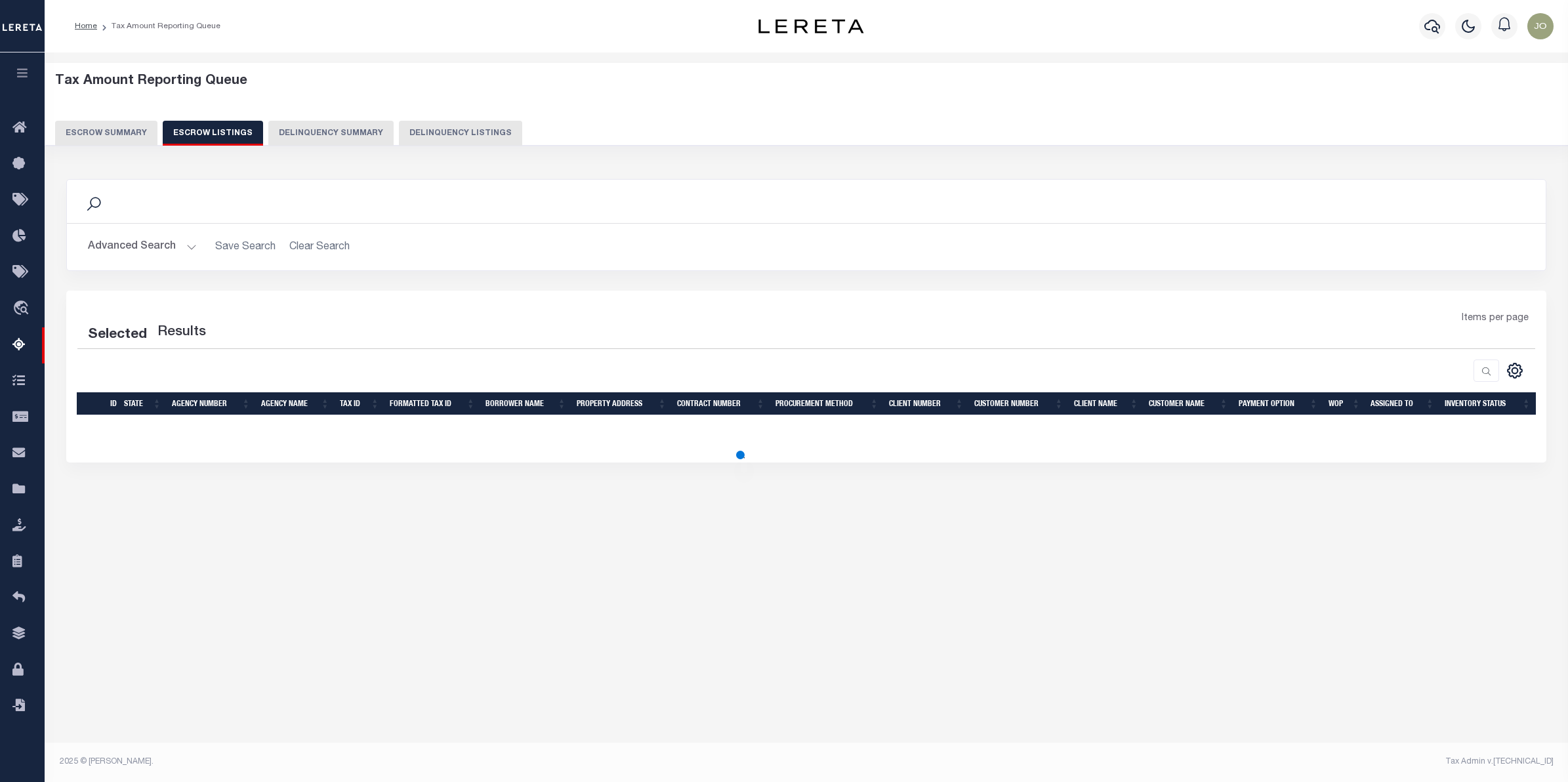
select select "100"
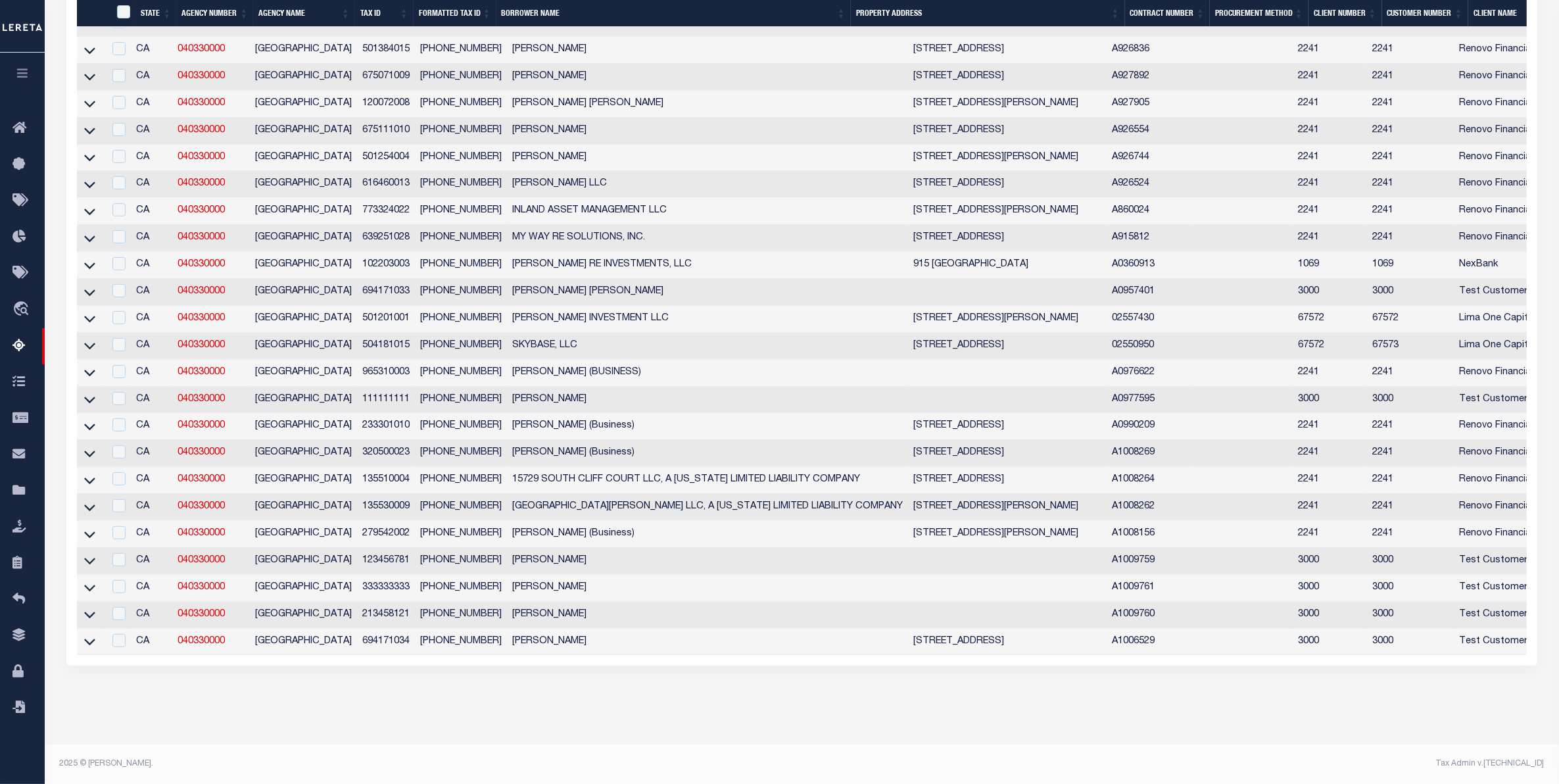
click at [1178, 551] on td "A1009759" at bounding box center [1149, 561] width 86 height 27
checkbox input "true"
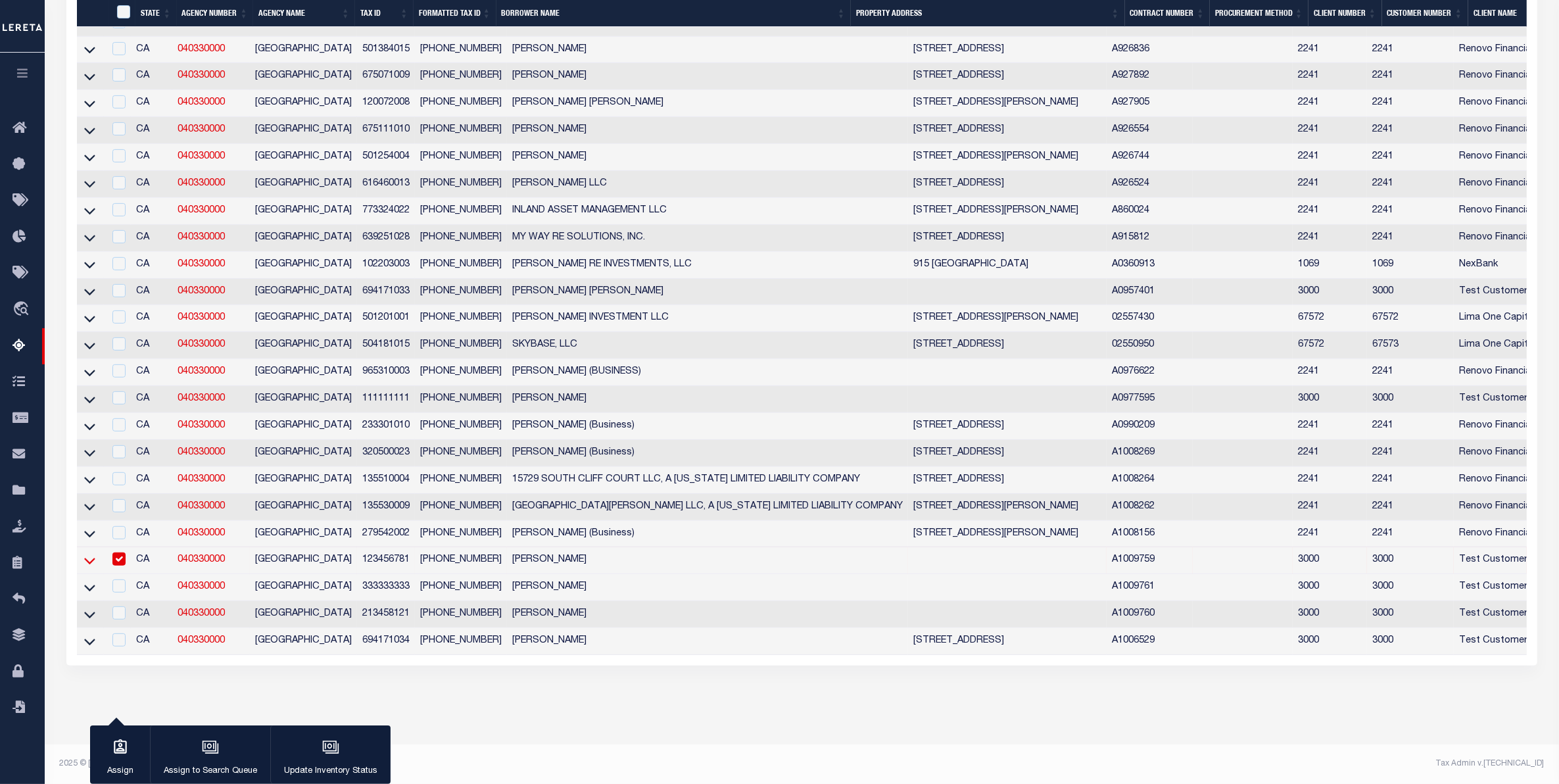
click at [91, 567] on icon at bounding box center [90, 560] width 11 height 13
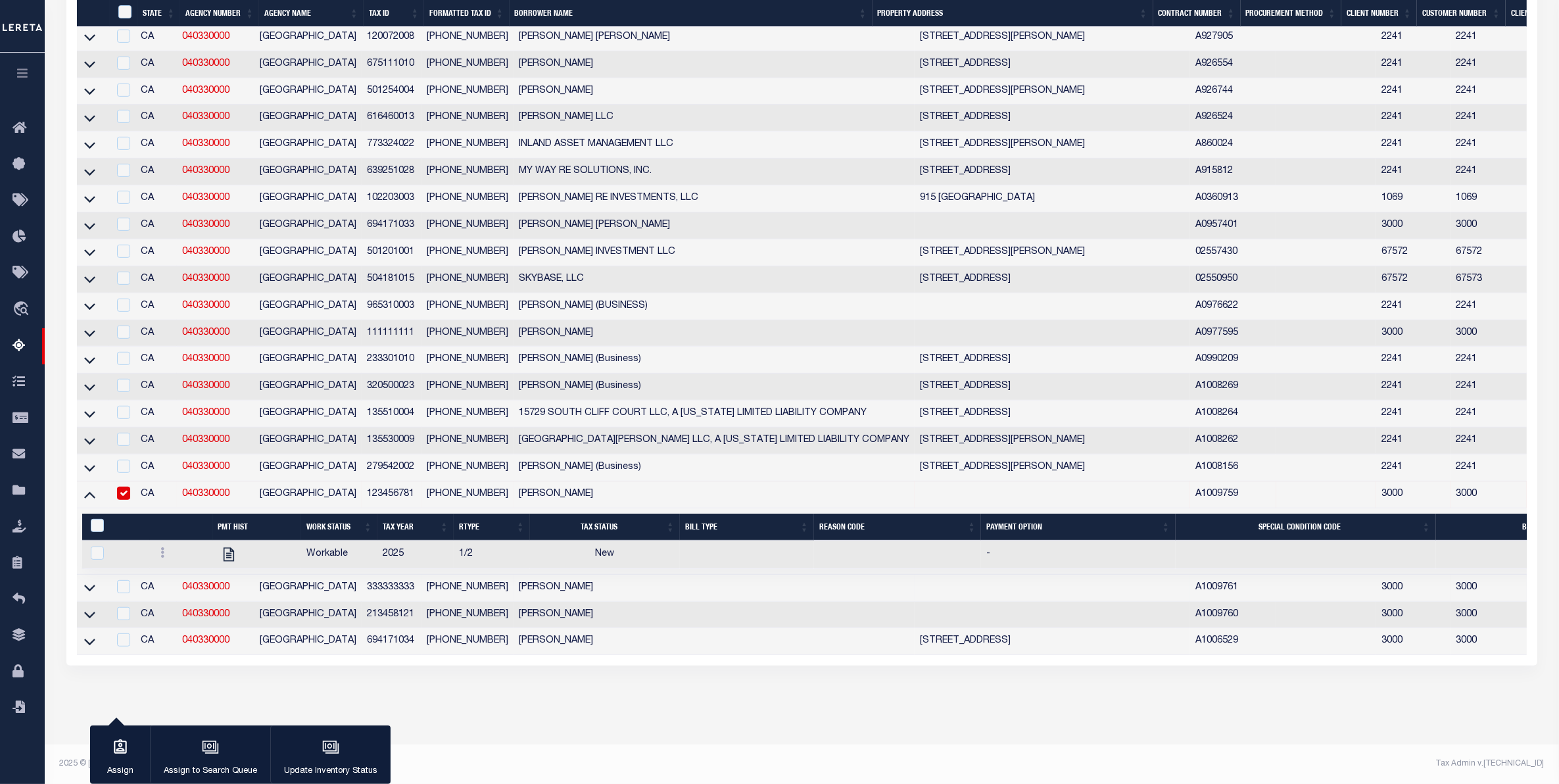
click at [93, 585] on icon at bounding box center [90, 588] width 11 height 6
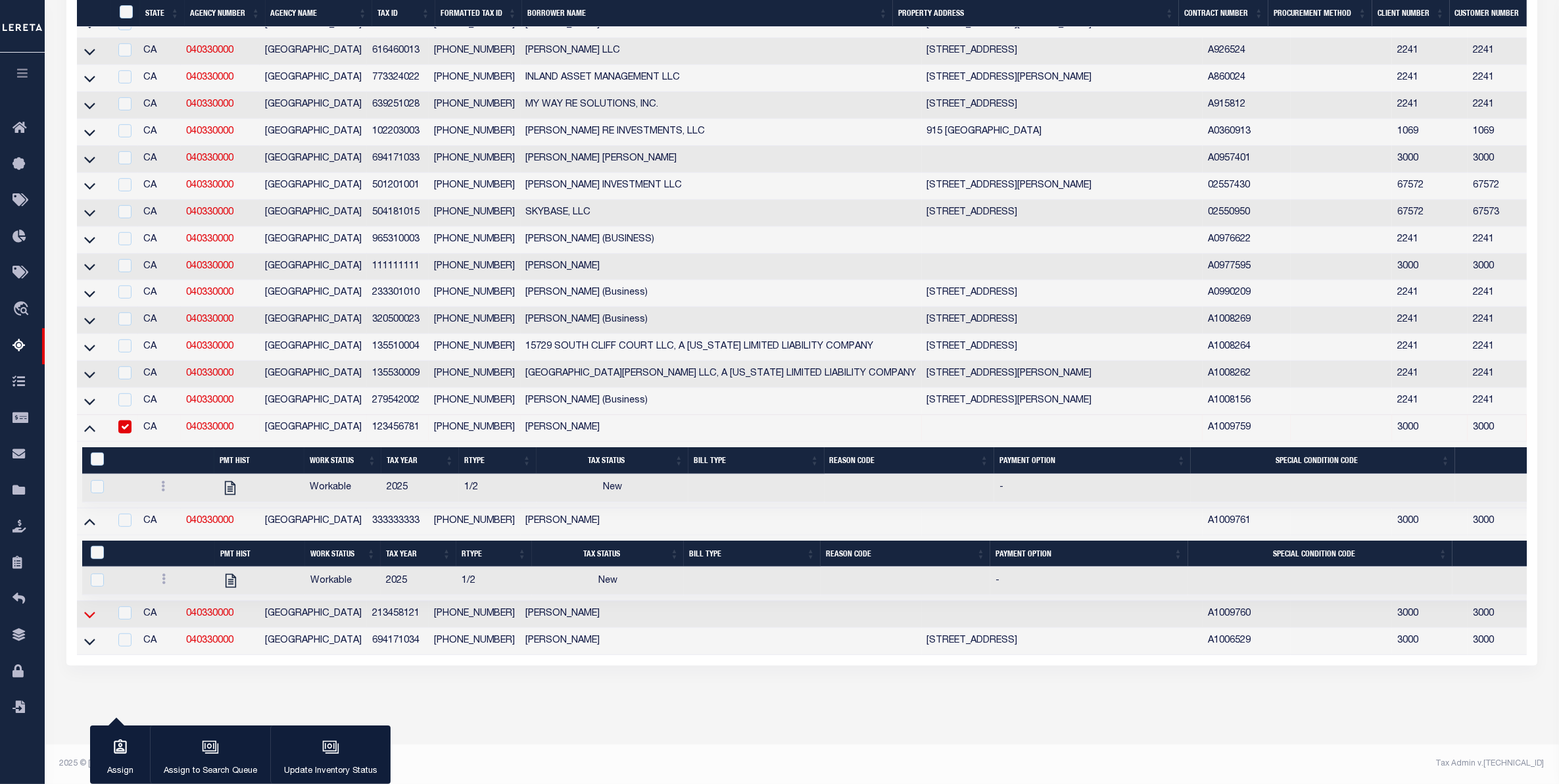
click at [87, 609] on icon at bounding box center [90, 614] width 11 height 13
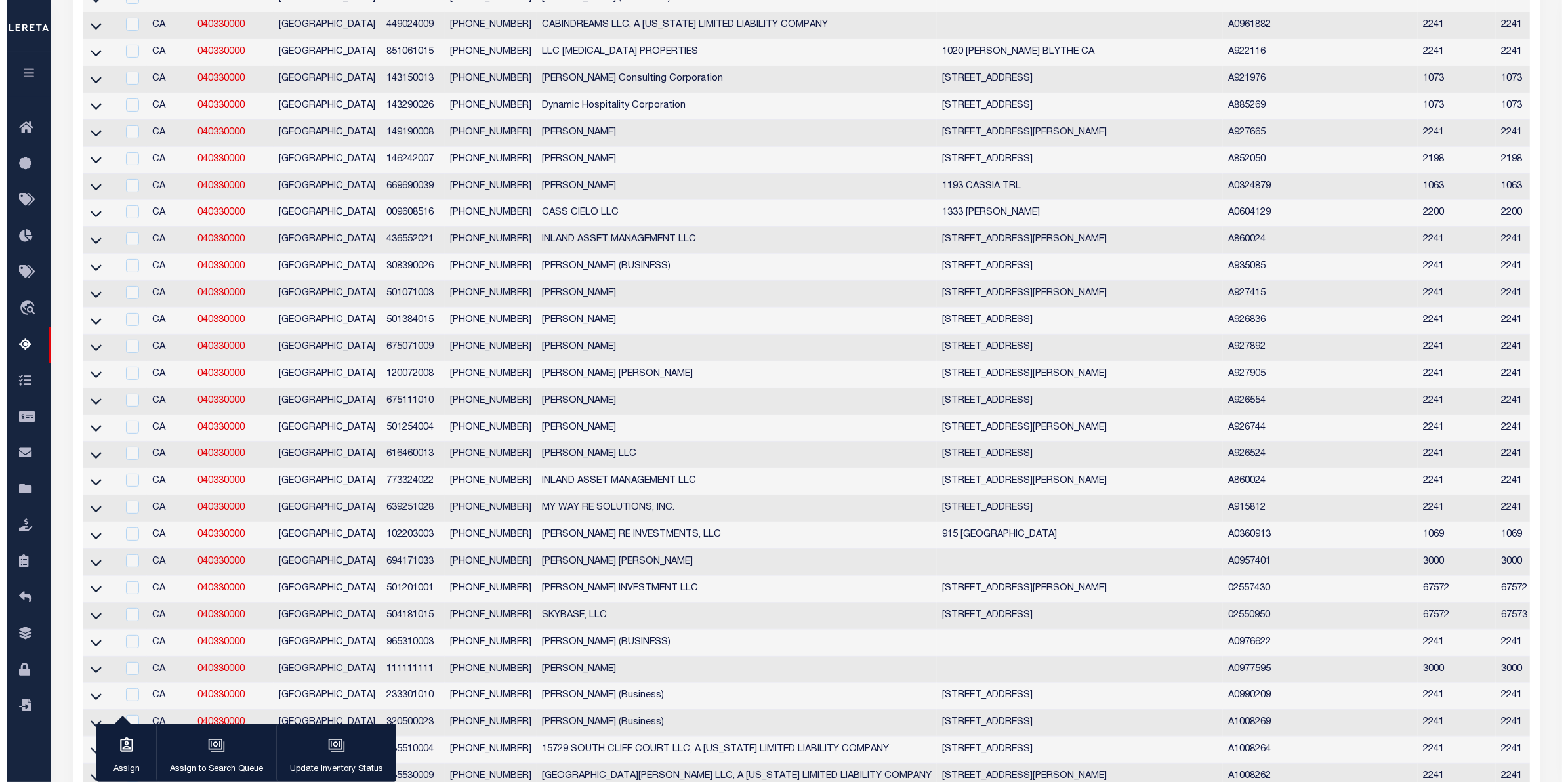
scroll to position [0, 0]
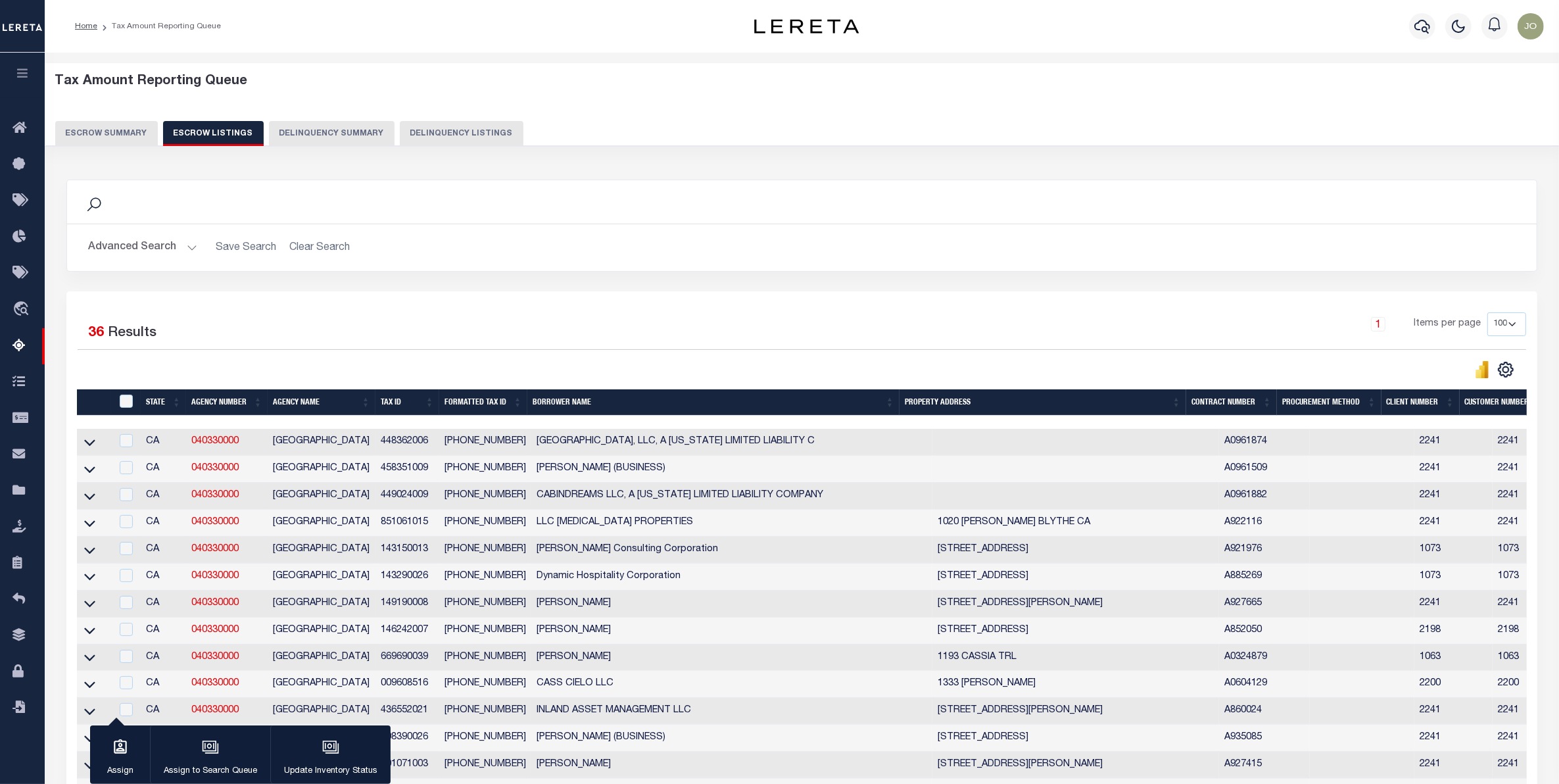
click at [337, 124] on button "Delinquency Summary" at bounding box center [332, 134] width 126 height 25
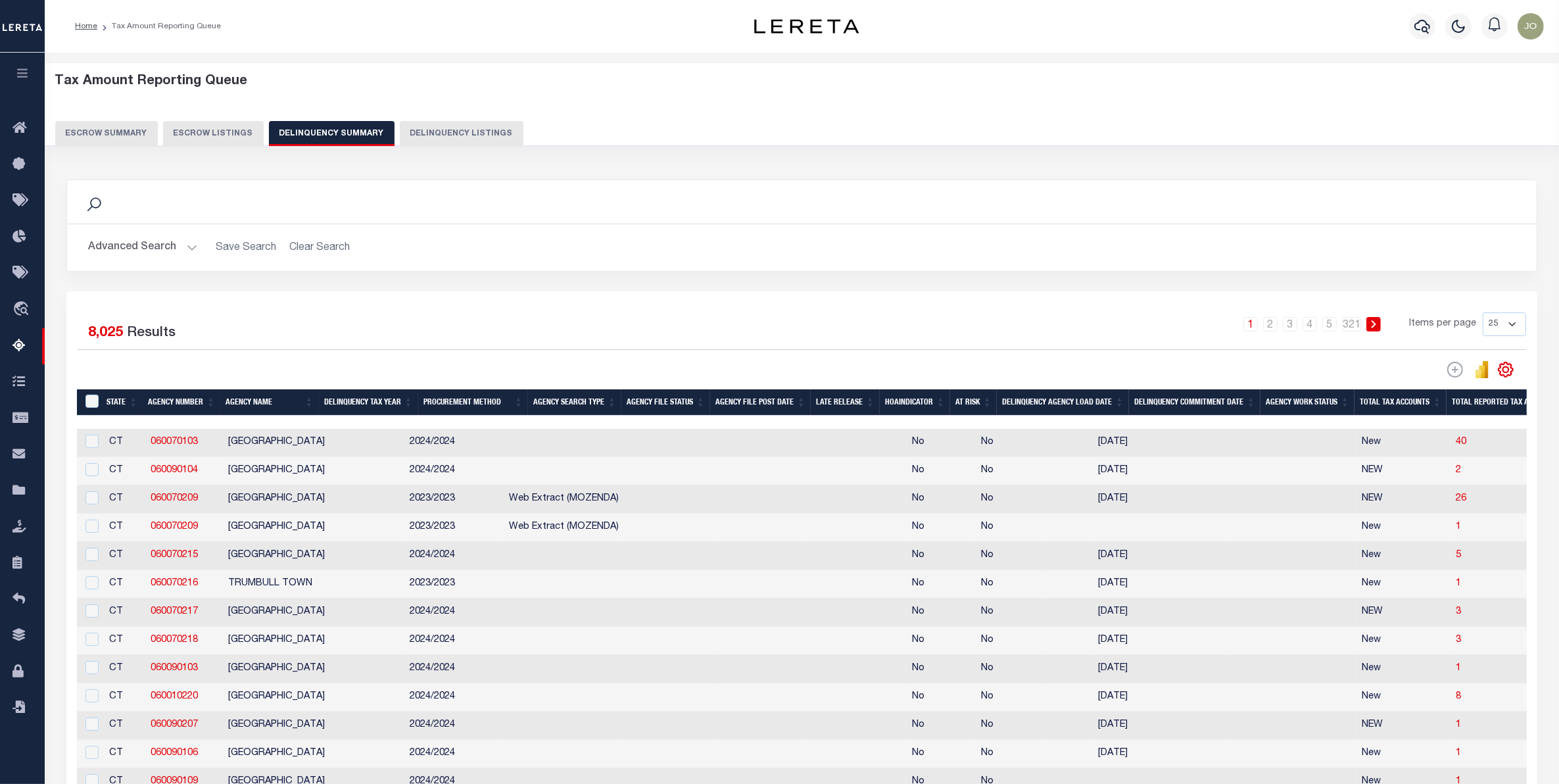
click at [122, 126] on button "Escrow Summary" at bounding box center [107, 134] width 103 height 25
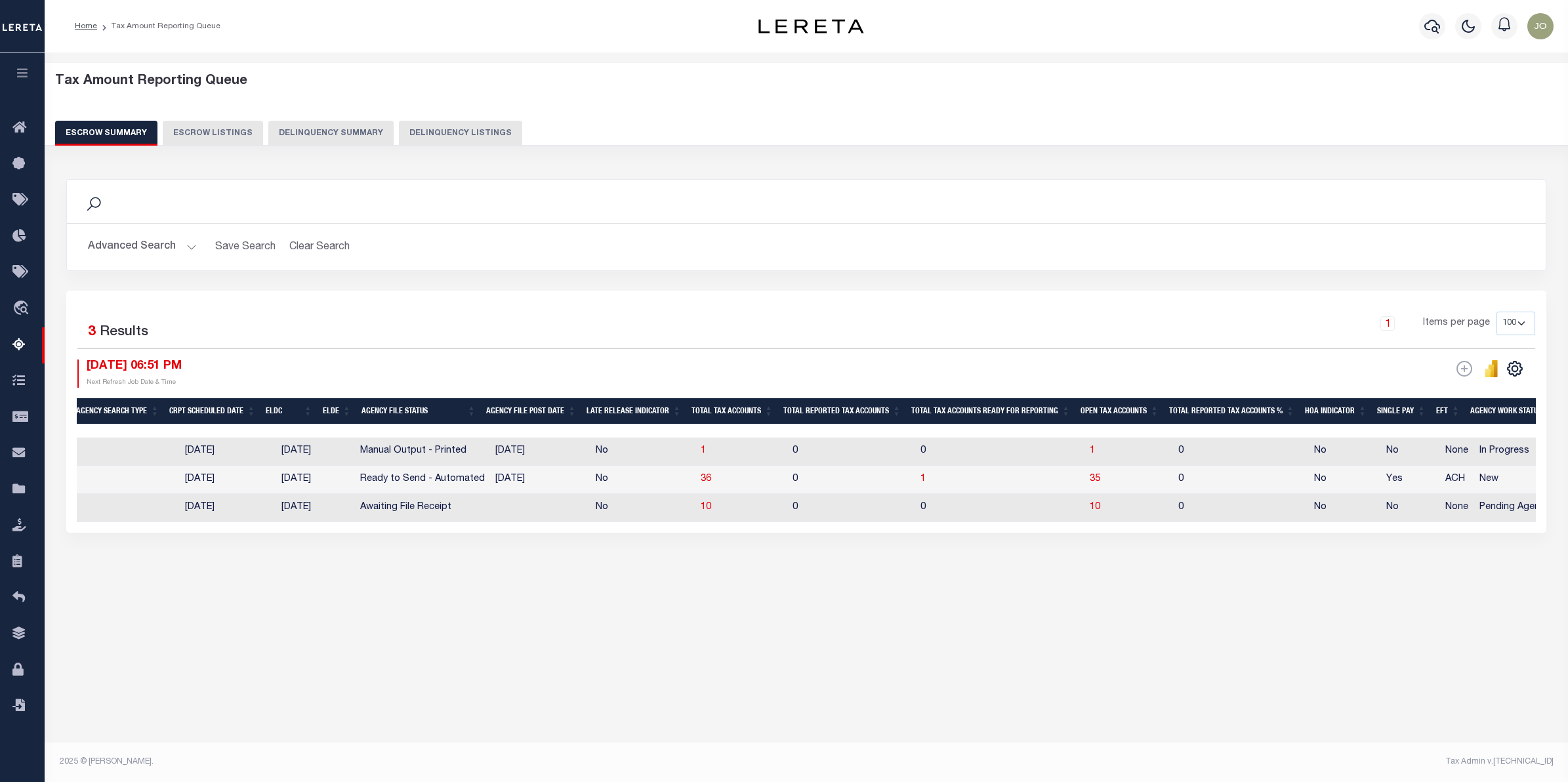
scroll to position [0, 605]
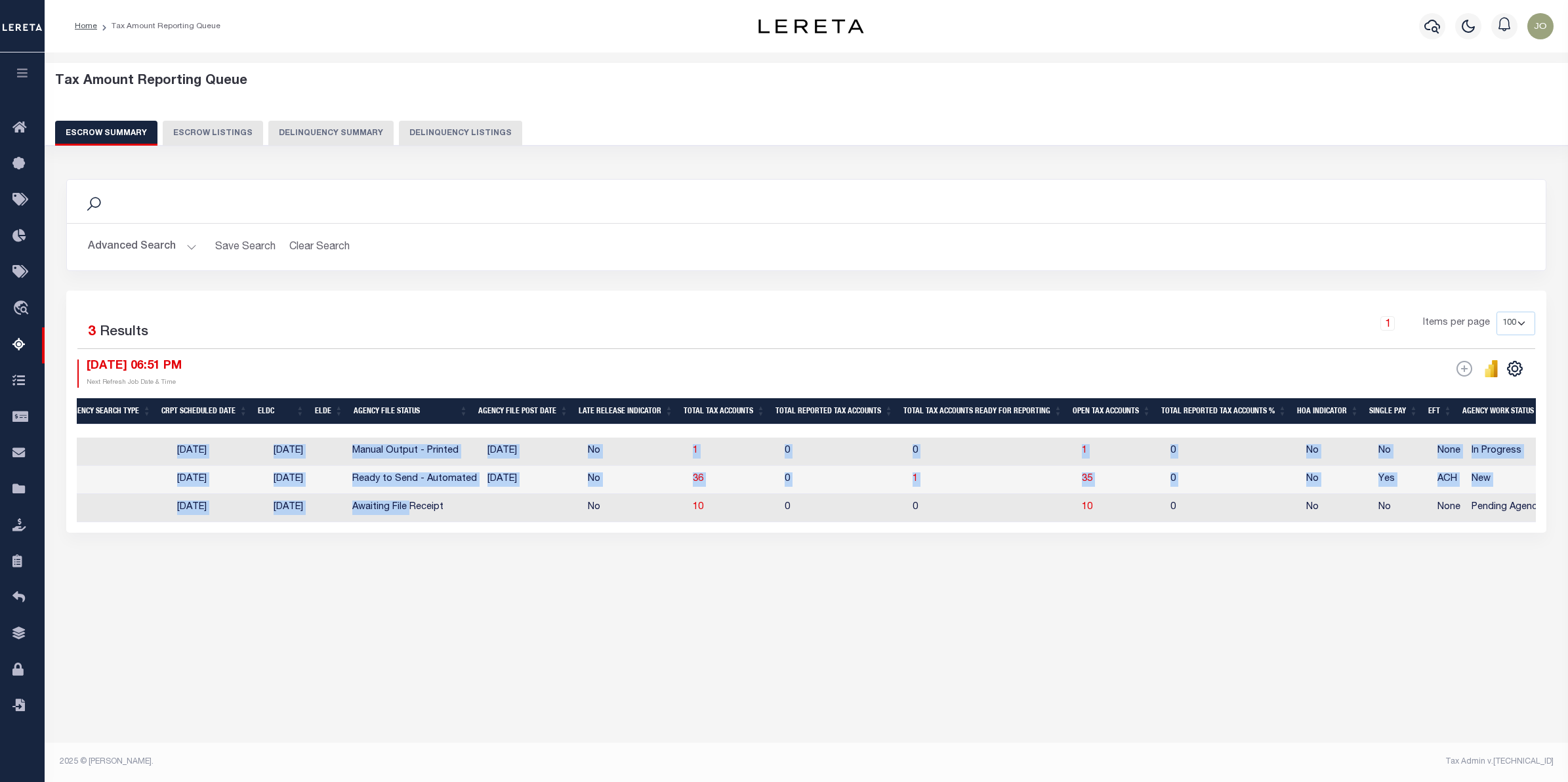
drag, startPoint x: 661, startPoint y: 535, endPoint x: 428, endPoint y: 524, distance: 233.3
click at [428, 522] on div "State Agency Number Agency Name Current Tax Year Reporting Type Procurement Met…" at bounding box center [806, 479] width 1459 height 85
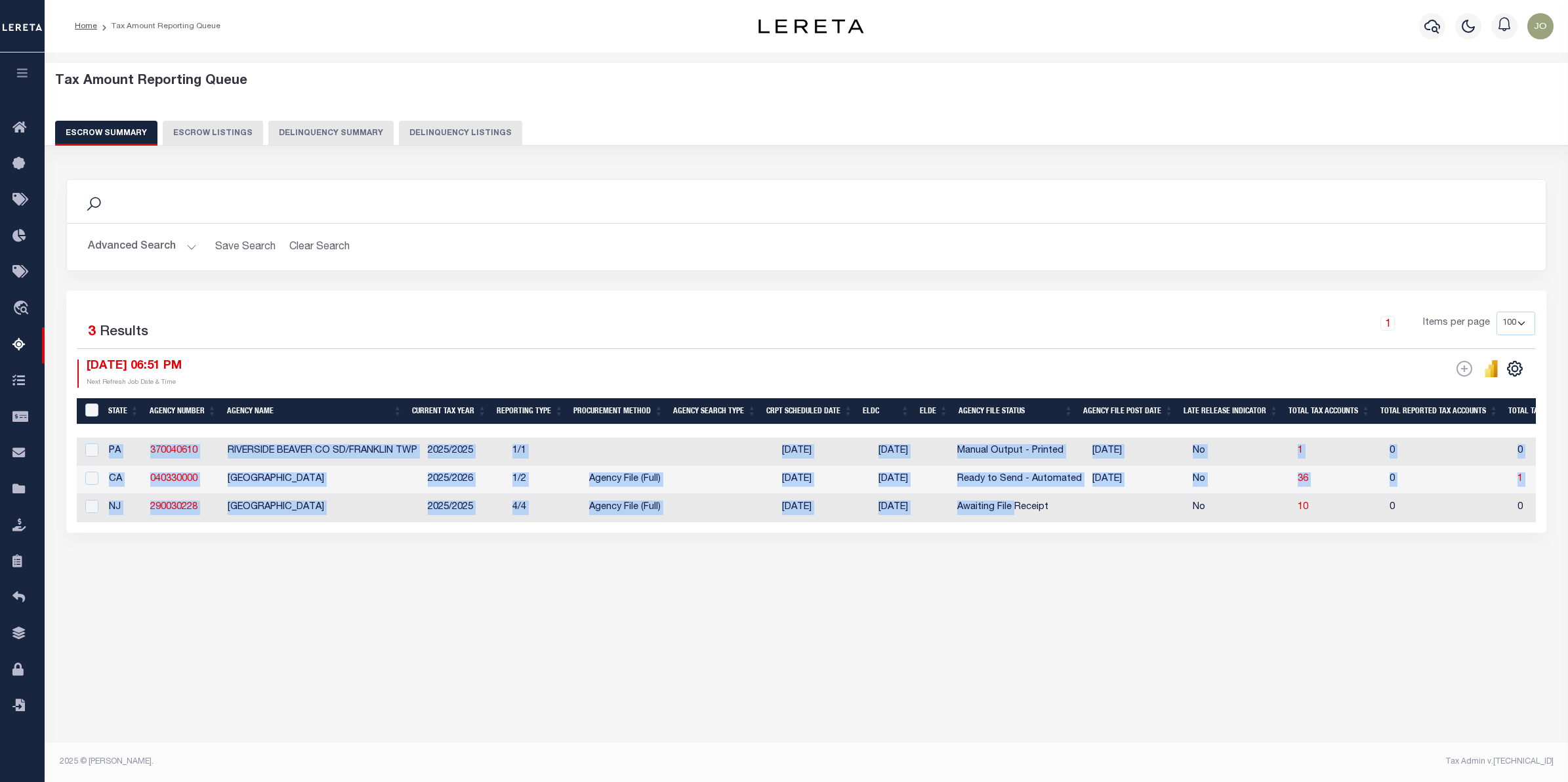
click at [379, 598] on div "Tax Amount Reporting Queue Escrow Summary Escrow Listings In" at bounding box center [806, 338] width 1516 height 546
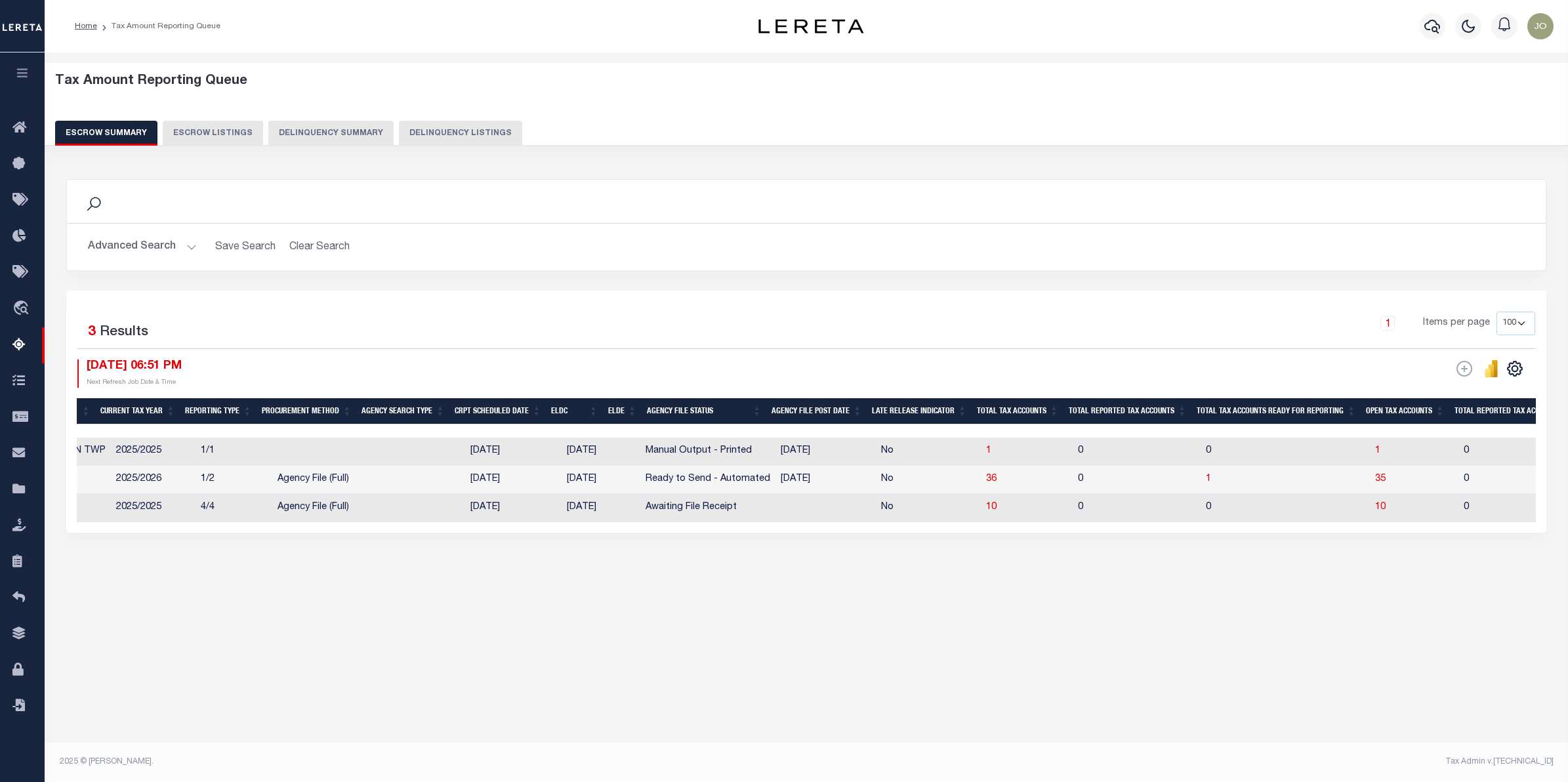
scroll to position [0, 339]
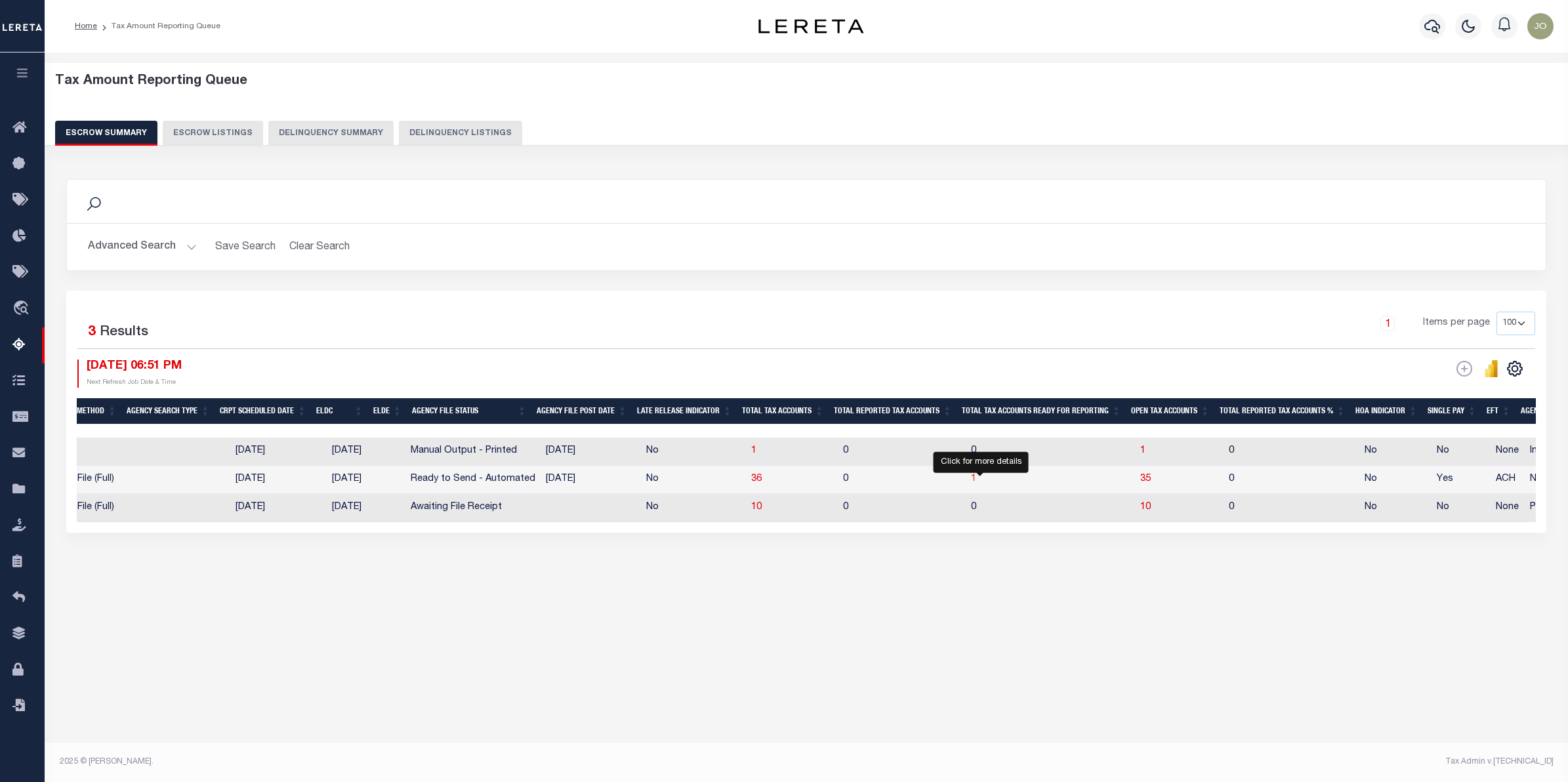
click at [976, 481] on span "1" at bounding box center [974, 479] width 6 height 9
select select "100"
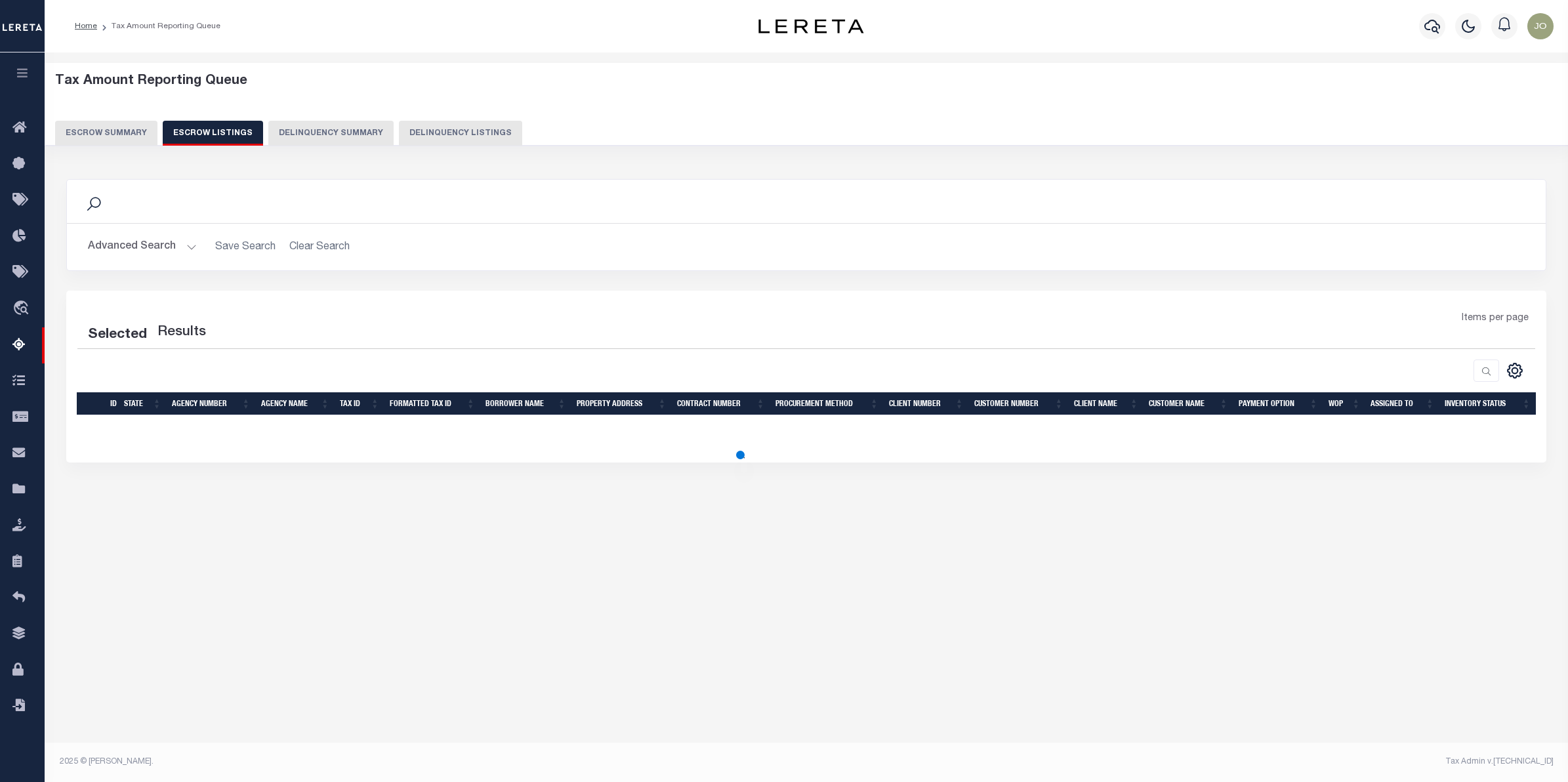
select select "100"
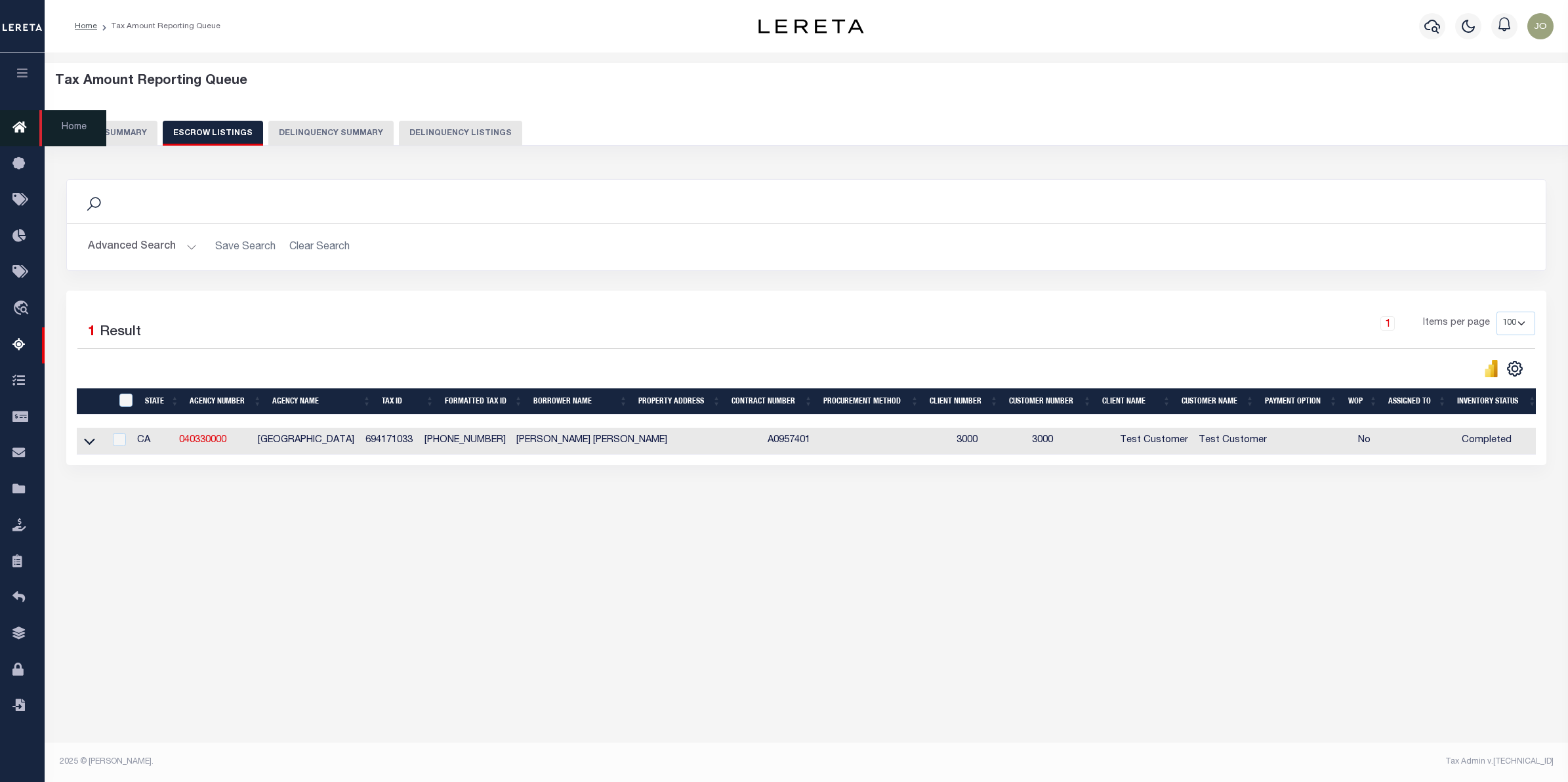
click at [11, 115] on link "Home" at bounding box center [22, 128] width 44 height 36
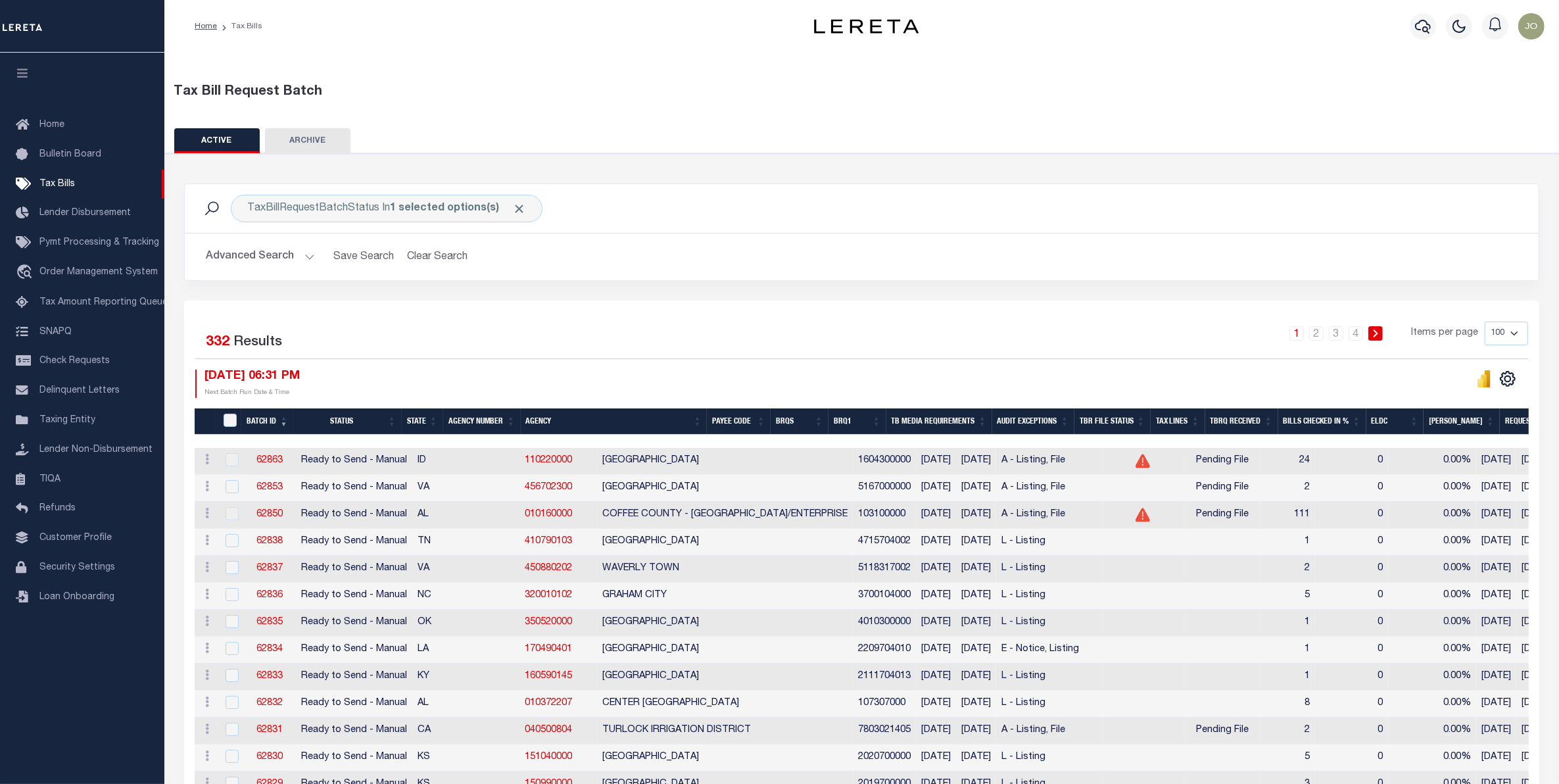
click at [301, 257] on button "Advanced Search" at bounding box center [261, 257] width 109 height 25
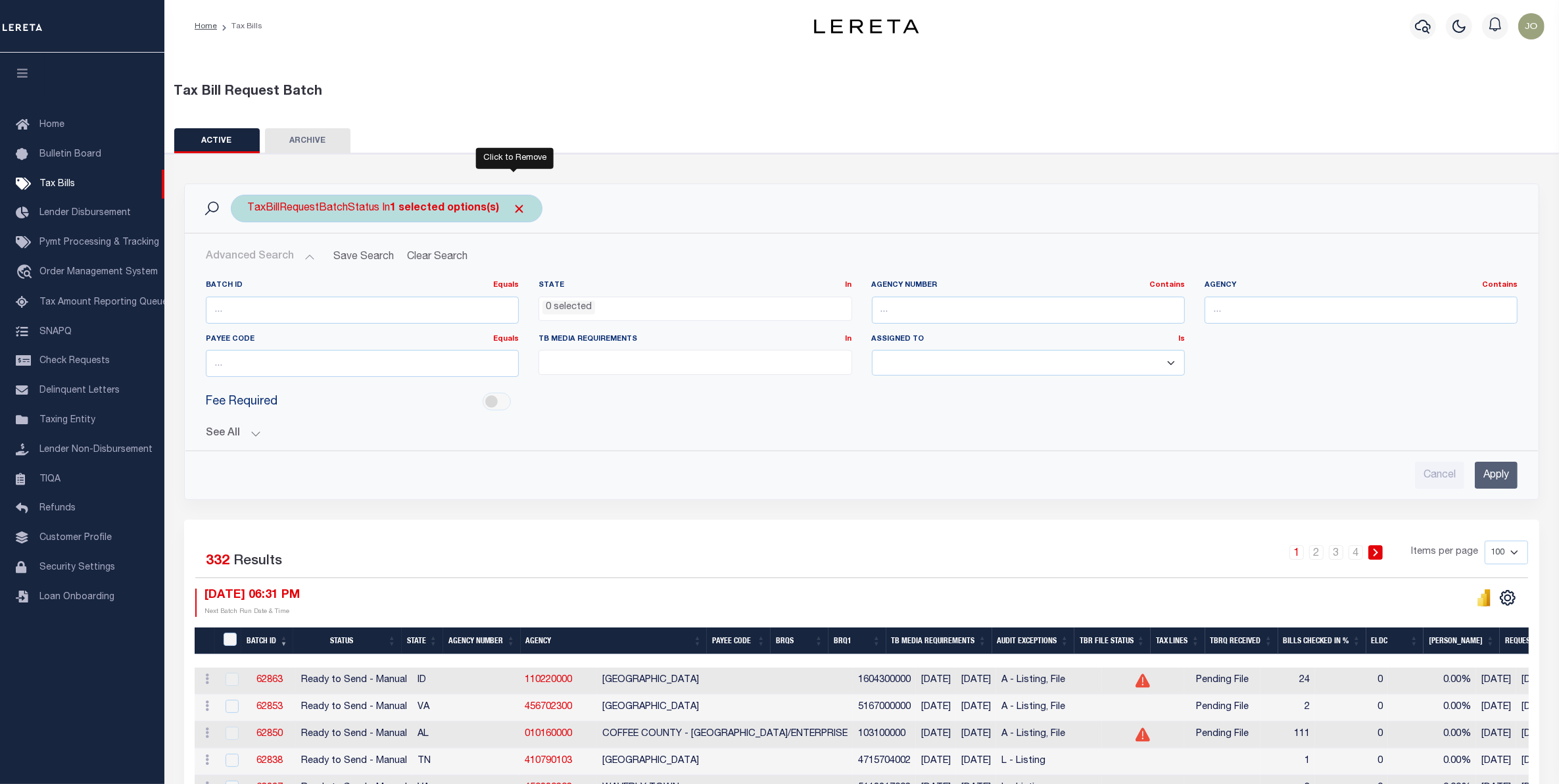
click at [516, 207] on span "Click to Remove" at bounding box center [519, 208] width 13 height 13
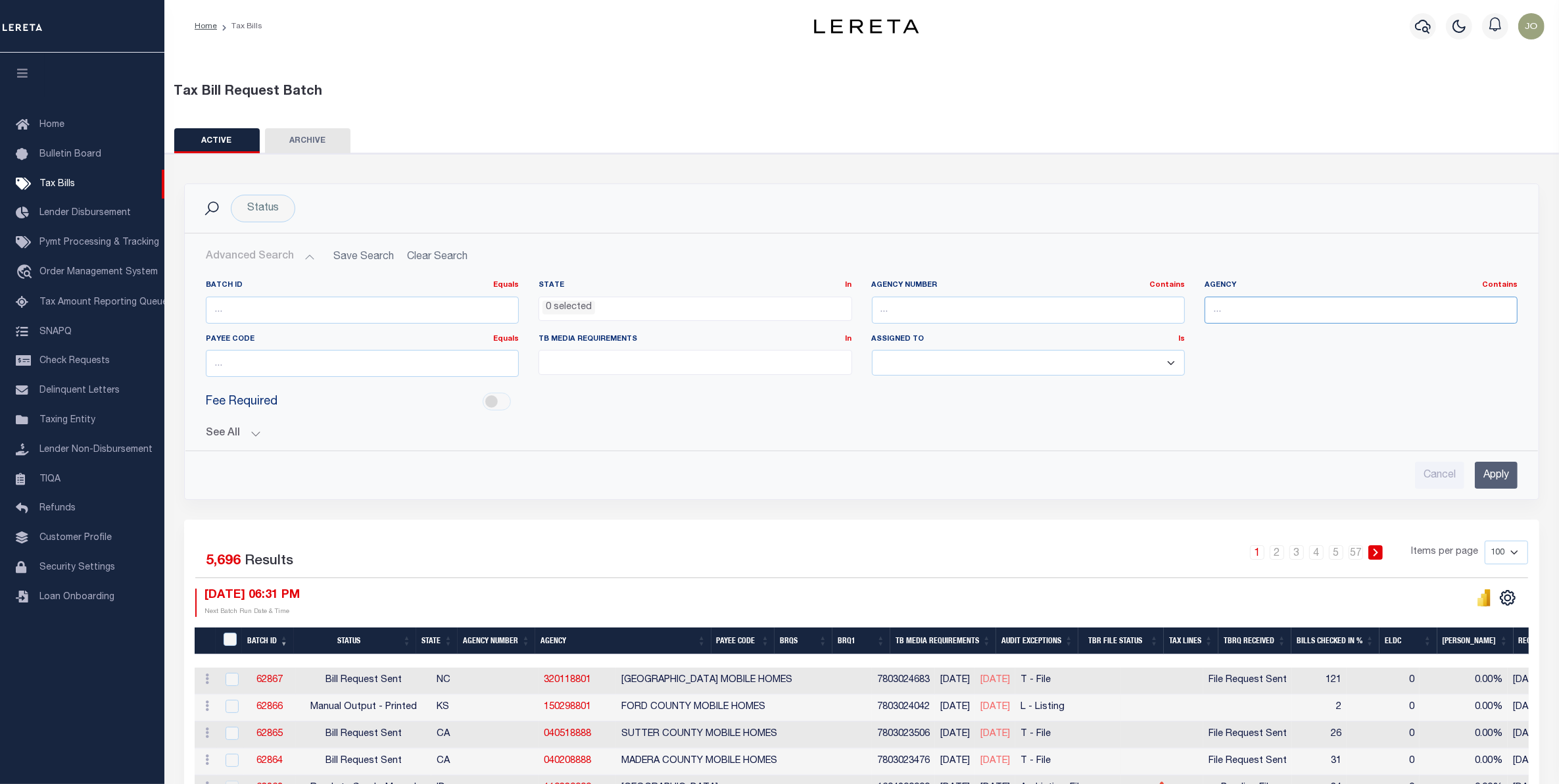
click at [1232, 310] on input "text" at bounding box center [1361, 310] width 313 height 27
type input "BERNALILLO"
click at [1490, 472] on input "Apply" at bounding box center [1496, 475] width 43 height 27
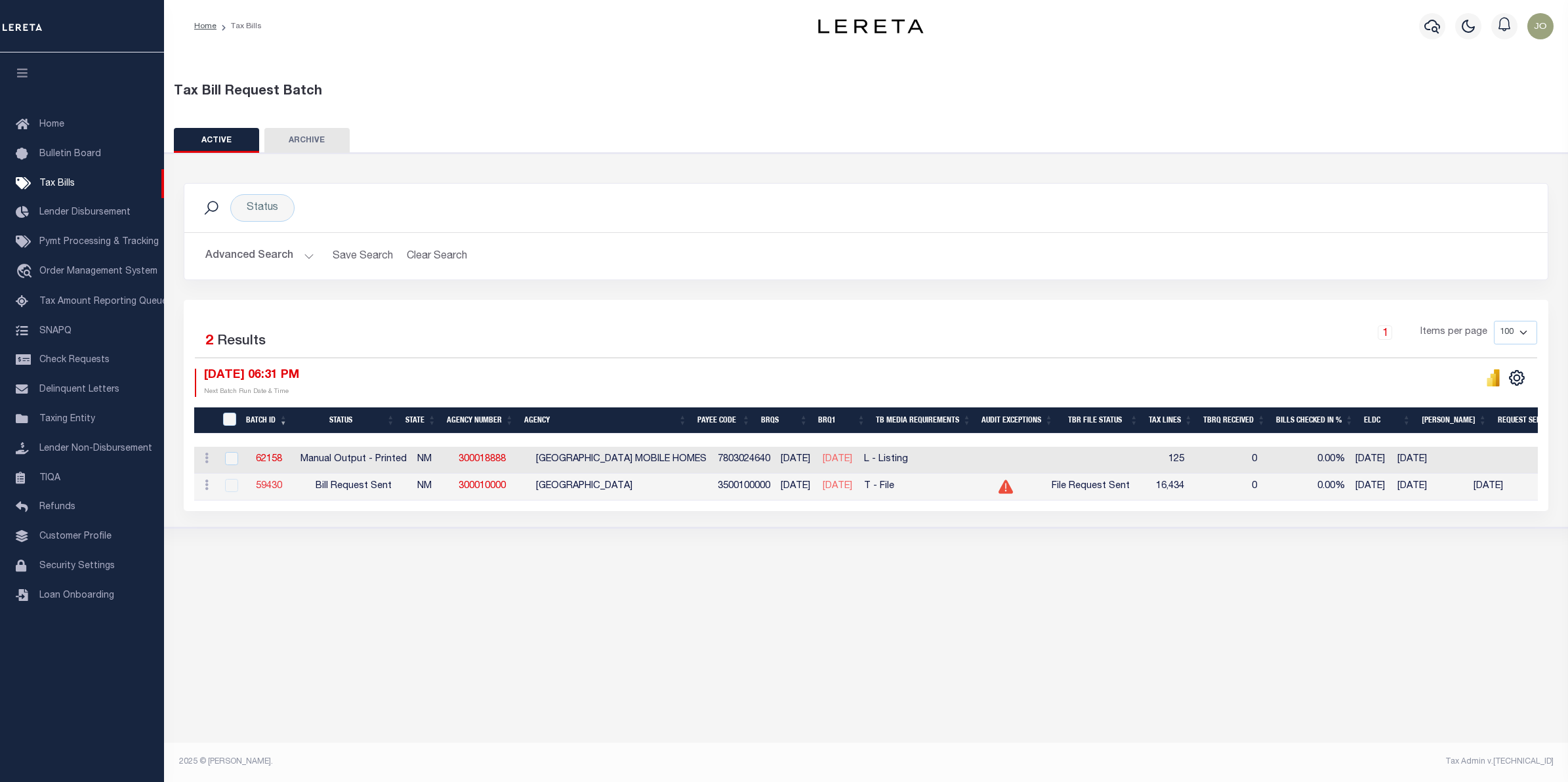
click at [274, 489] on link "59430" at bounding box center [269, 486] width 26 height 9
select select "RST"
type input "[DATE]"
select select
type input "No"
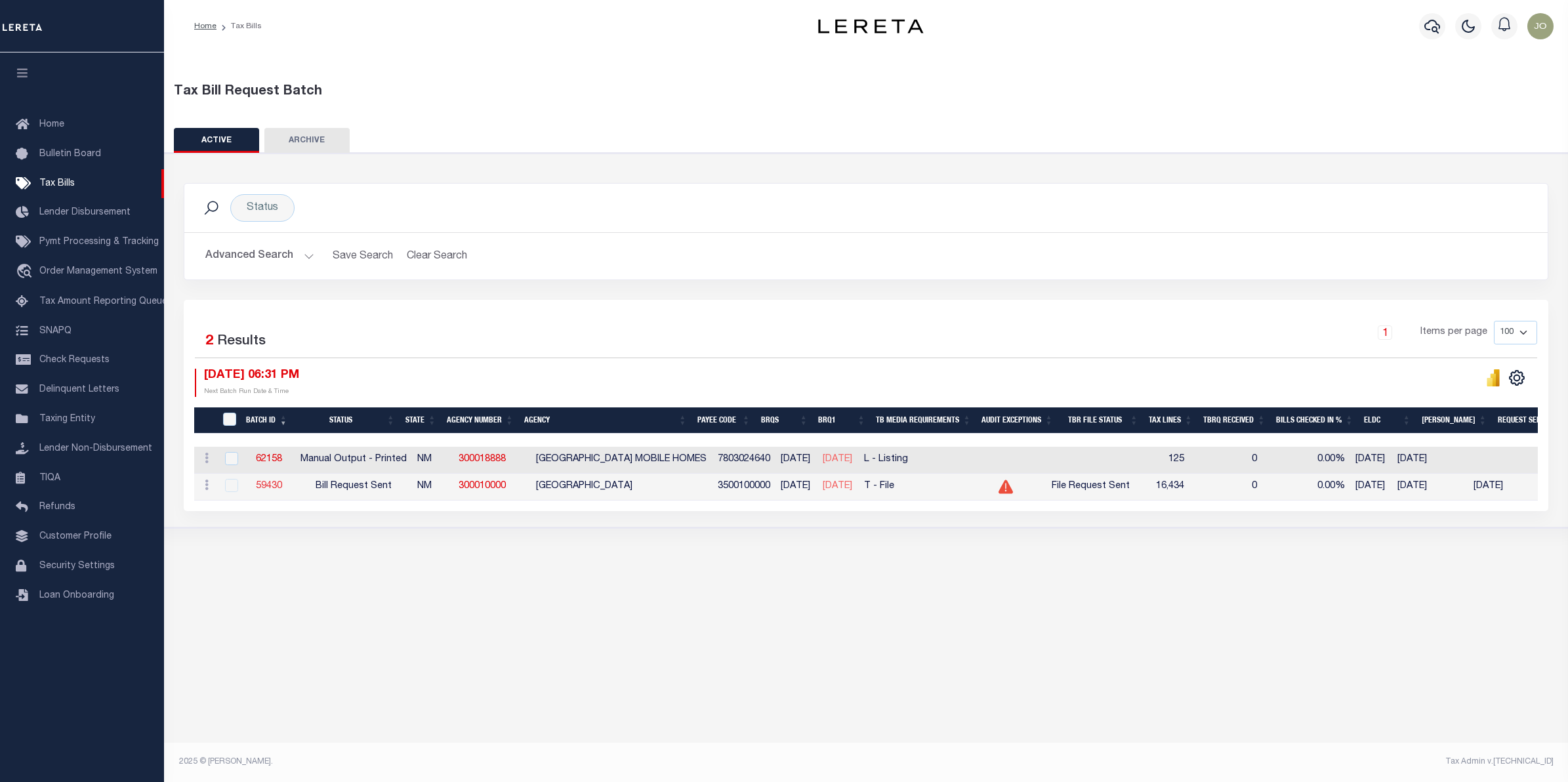
type input "Yes"
select select "28"
select select "22"
select select "3"
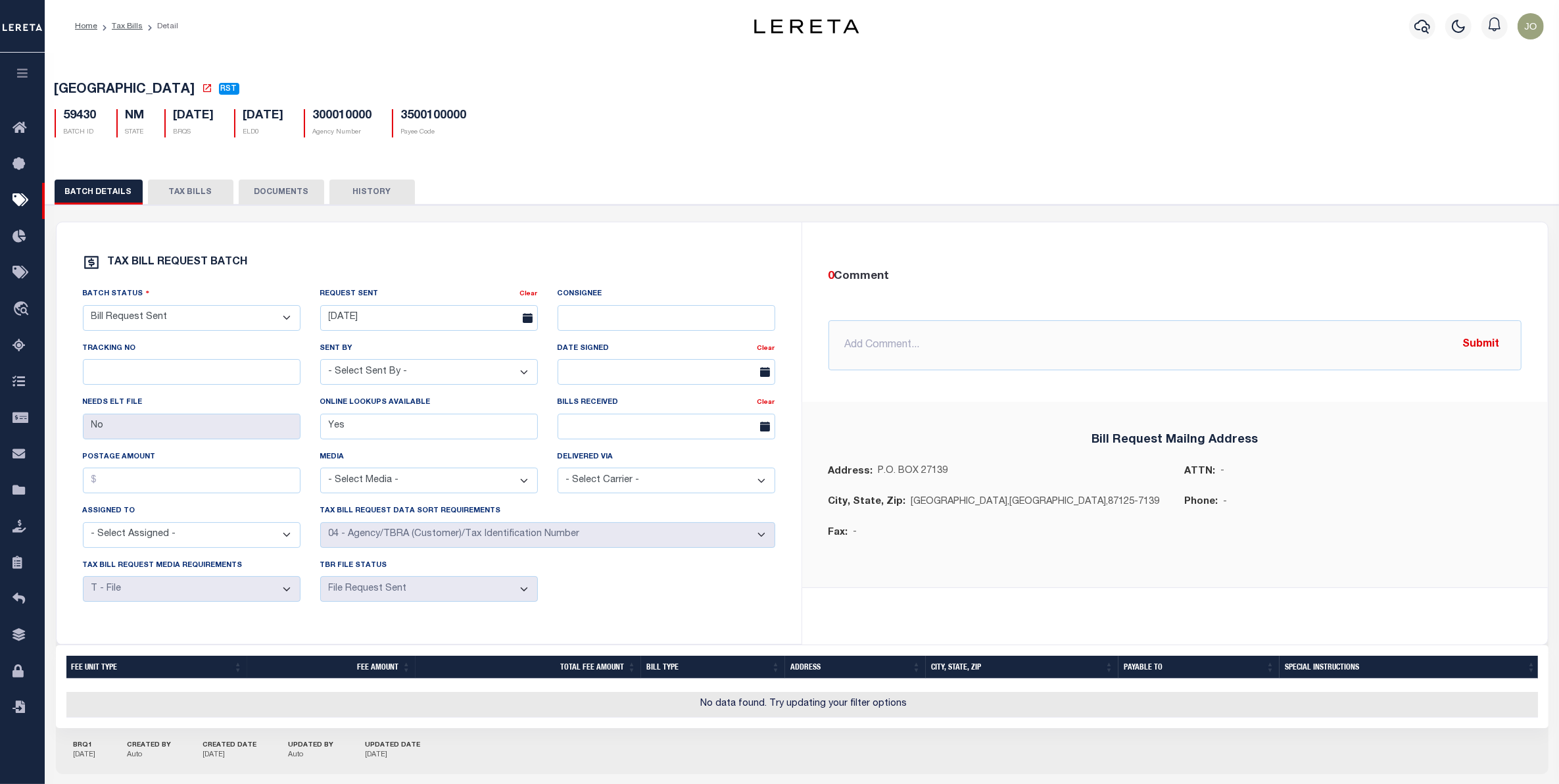
click at [162, 192] on button "TAX BILLS" at bounding box center [191, 192] width 86 height 25
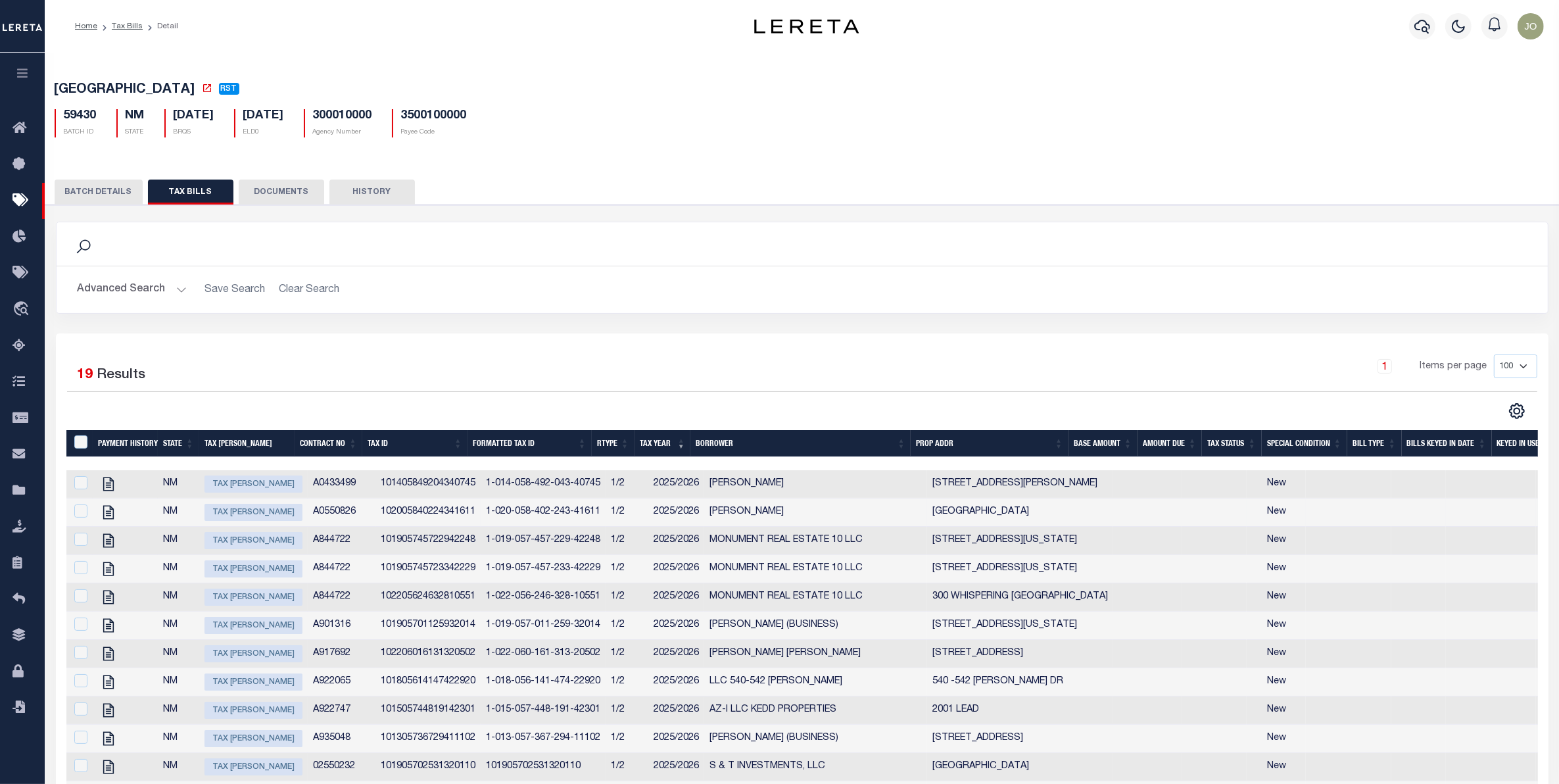
click at [529, 504] on td "1-020-058-402-243-41611" at bounding box center [543, 512] width 125 height 29
checkbox input "true"
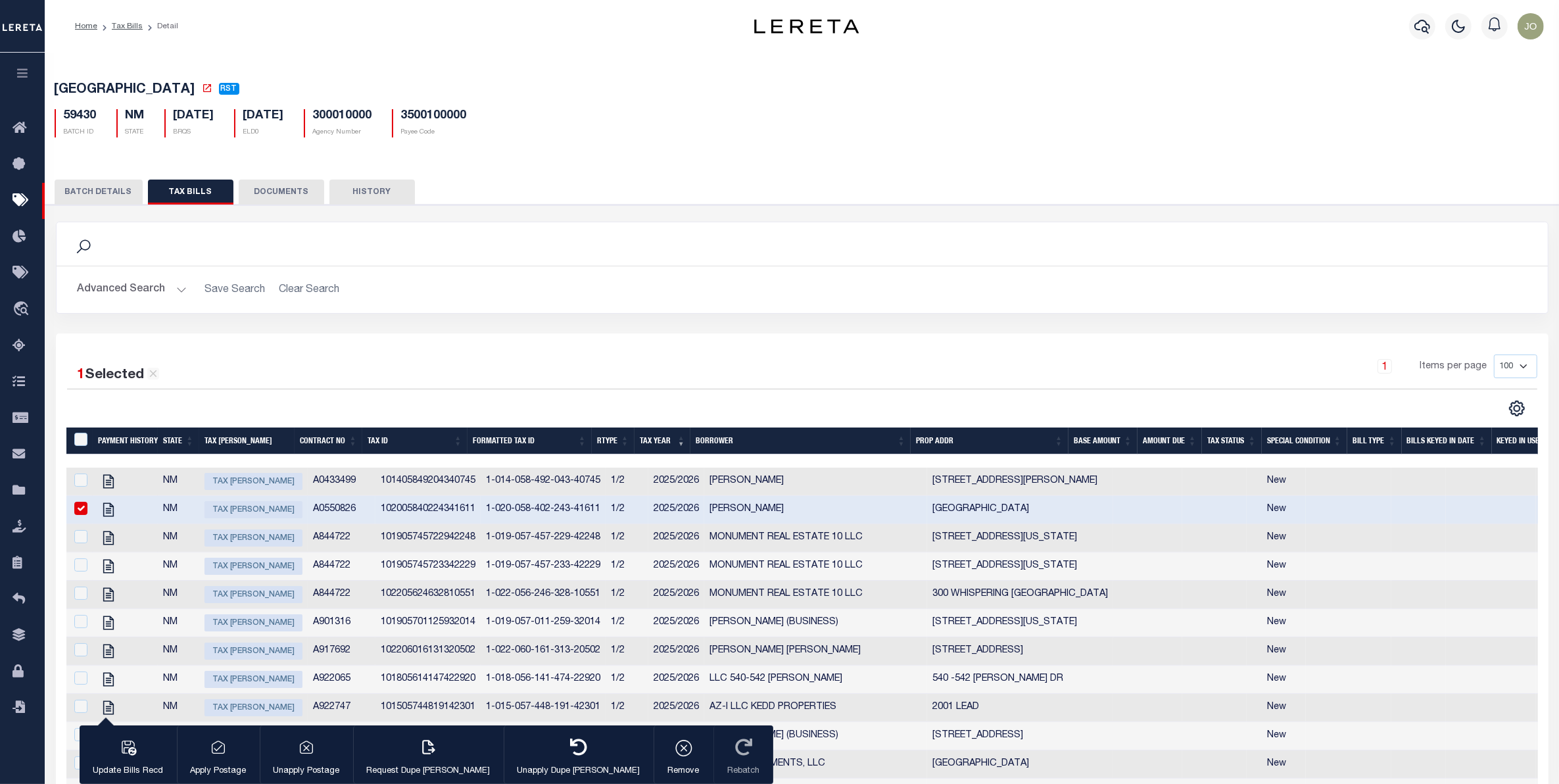
click at [680, 393] on div "1 Selected 19 Results 1 Items per page 100 200 500 1000" at bounding box center [802, 385] width 1492 height 63
click at [1187, 99] on h5 "[GEOGRAPHIC_DATA] RST" at bounding box center [802, 90] width 1496 height 17
click at [602, 344] on div "1 Selected 19 Results 1 Items per page 100 200 500 1000" at bounding box center [802, 692] width 1493 height 718
click at [629, 347] on div "1 Selected 19 Results 1 Items per page 100 200 500 1000" at bounding box center [802, 692] width 1493 height 718
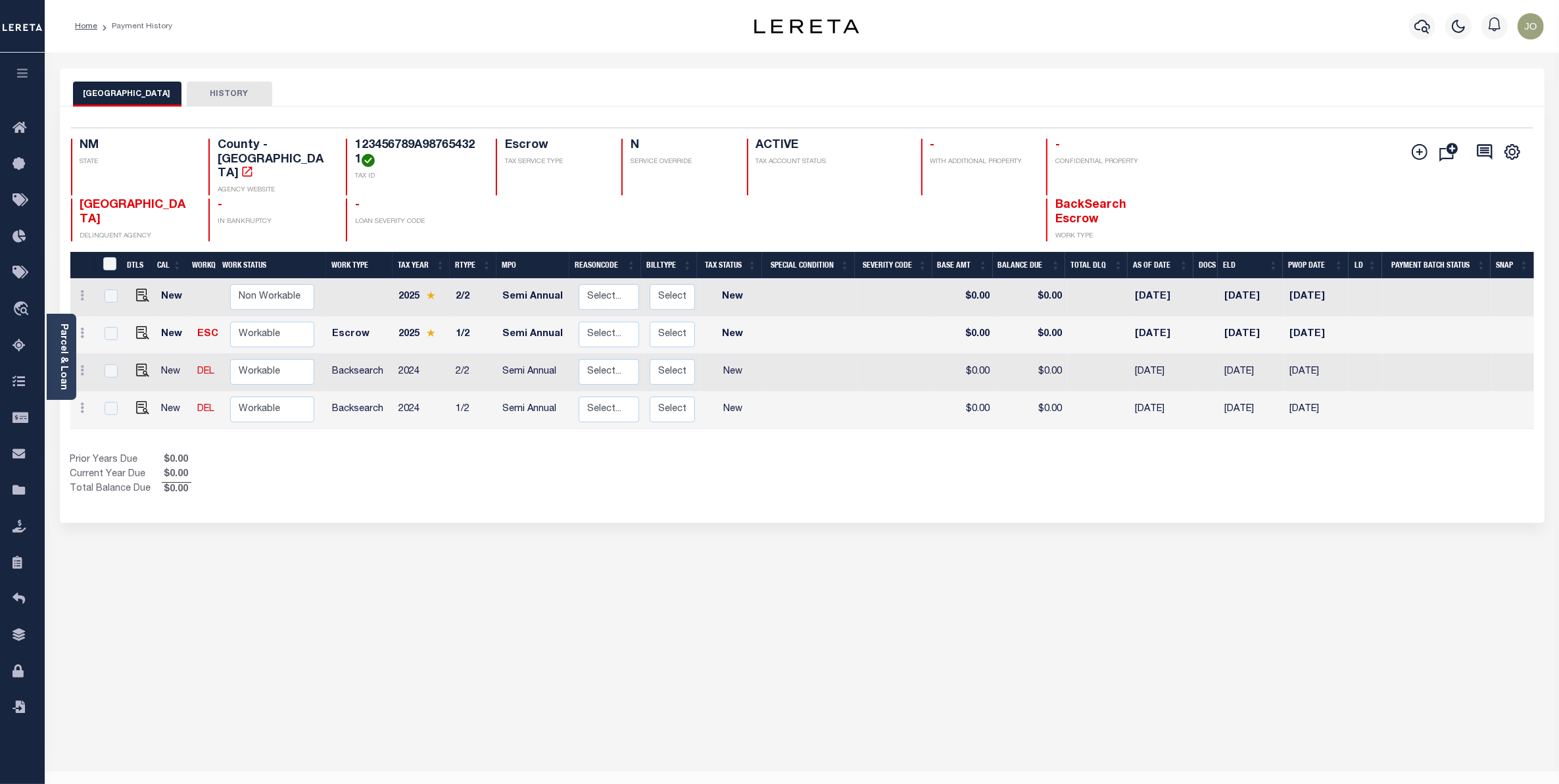
click at [823, 482] on div "Show Tax Lines before Bill Release Date Prior Years Due $0.00 Current Year Due …" at bounding box center [802, 475] width 1464 height 44
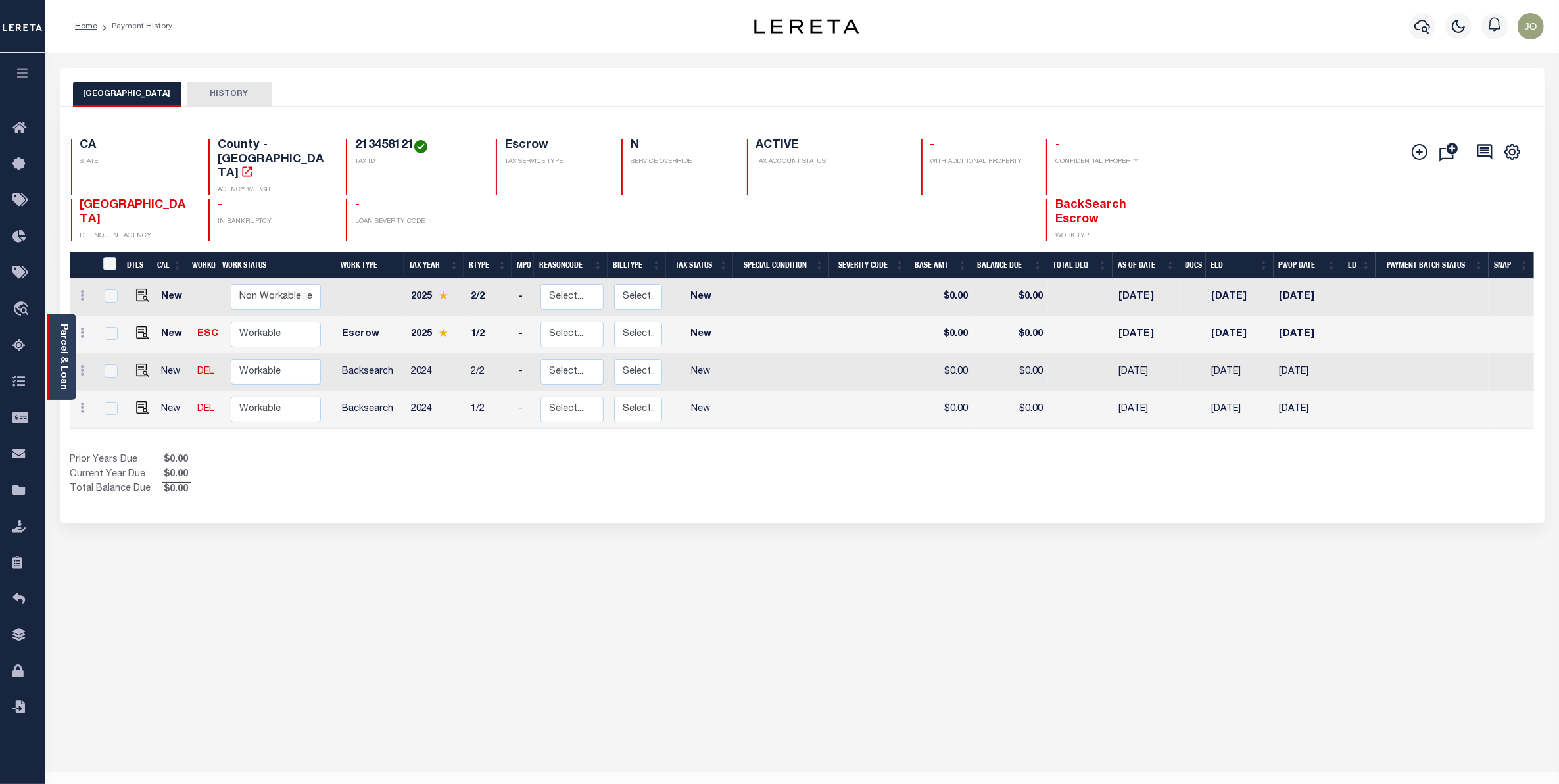
click at [67, 339] on link "Parcel & Loan" at bounding box center [63, 356] width 10 height 67
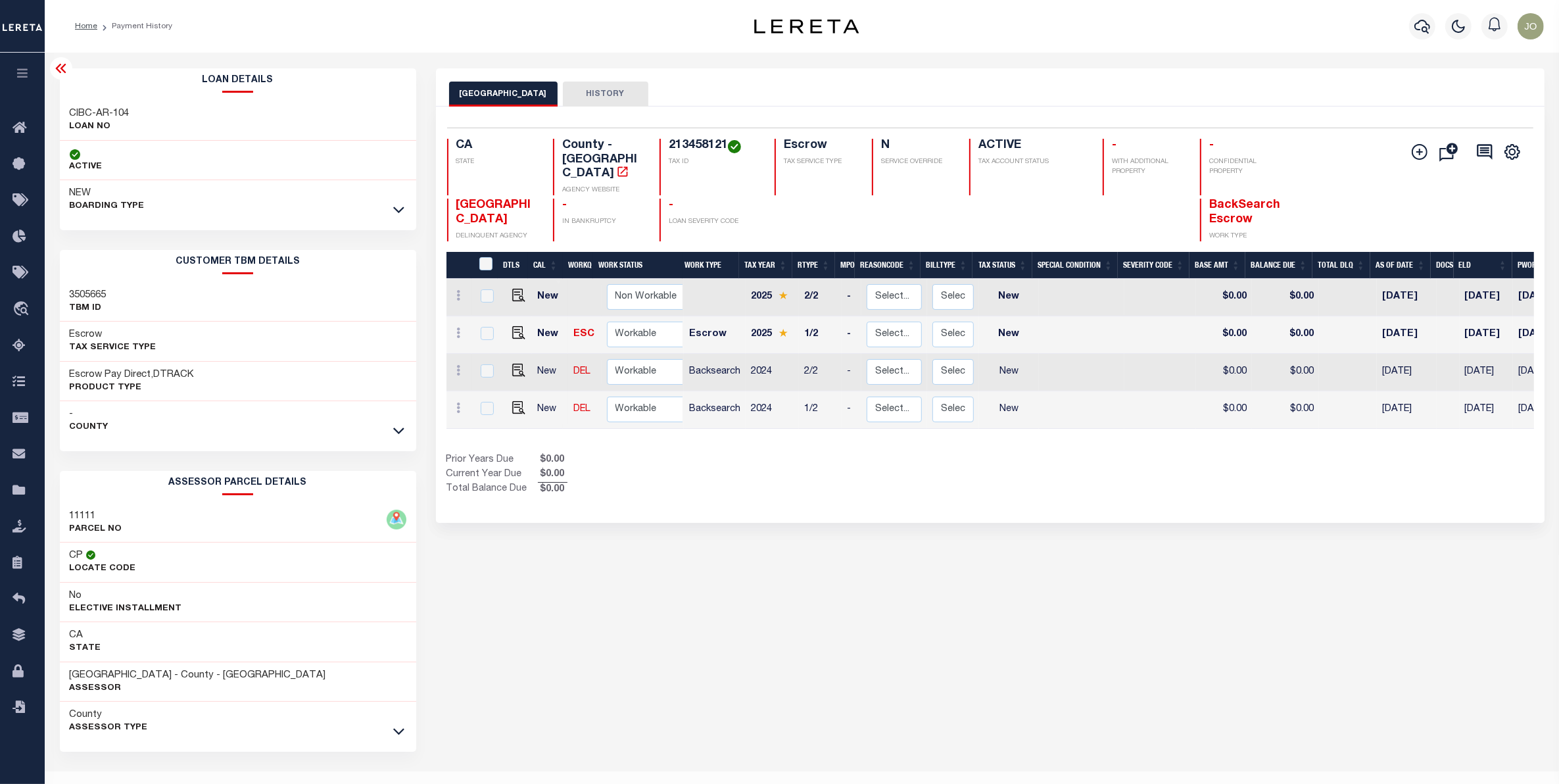
click at [705, 617] on div "RIVERSIDE COUNTY HISTORY Selected 4 Results" at bounding box center [990, 439] width 1129 height 742
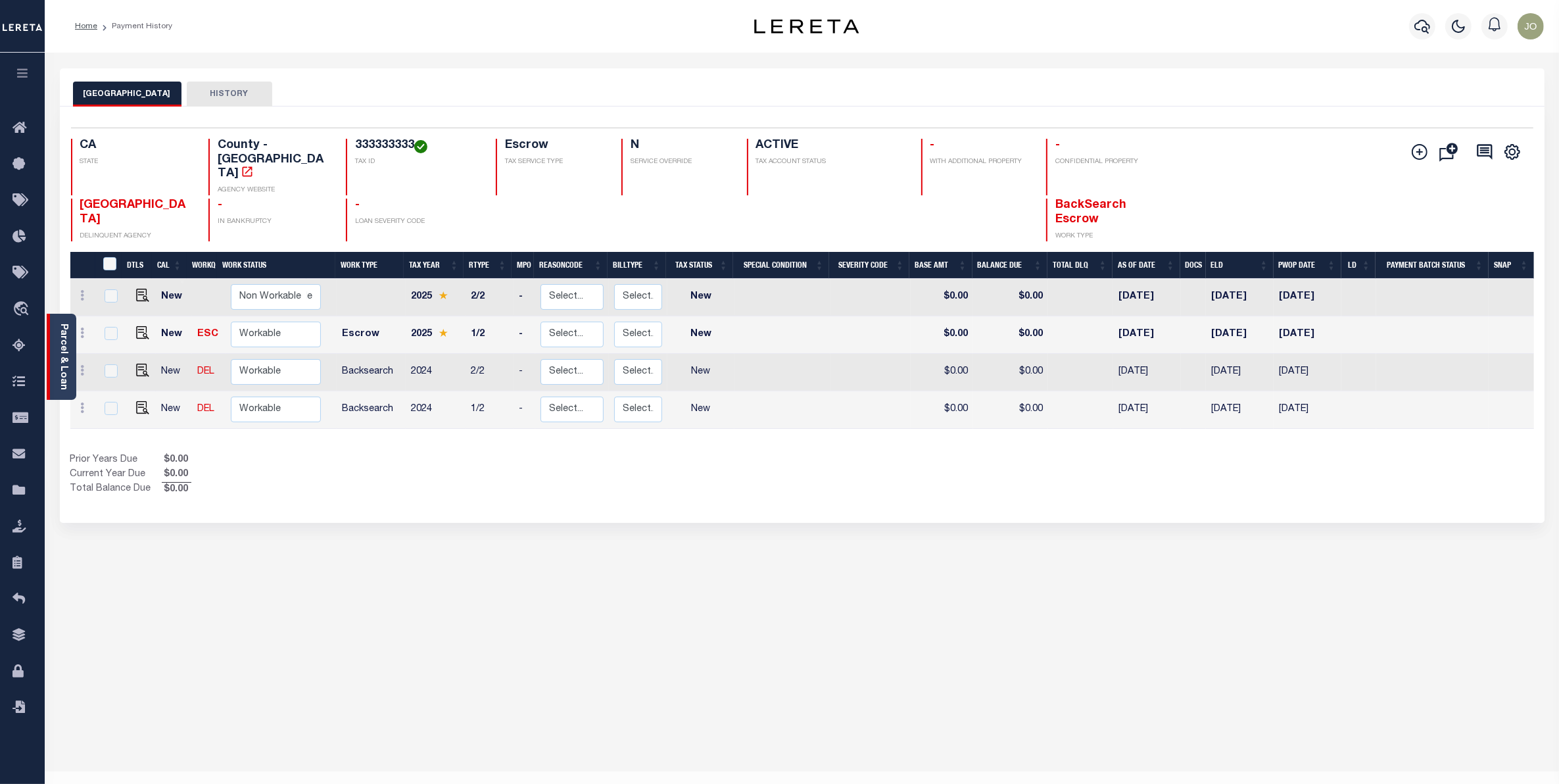
click at [61, 324] on link "Parcel & Loan" at bounding box center [63, 356] width 10 height 67
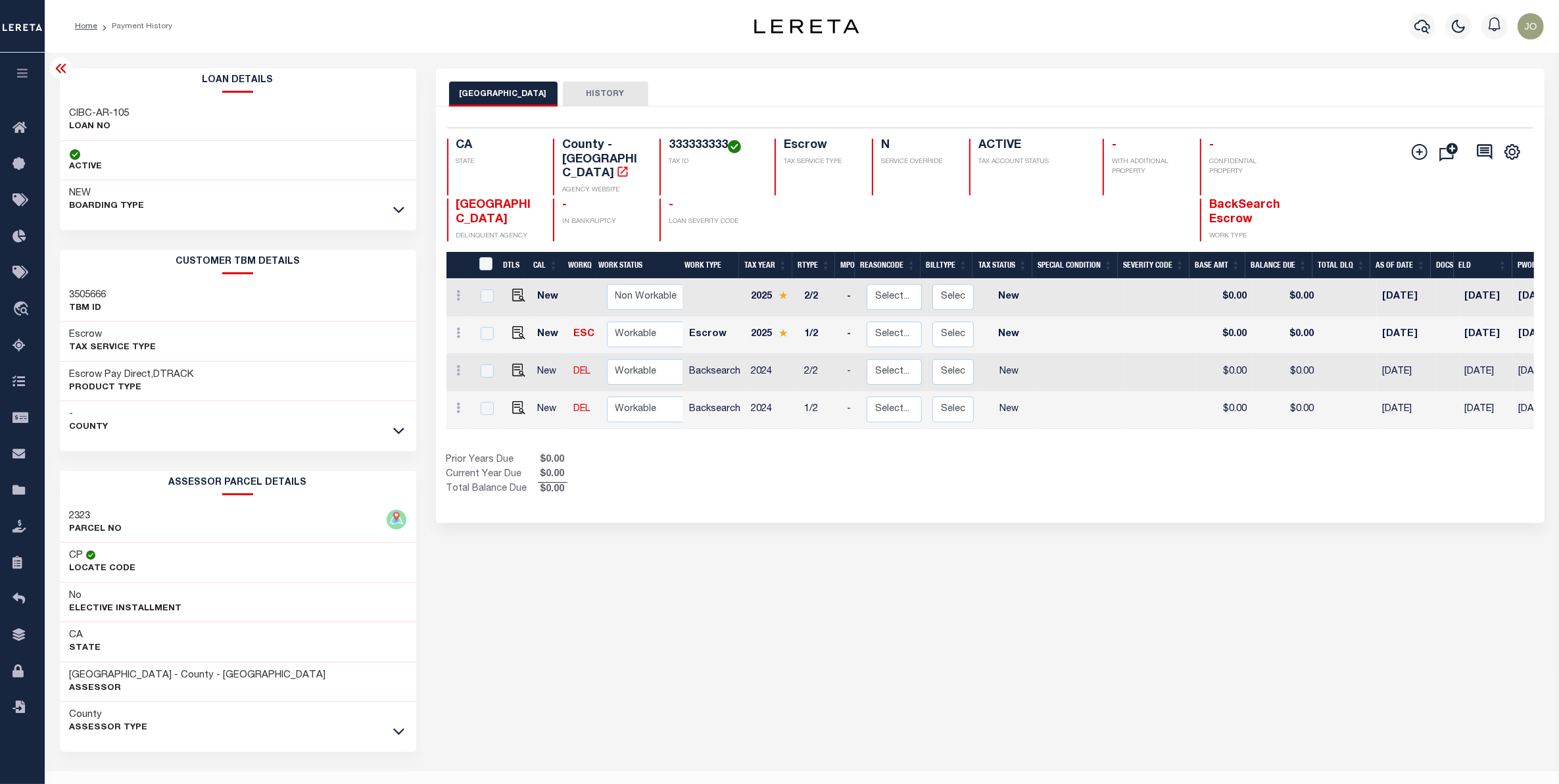
click at [682, 583] on div "RIVERSIDE COUNTY HISTORY Selected 4 Results" at bounding box center [990, 439] width 1129 height 742
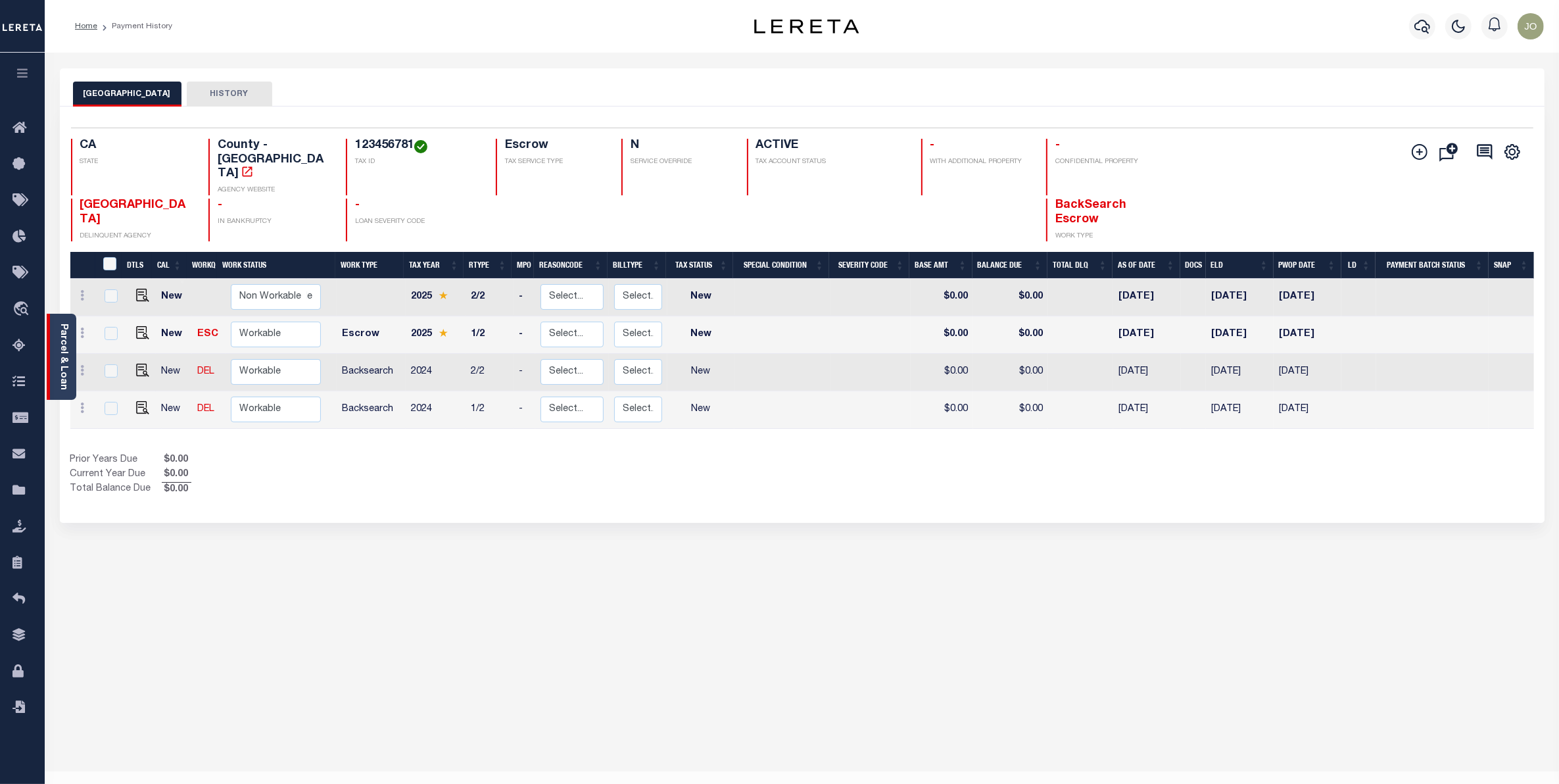
click at [59, 341] on link "Parcel & Loan" at bounding box center [63, 356] width 10 height 67
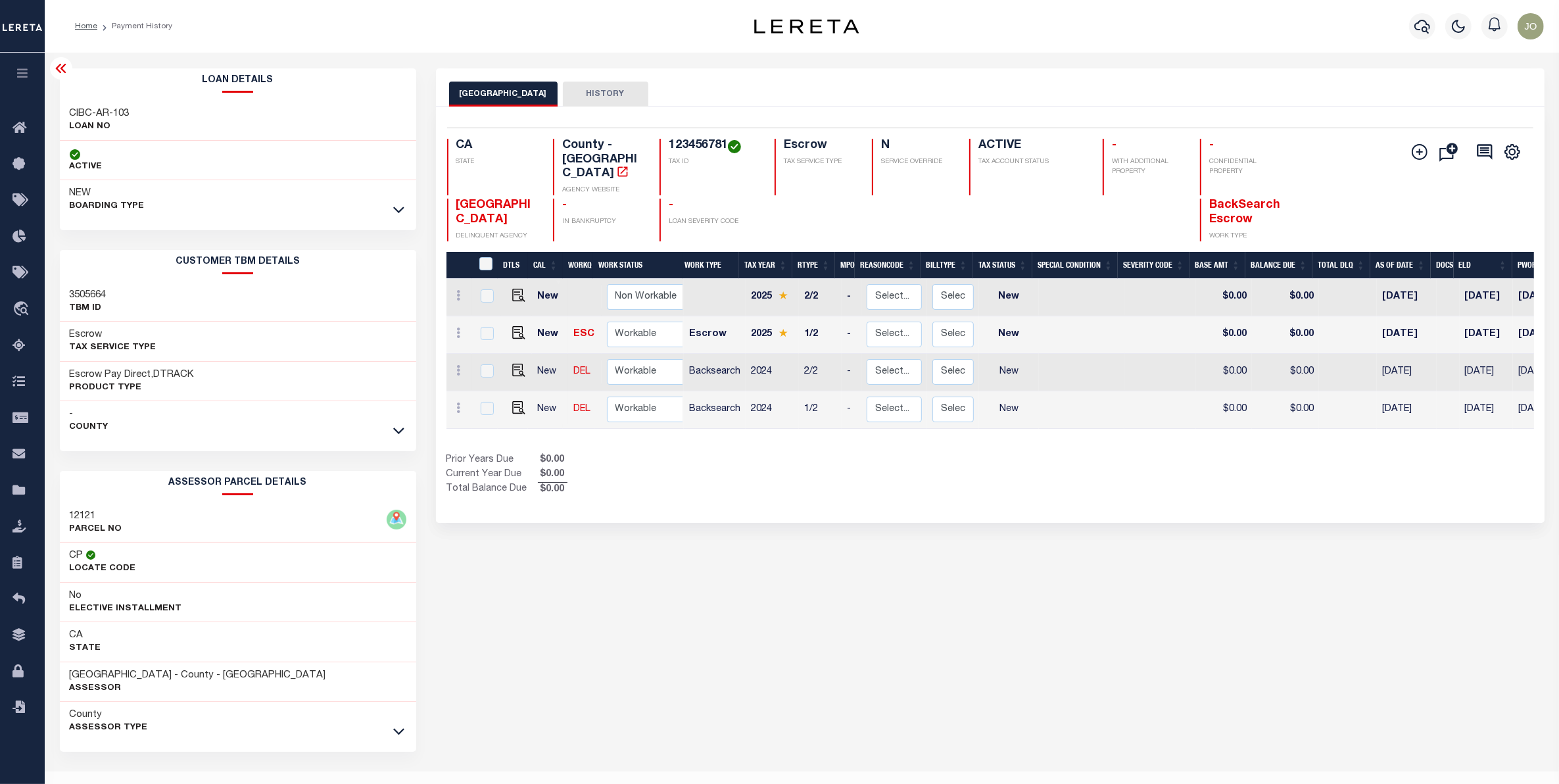
click at [699, 574] on div "RIVERSIDE COUNTY HISTORY Selected 4 Results" at bounding box center [990, 439] width 1129 height 742
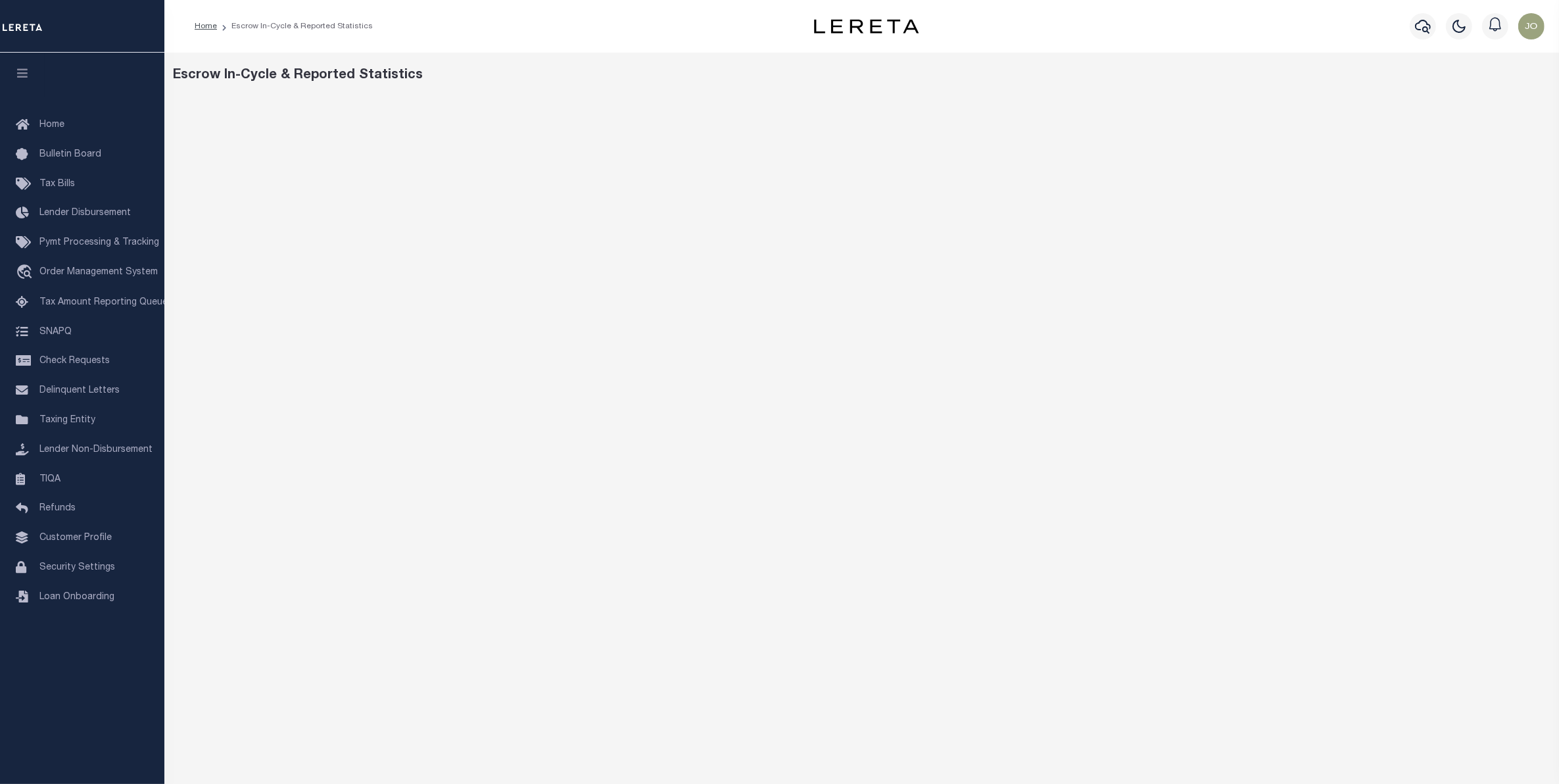
scroll to position [40, 0]
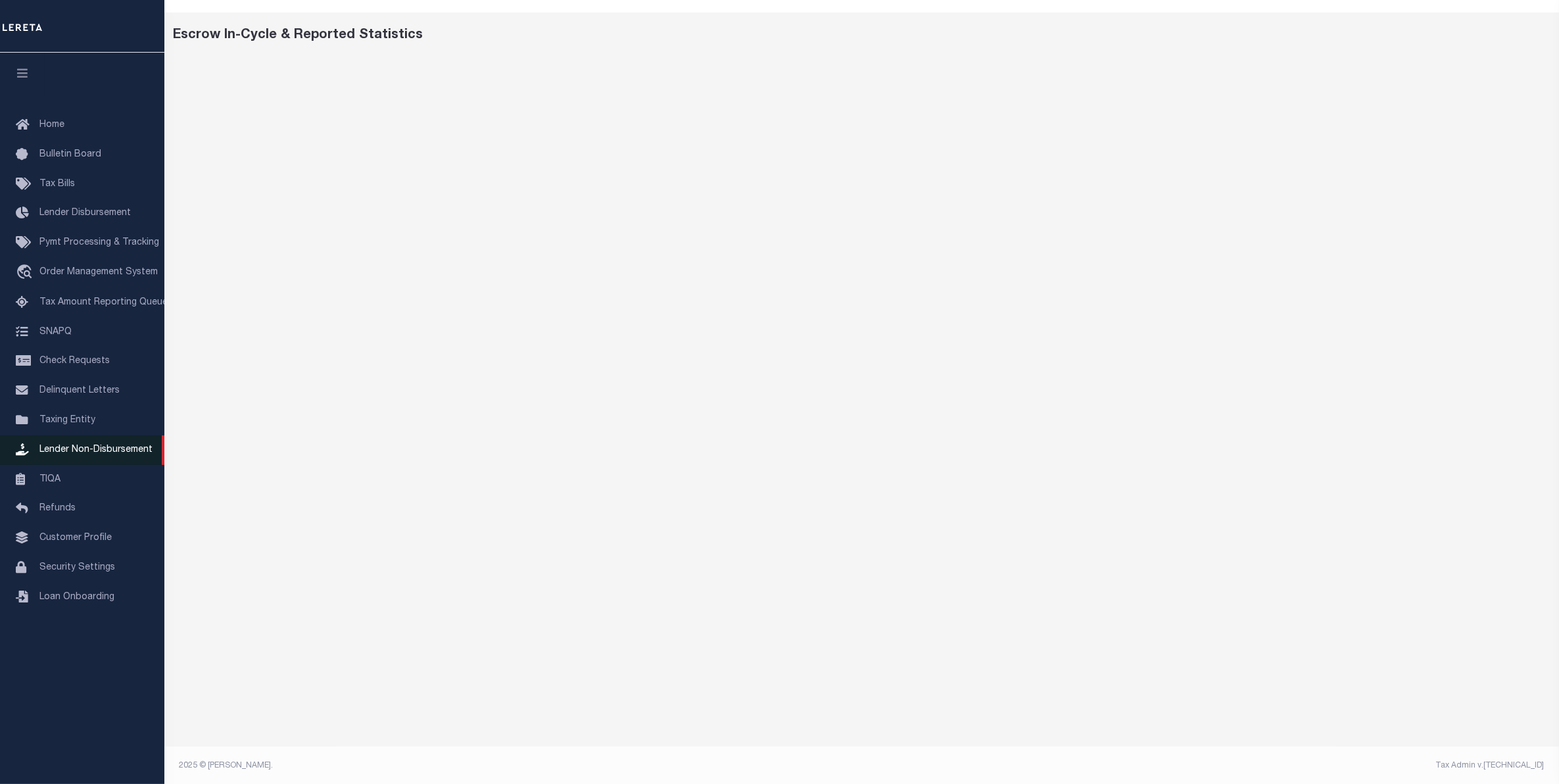
click at [90, 462] on link "Lender Non-Disbursement" at bounding box center [82, 450] width 165 height 29
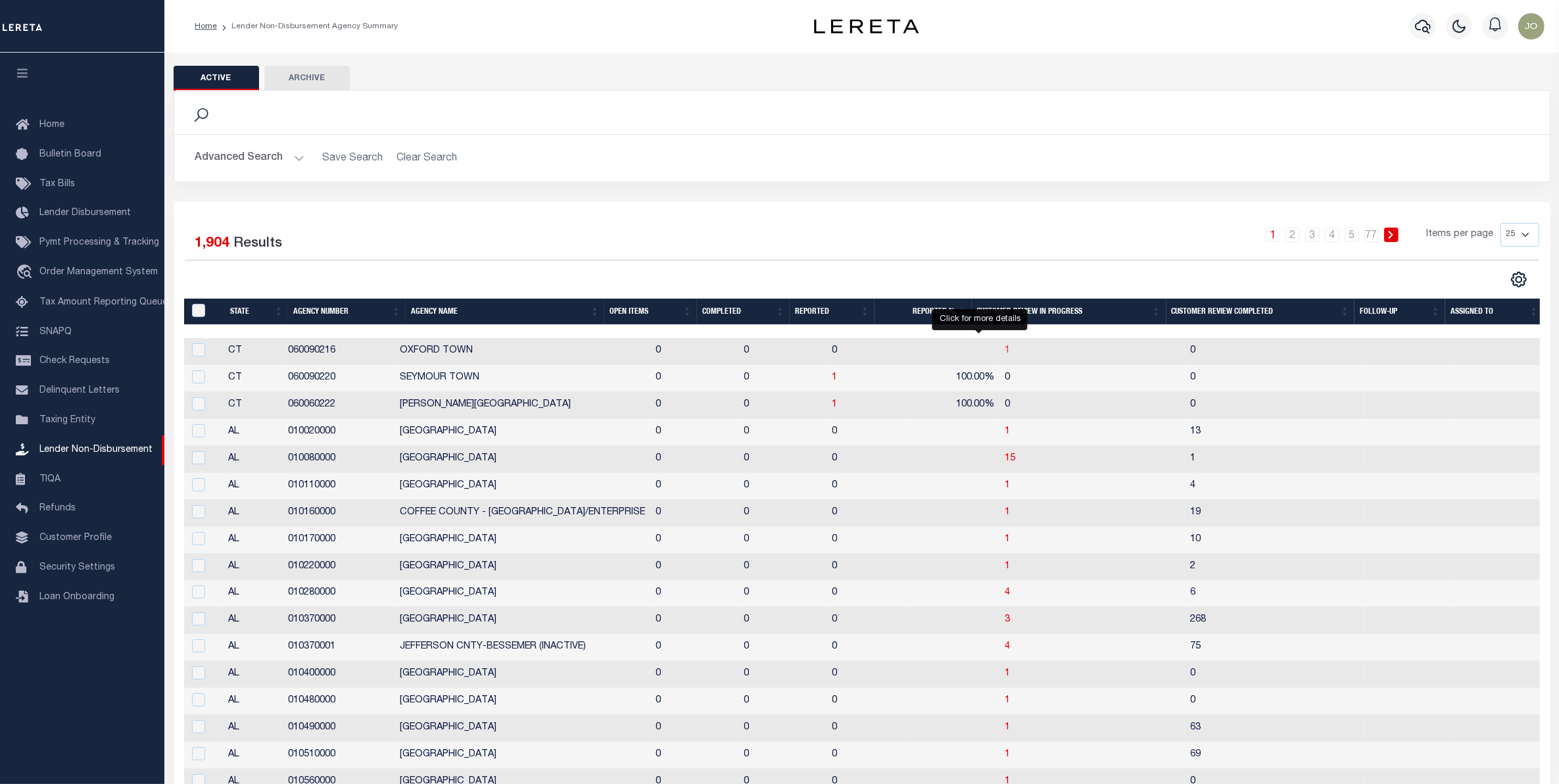
click at [1005, 355] on span "1" at bounding box center [1008, 351] width 6 height 10
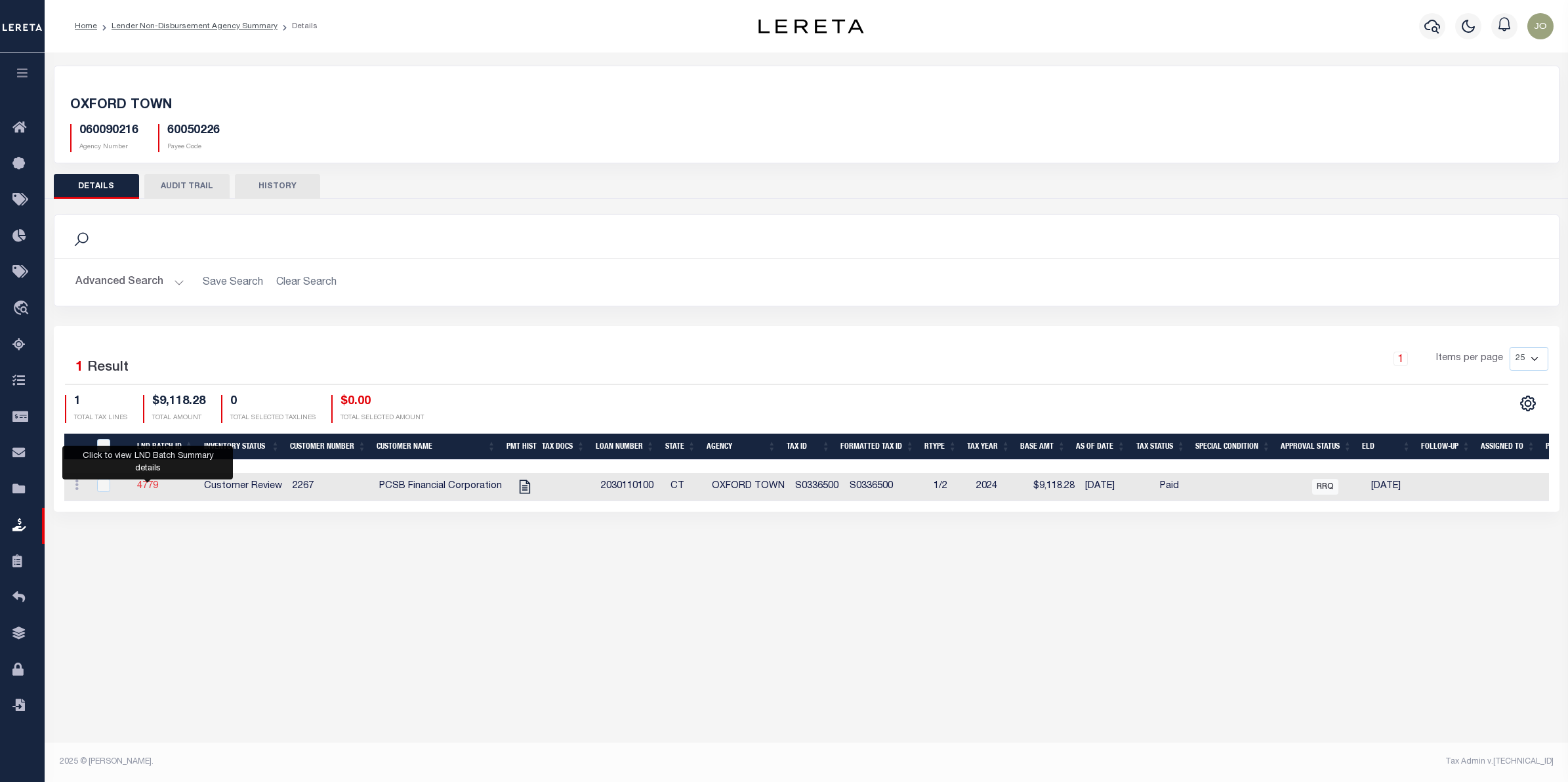
click at [151, 491] on link "4779" at bounding box center [148, 486] width 21 height 9
checkbox input "true"
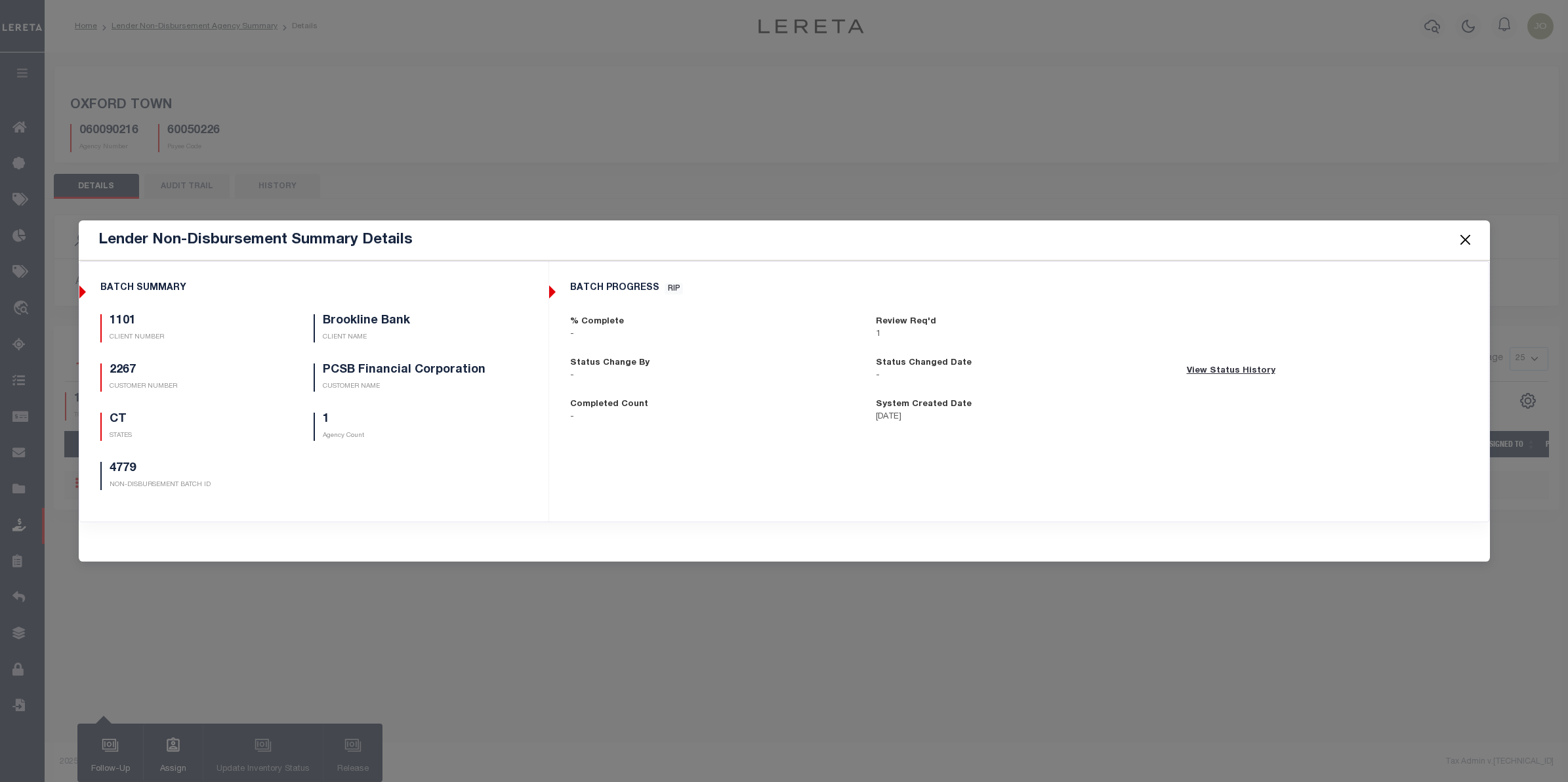
click at [631, 633] on div "Lender Non-Disbursement Summary Details BATCH SUMMARY 1101 CLIENT NUMBER Brookl…" at bounding box center [784, 391] width 1568 height 782
click at [1462, 237] on button "Close" at bounding box center [1465, 240] width 17 height 17
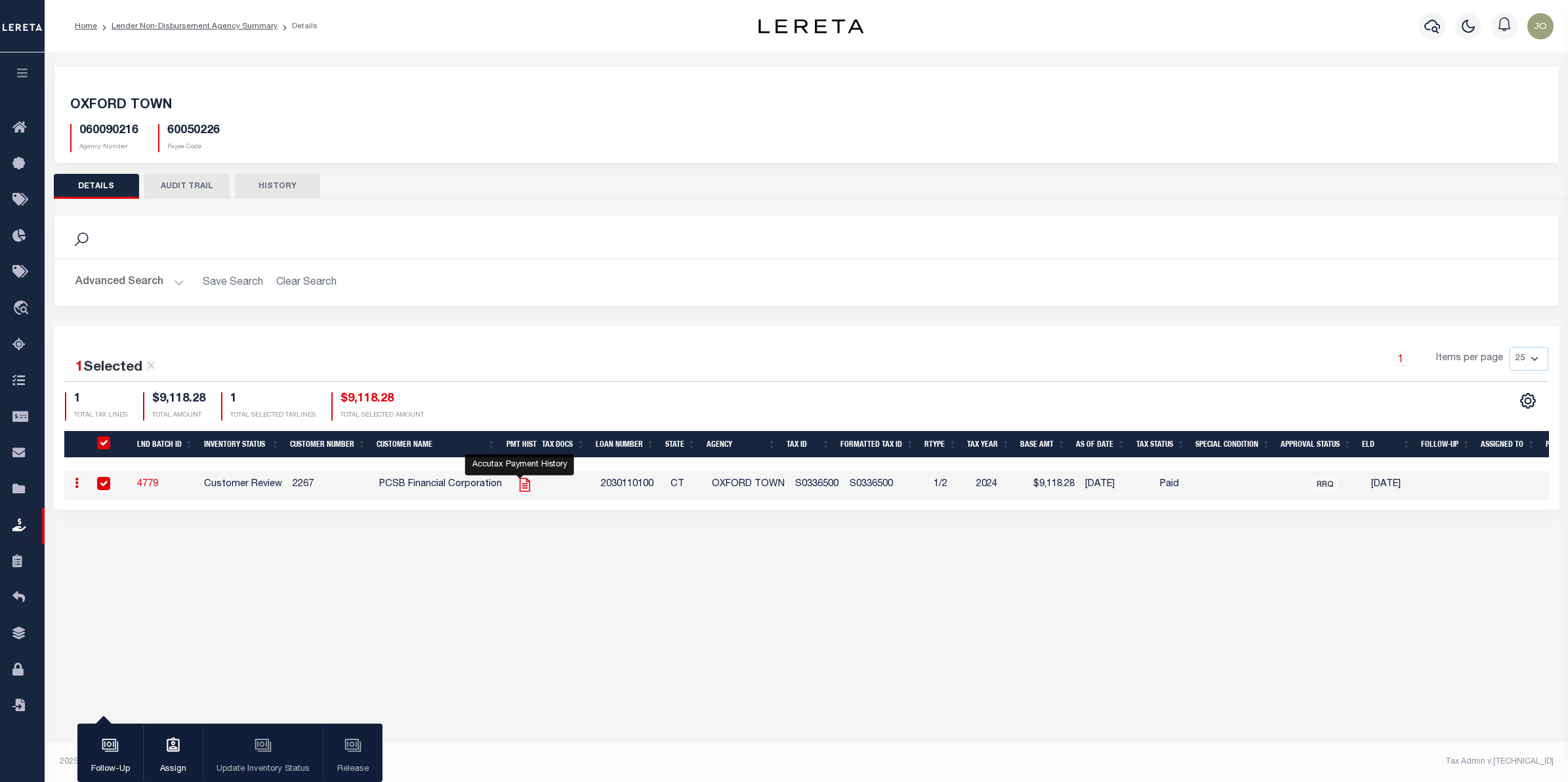
click at [516, 487] on icon "" at bounding box center [525, 485] width 17 height 17
checkbox input "false"
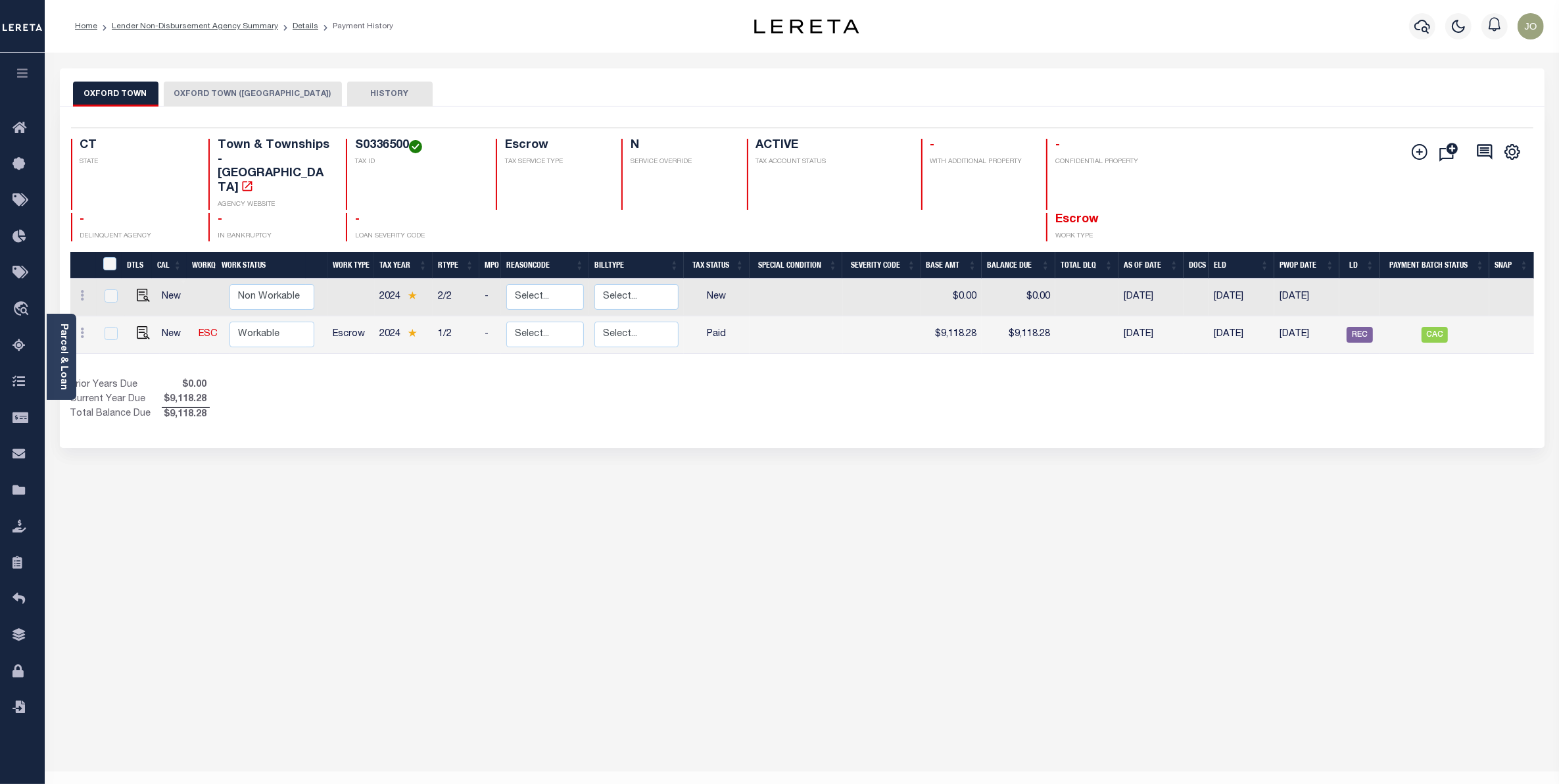
click at [21, 81] on button "button" at bounding box center [22, 74] width 44 height 44
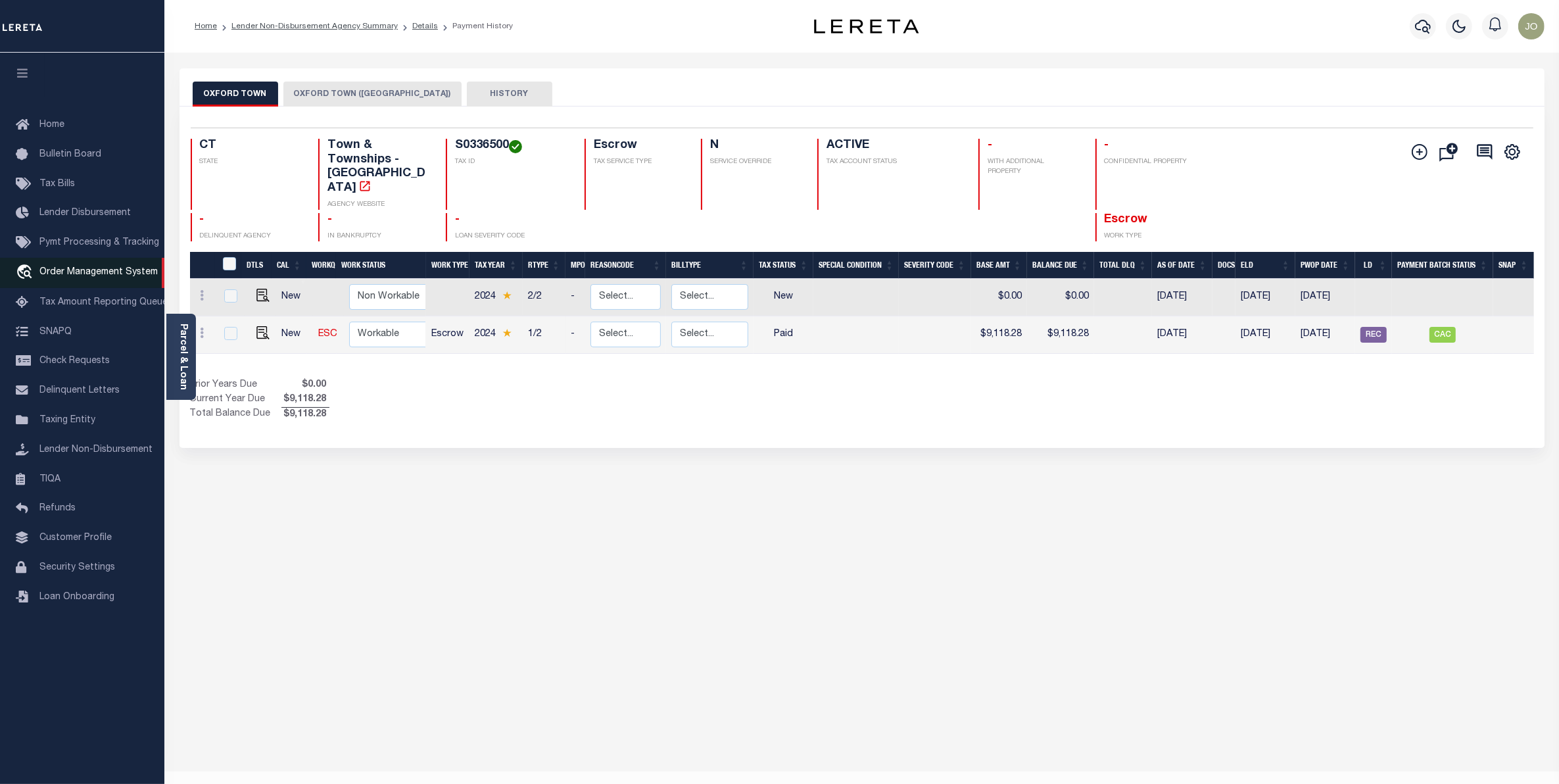
click at [99, 274] on span "Order Management System" at bounding box center [98, 272] width 118 height 10
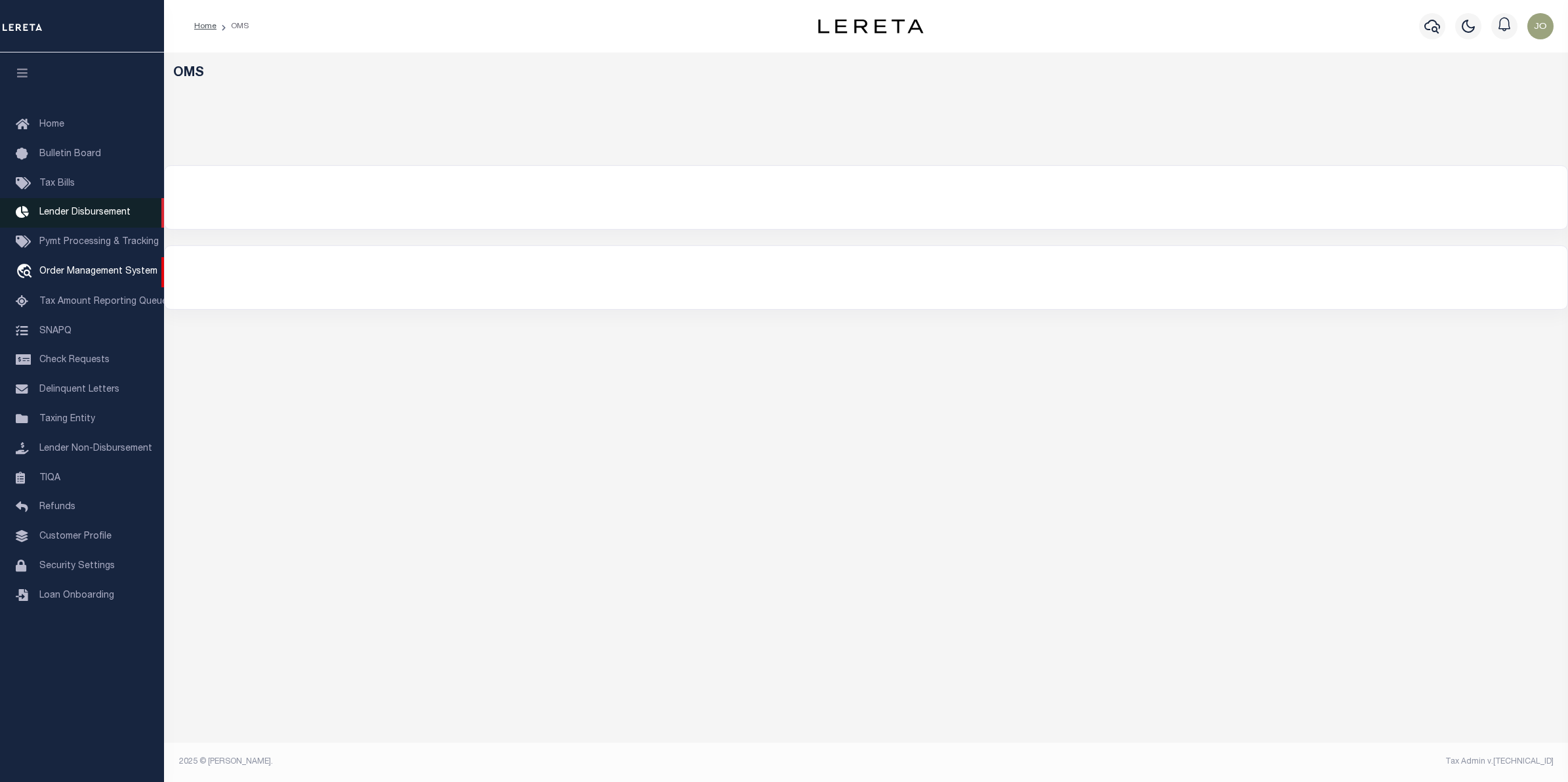
select select "200"
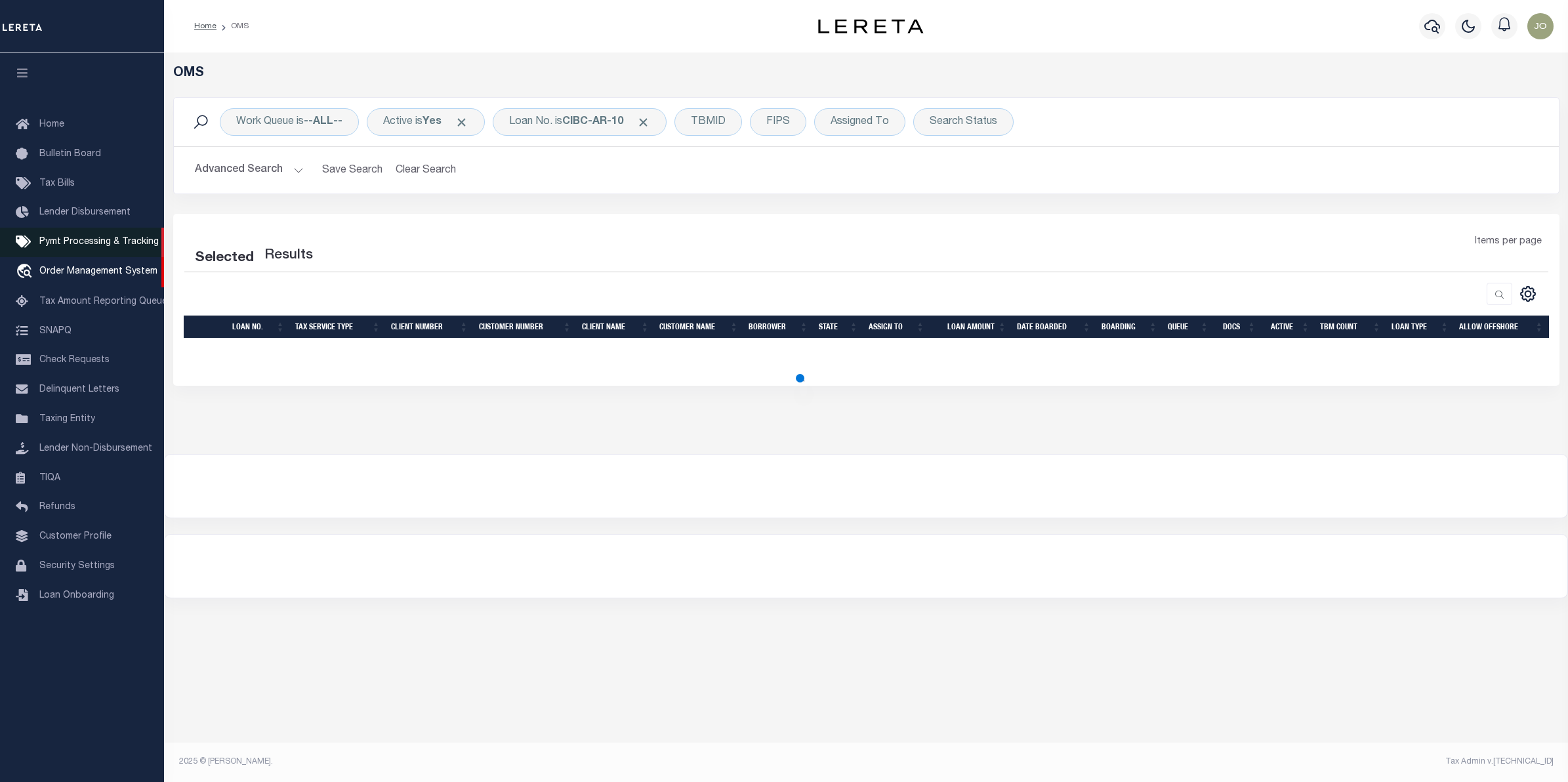
select select "200"
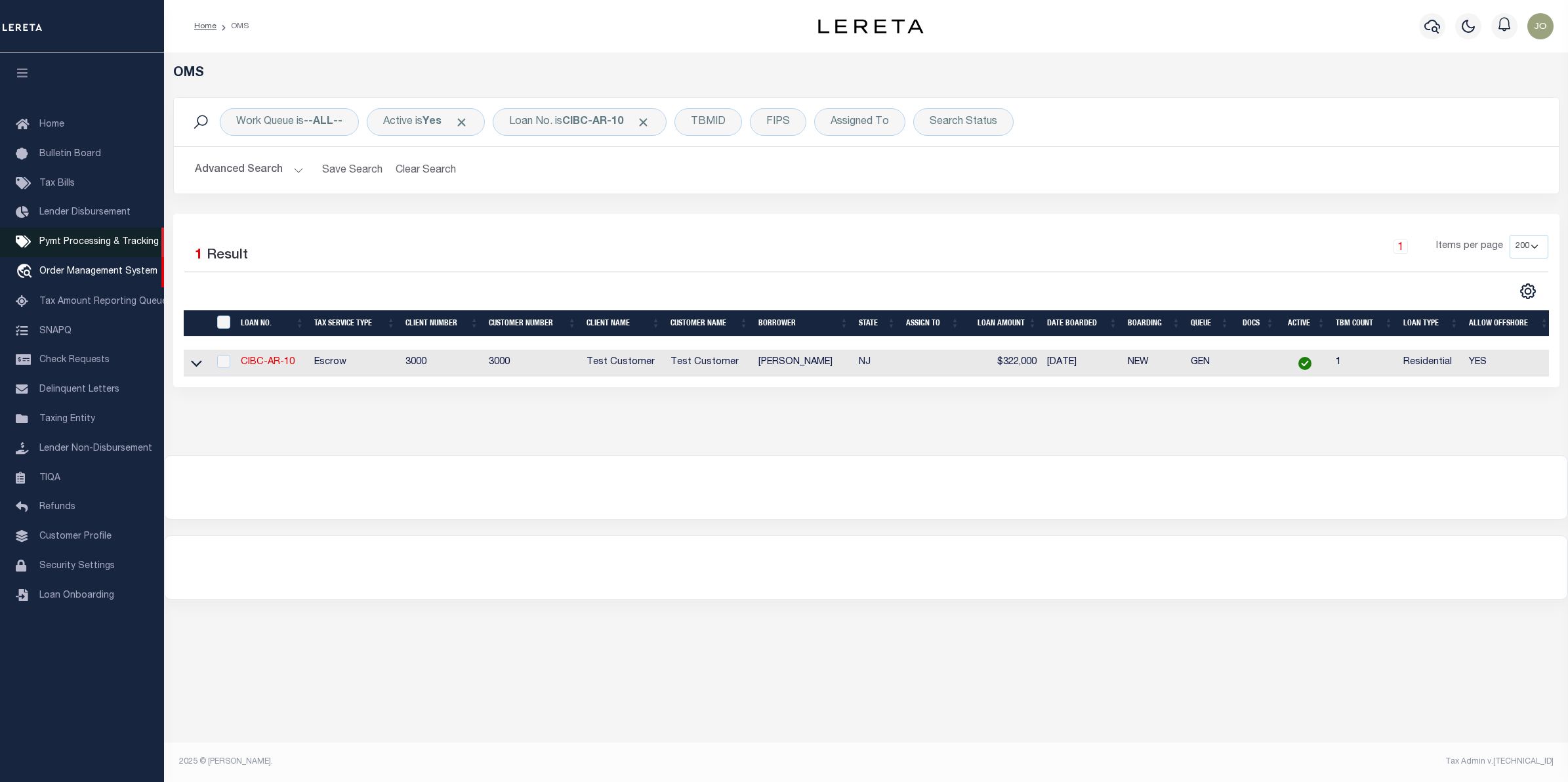
click at [91, 237] on link "Pymt Processing & Tracking" at bounding box center [82, 242] width 164 height 29
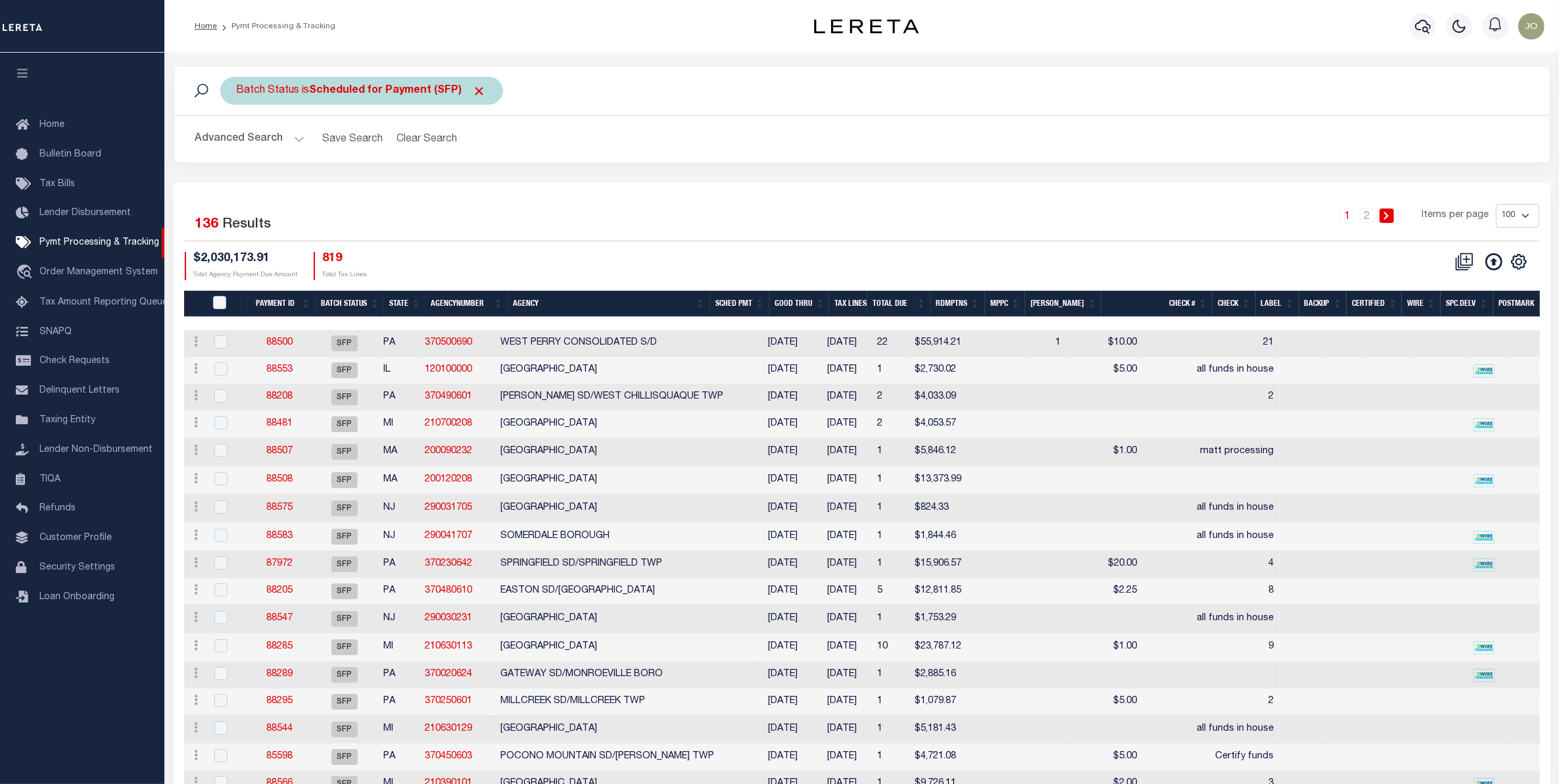
click at [475, 89] on span "Click to Remove" at bounding box center [479, 90] width 13 height 13
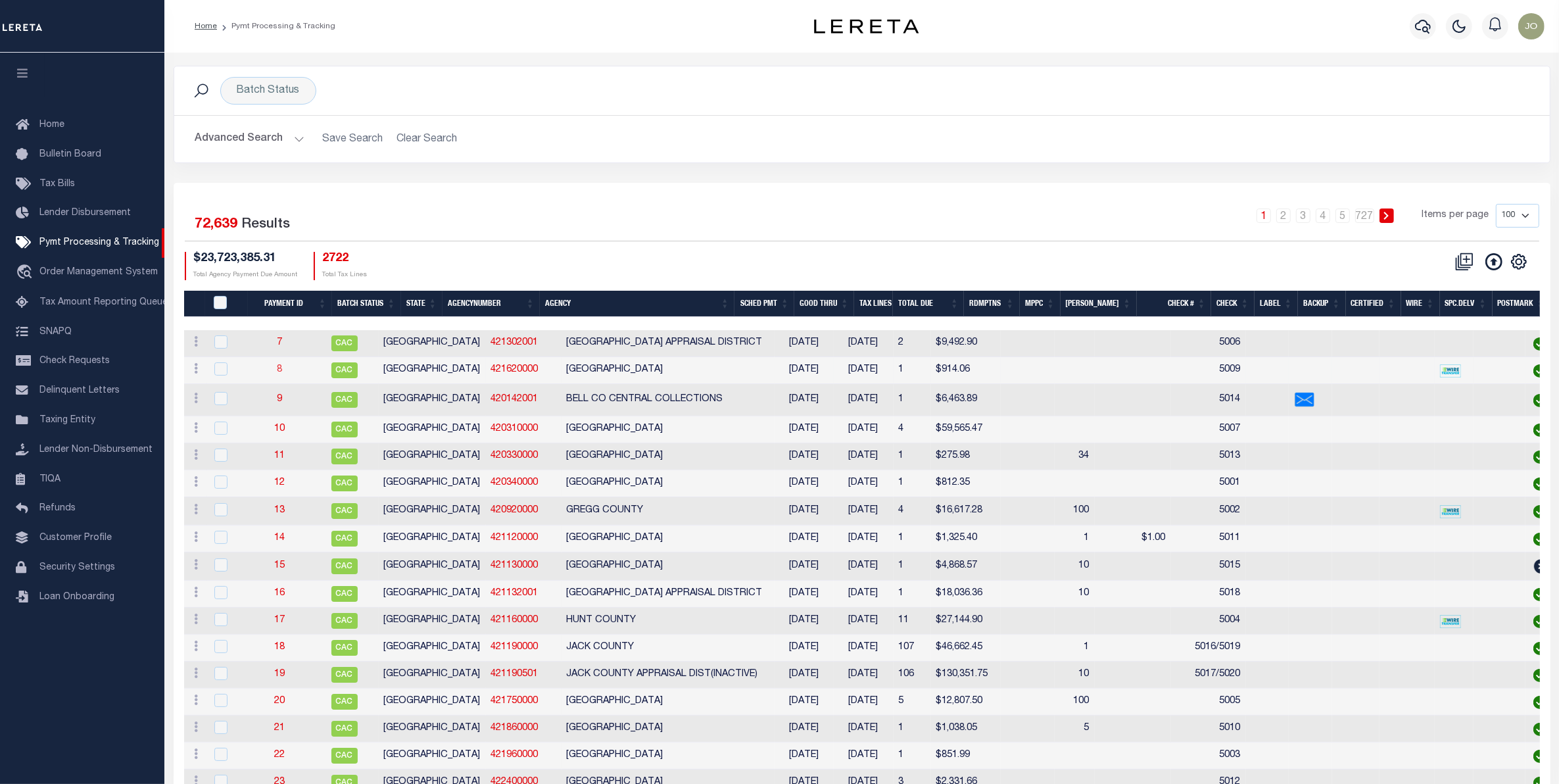
click at [282, 373] on link "8" at bounding box center [280, 370] width 6 height 10
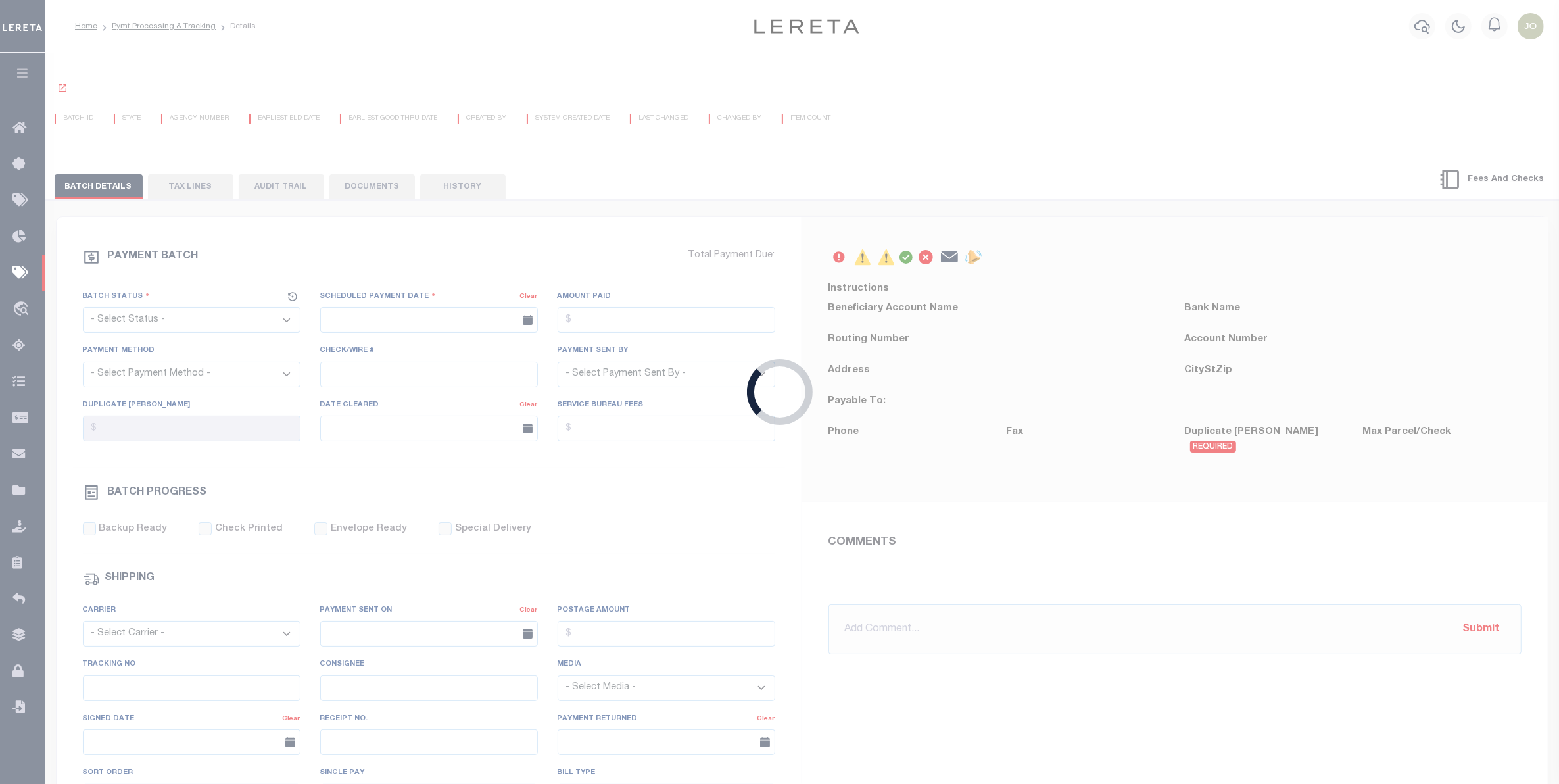
select select "CAC"
type input "10/27/2014"
type input "$914.06"
select select "CHK"
type input "5009"
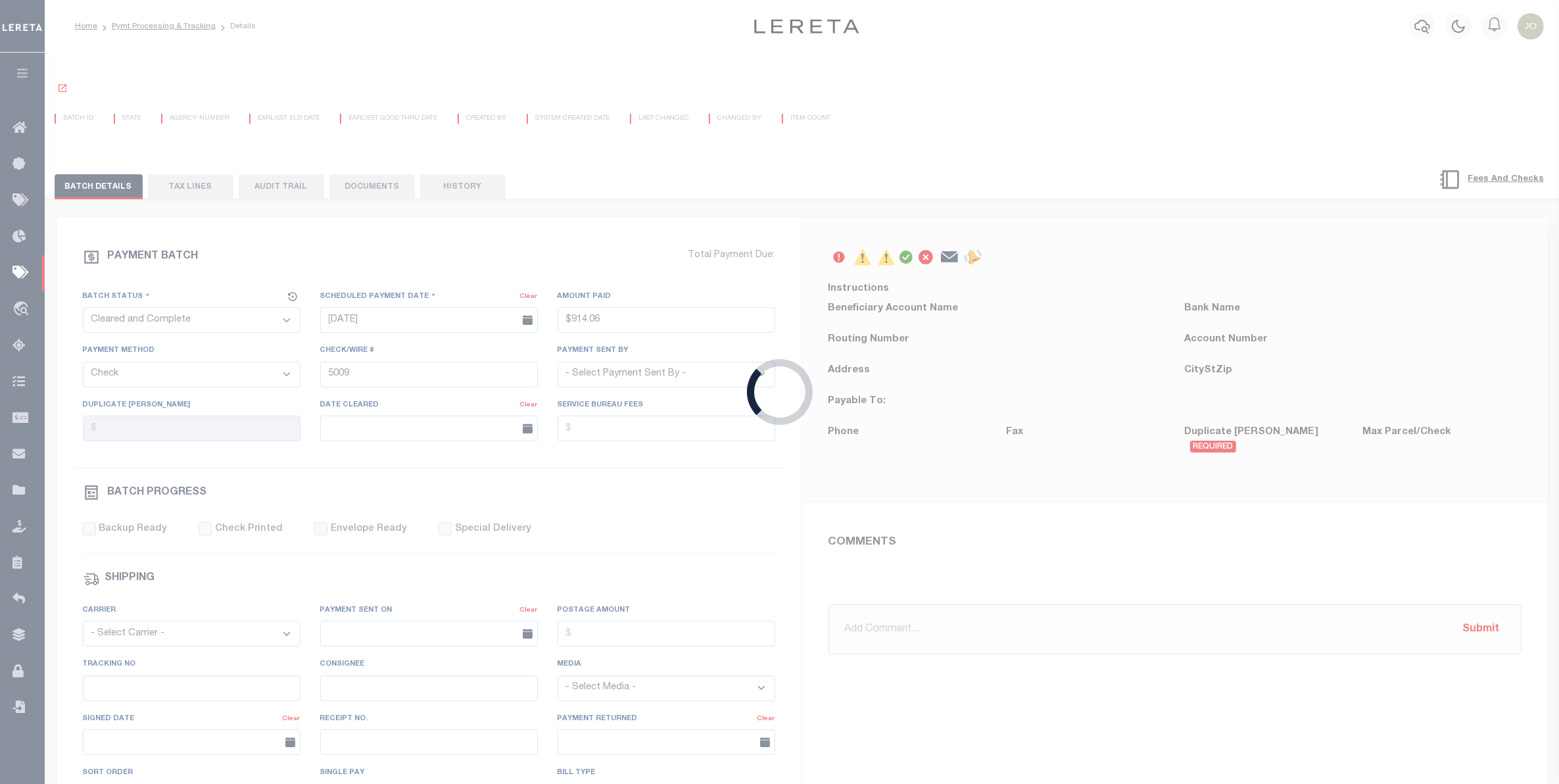
select select
select select "FDX"
type input "10/27/2014"
type input "771639926312"
type input "I.FRAUSTO"
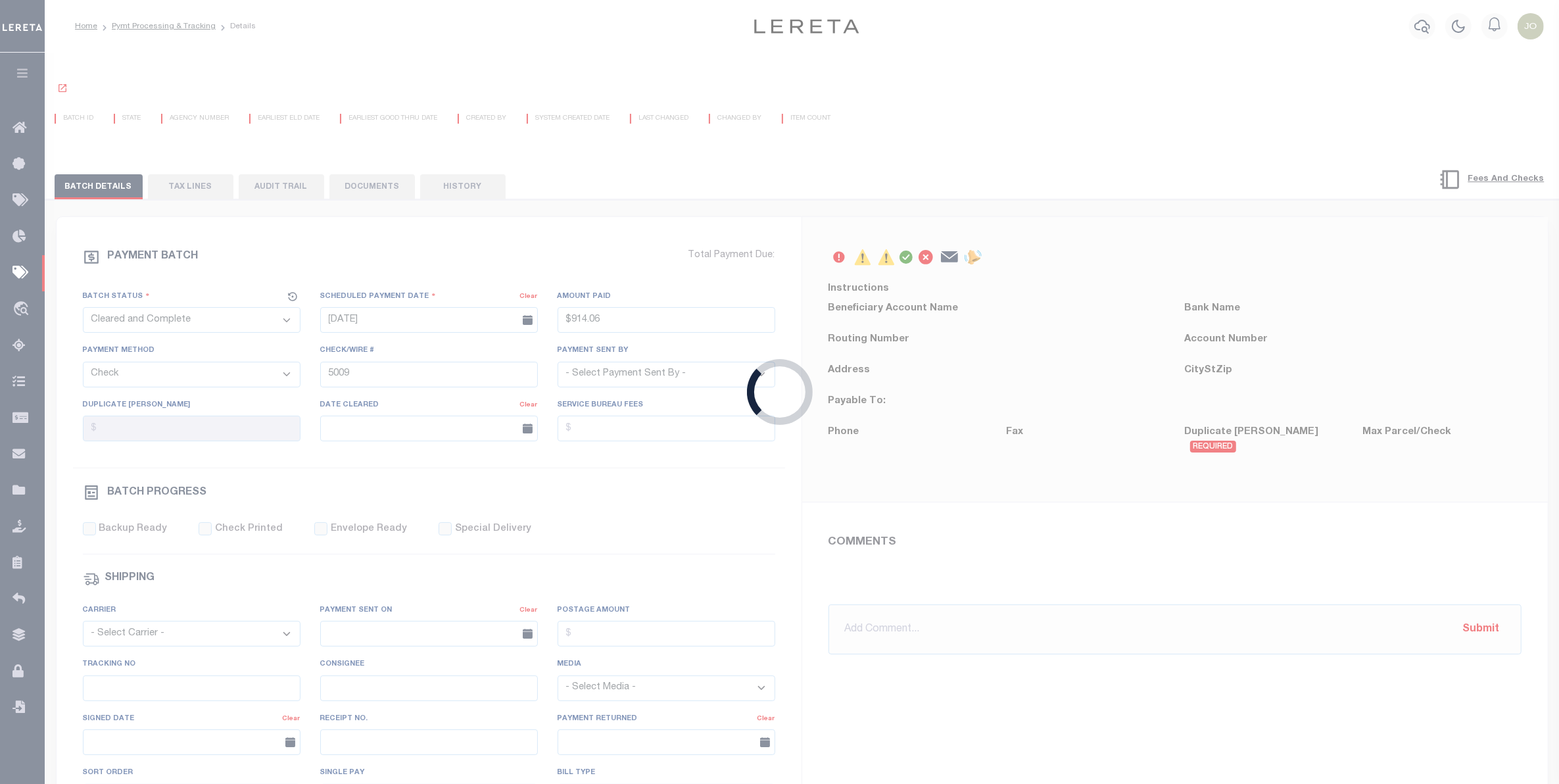
select select "PAP"
type input "10/28/2014"
type input "N"
radio input "true"
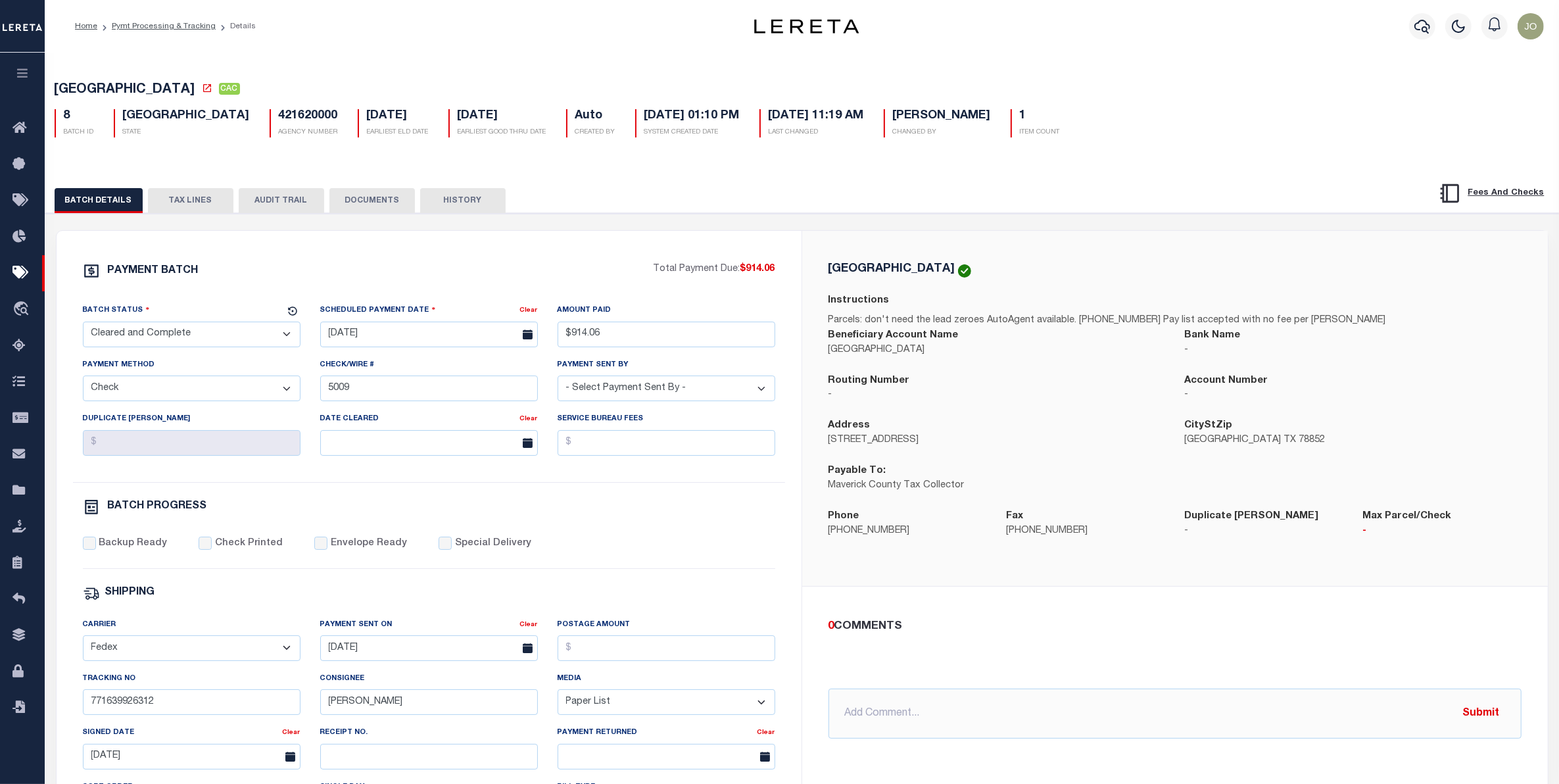
click at [20, 72] on icon "button" at bounding box center [22, 73] width 15 height 12
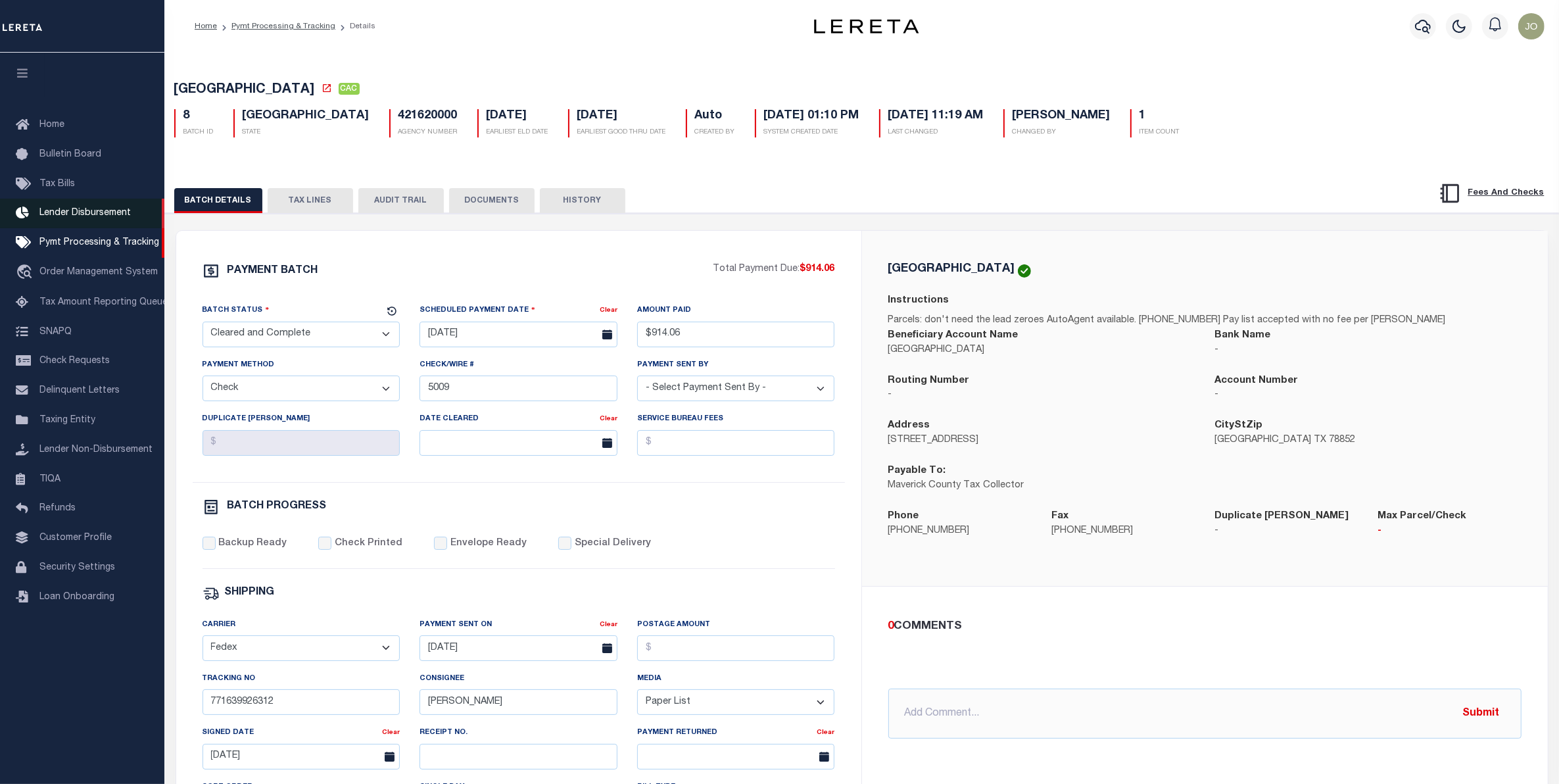
click at [87, 217] on span "Lender Disbursement" at bounding box center [85, 213] width 91 height 10
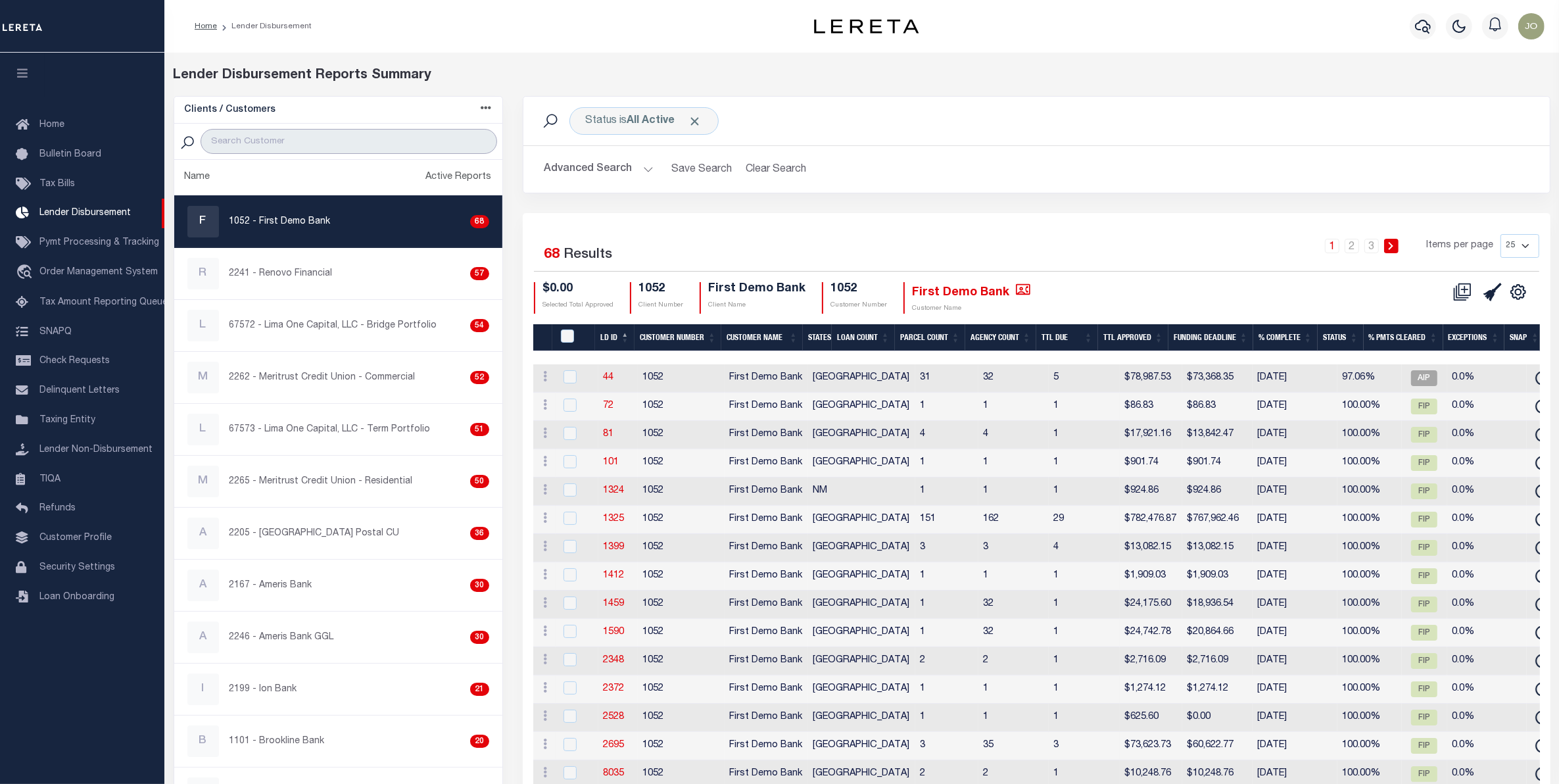
click at [323, 146] on input "search" at bounding box center [349, 142] width 296 height 25
click at [1412, 468] on span "FIP" at bounding box center [1424, 463] width 26 height 16
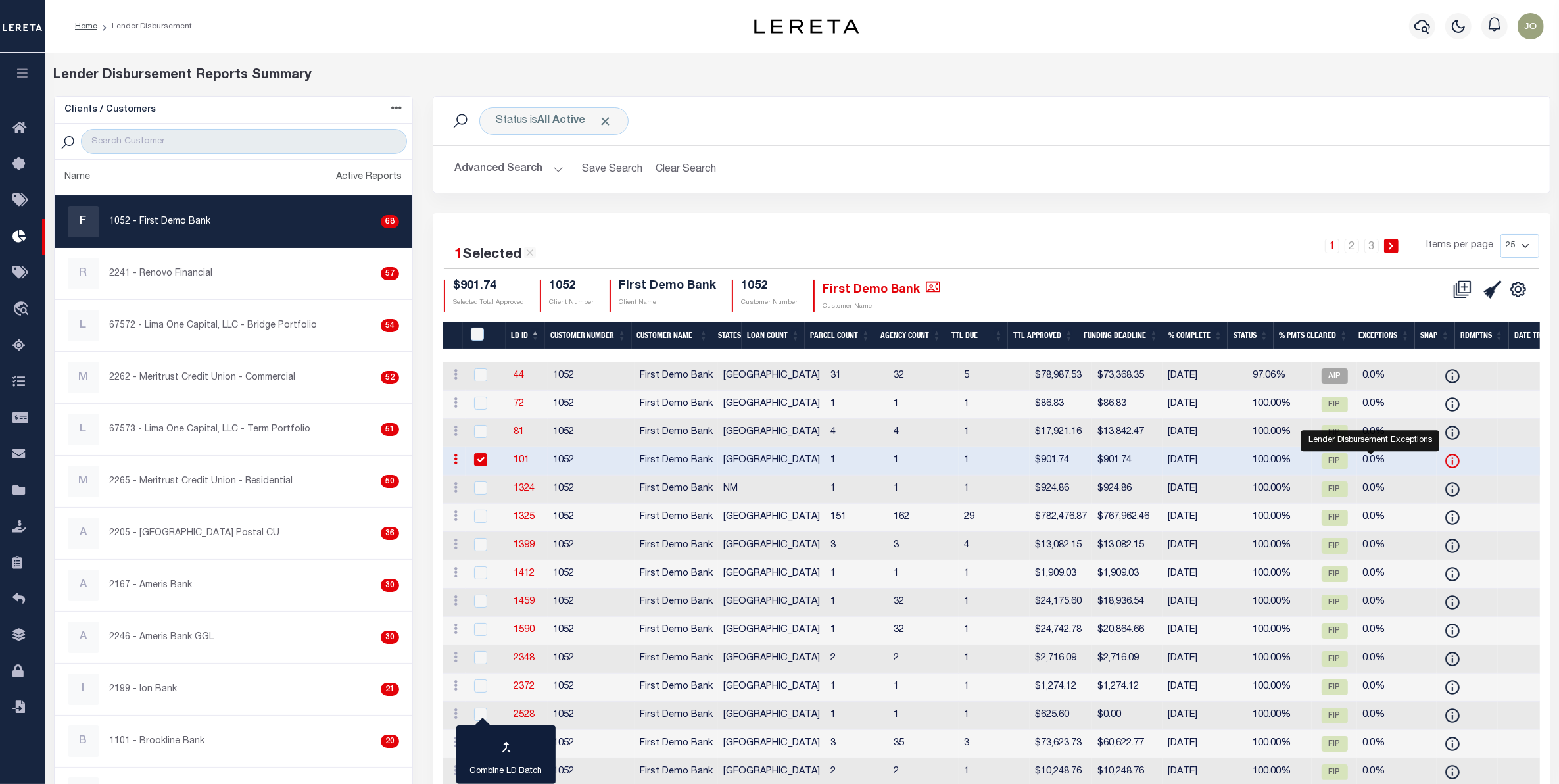
click at [1444, 463] on icon "" at bounding box center [1453, 461] width 17 height 17
checkbox input "false"
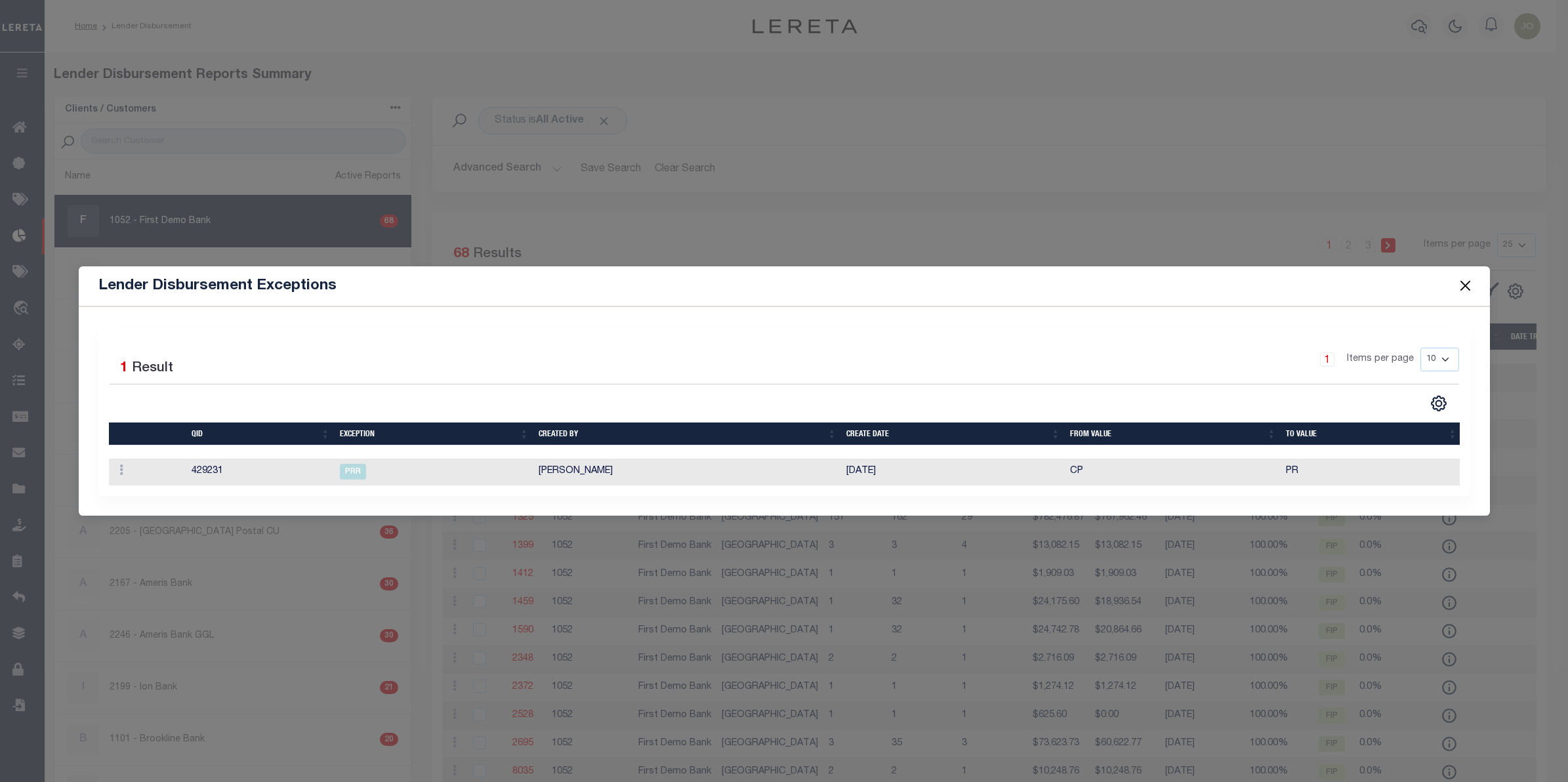
click at [1464, 280] on button "Close" at bounding box center [1465, 286] width 17 height 17
